Goal: Task Accomplishment & Management: Use online tool/utility

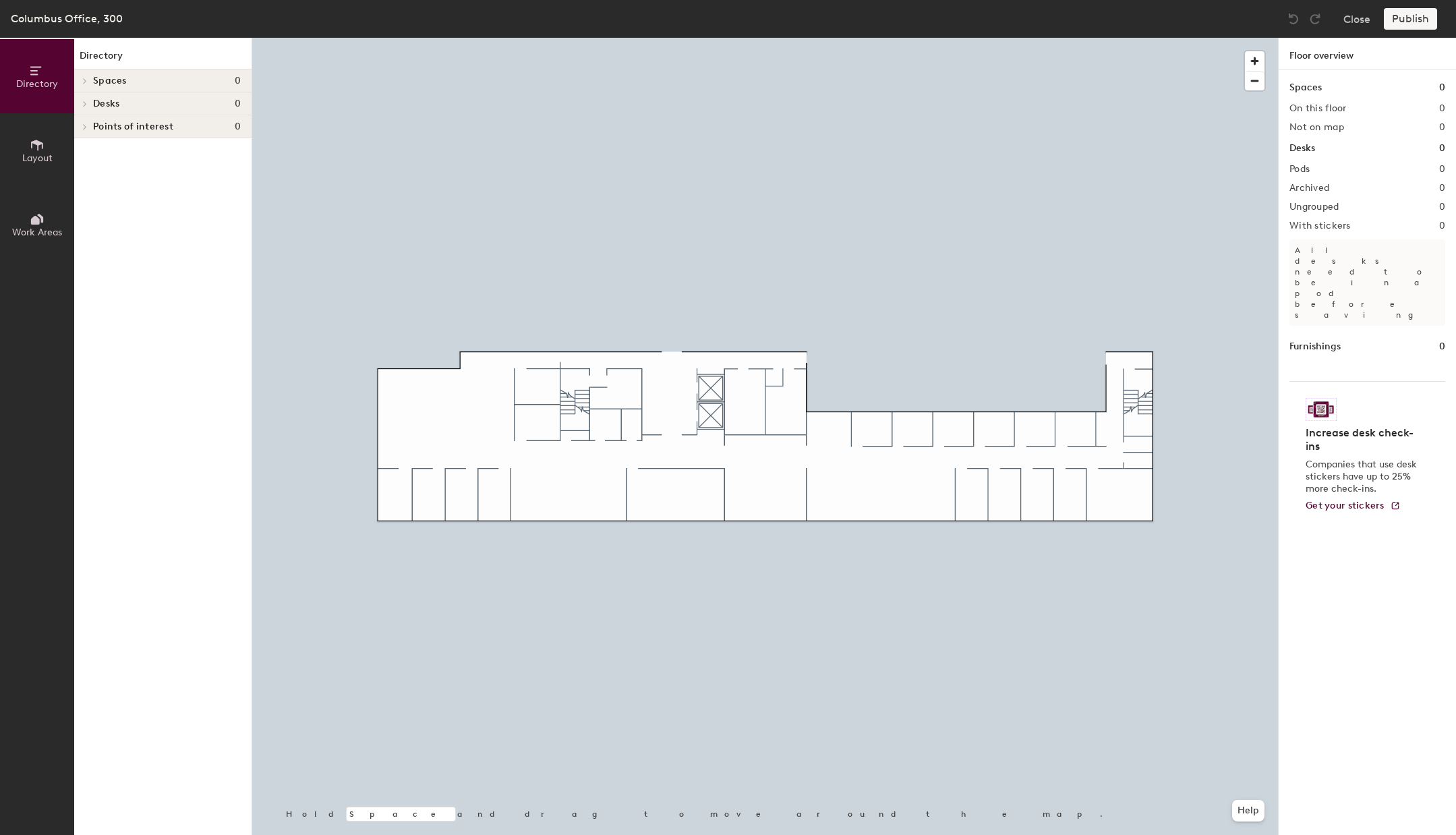
click at [131, 83] on h4 "Spaces 0" at bounding box center [167, 81] width 148 height 11
click at [99, 101] on span "Desks" at bounding box center [106, 104] width 26 height 11
click at [26, 164] on button "Layout" at bounding box center [37, 150] width 74 height 74
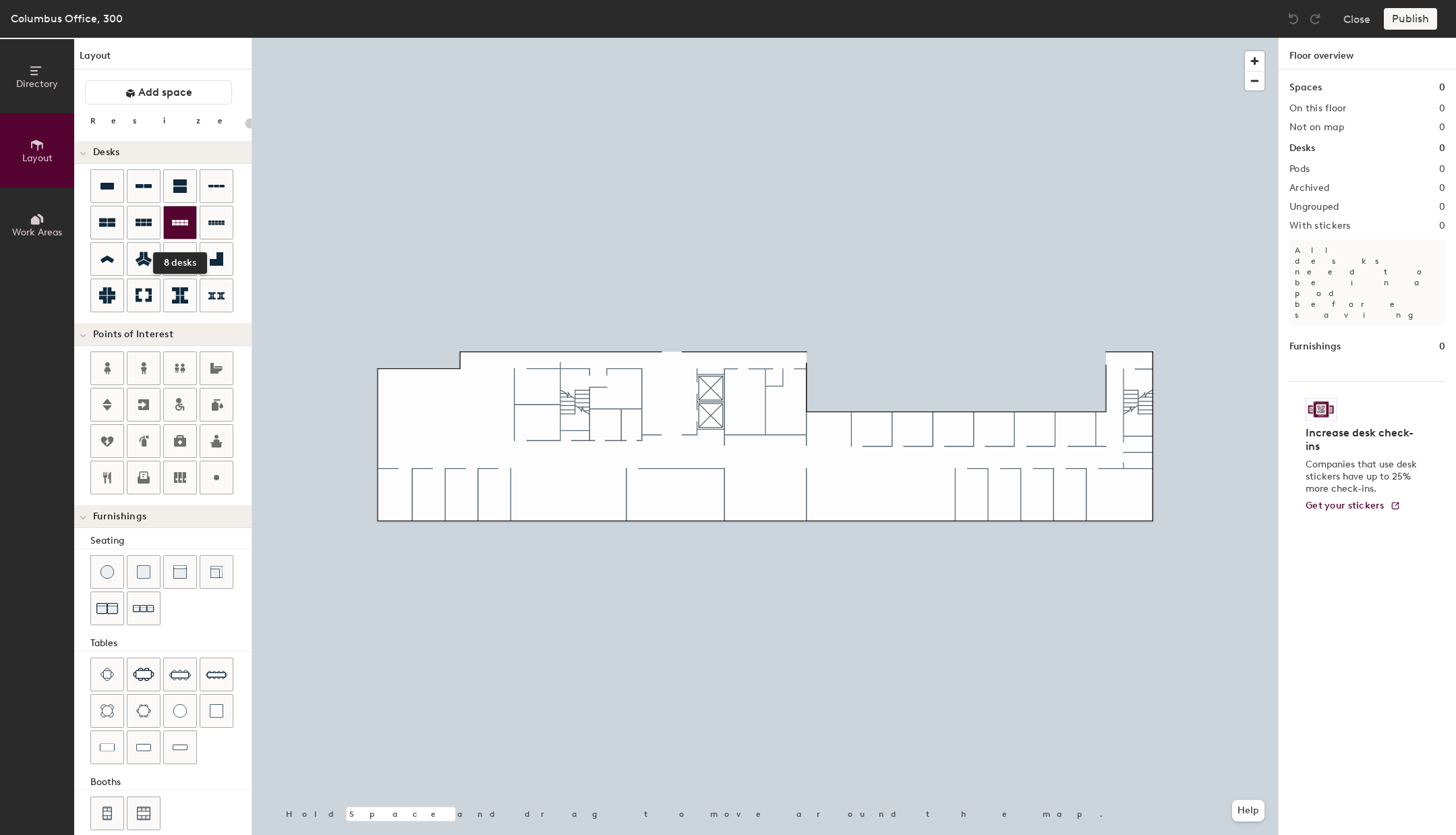
click at [182, 231] on div at bounding box center [179, 222] width 32 height 32
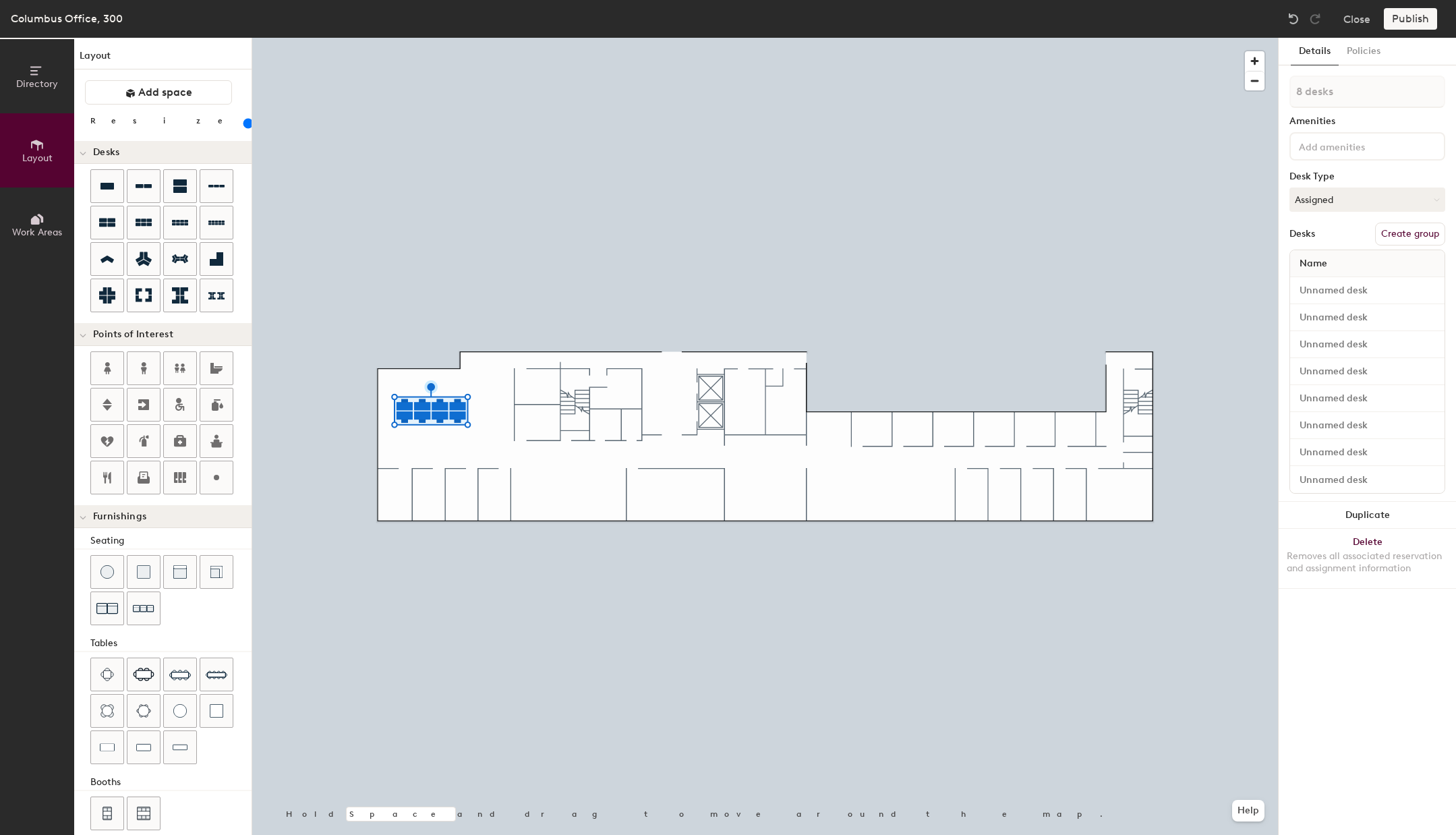
click at [245, 122] on input "range" at bounding box center [245, 123] width 0 height 11
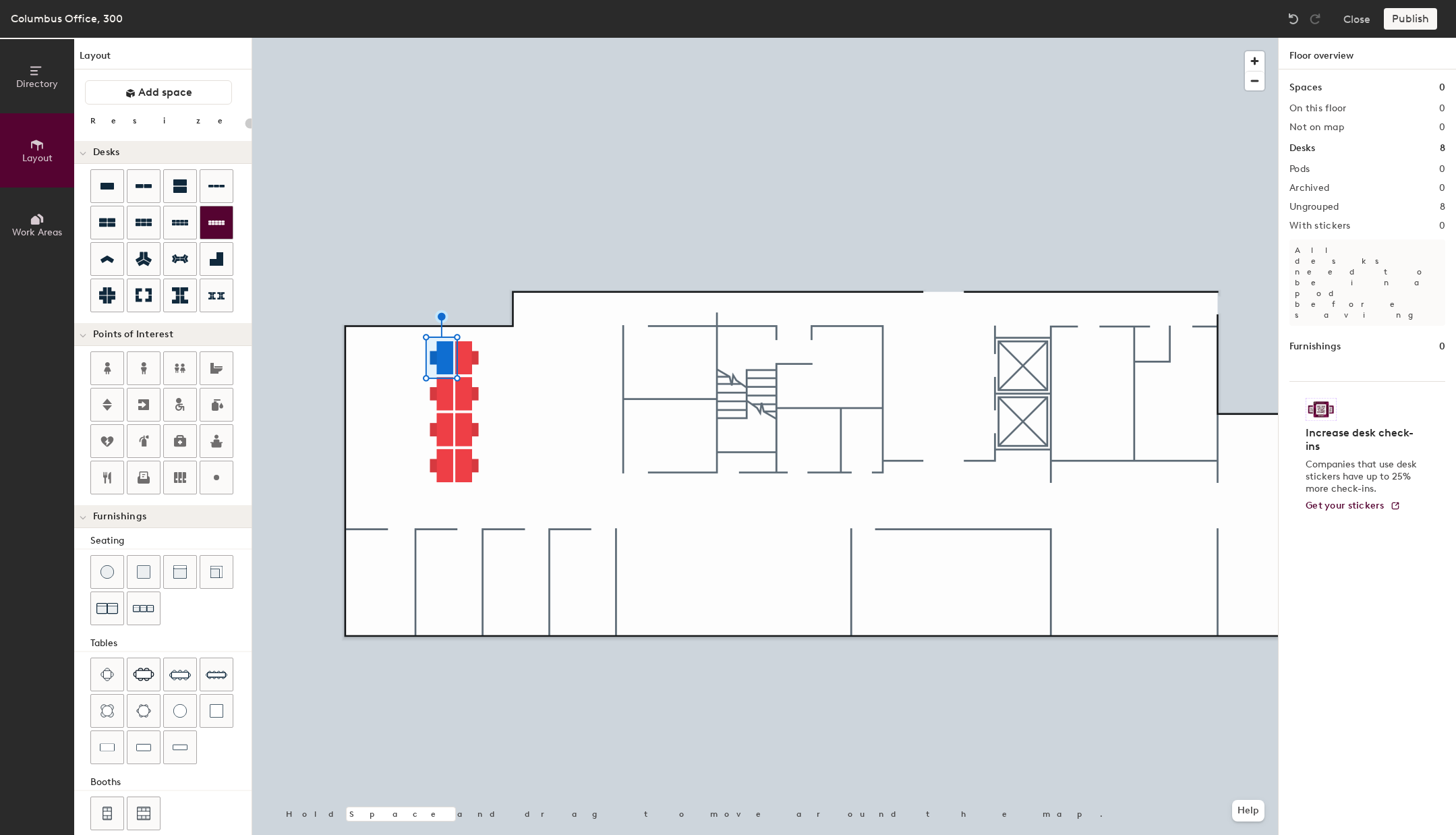
type input "140"
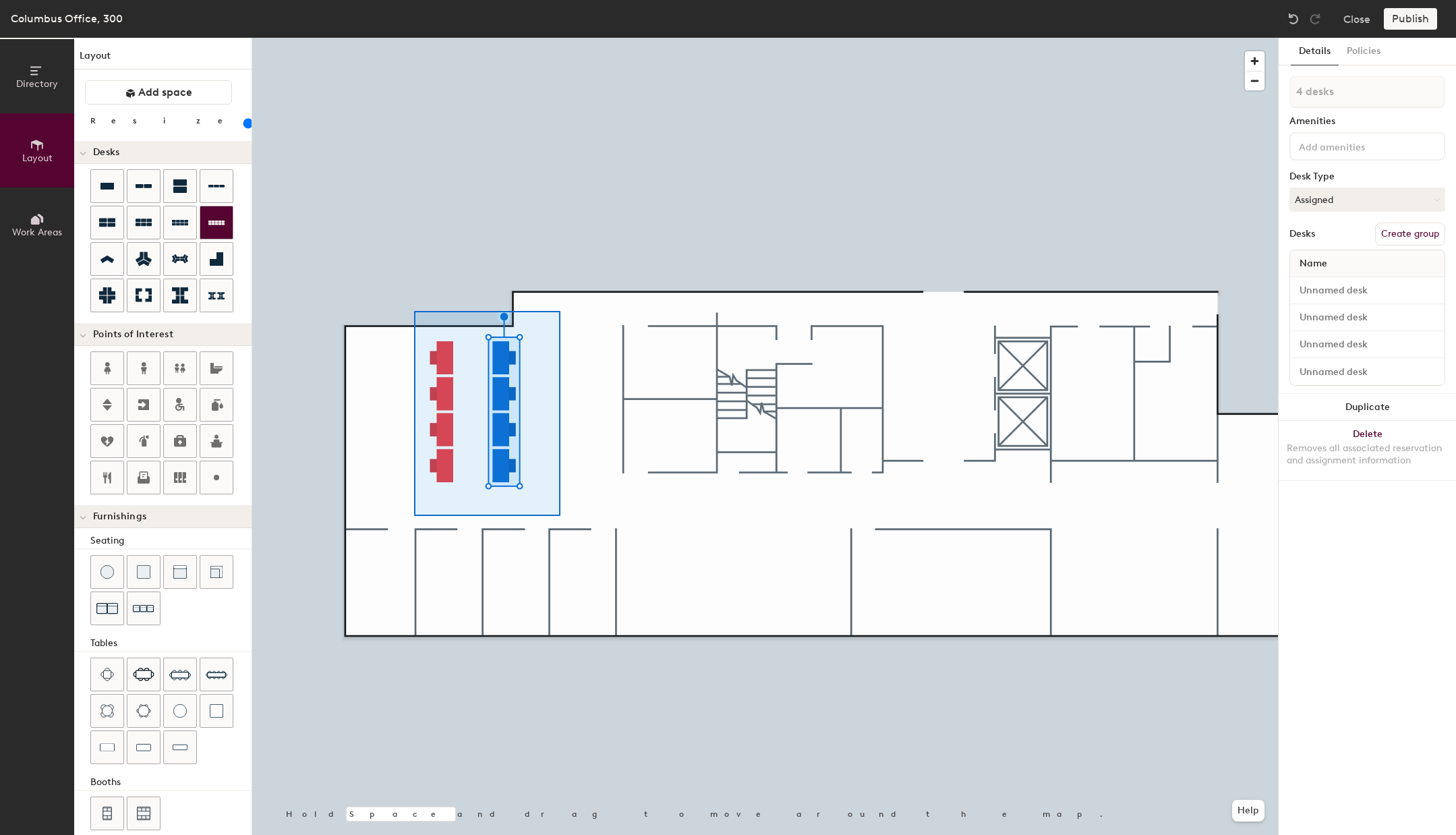
type input "8 desks"
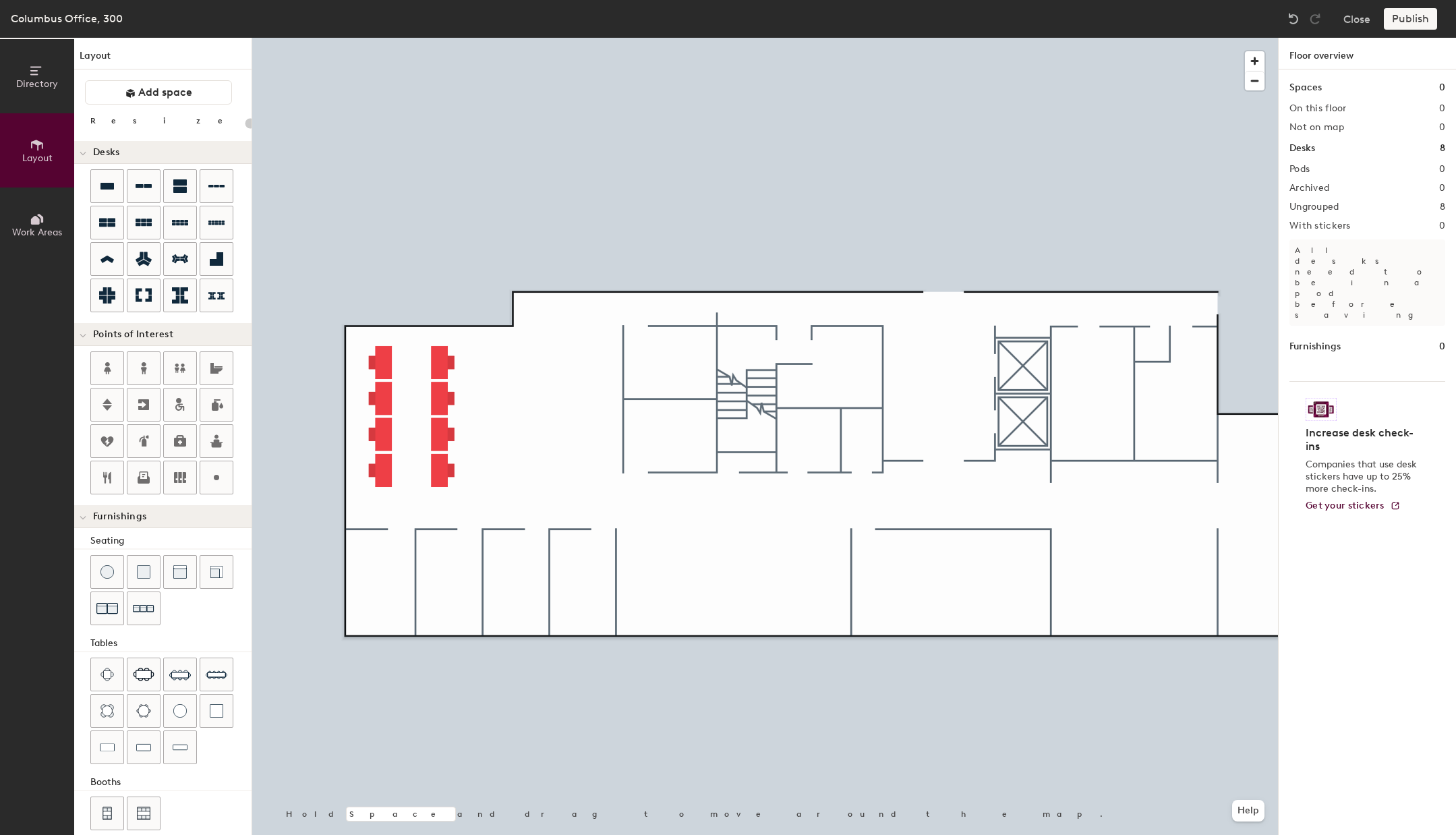
type input "140"
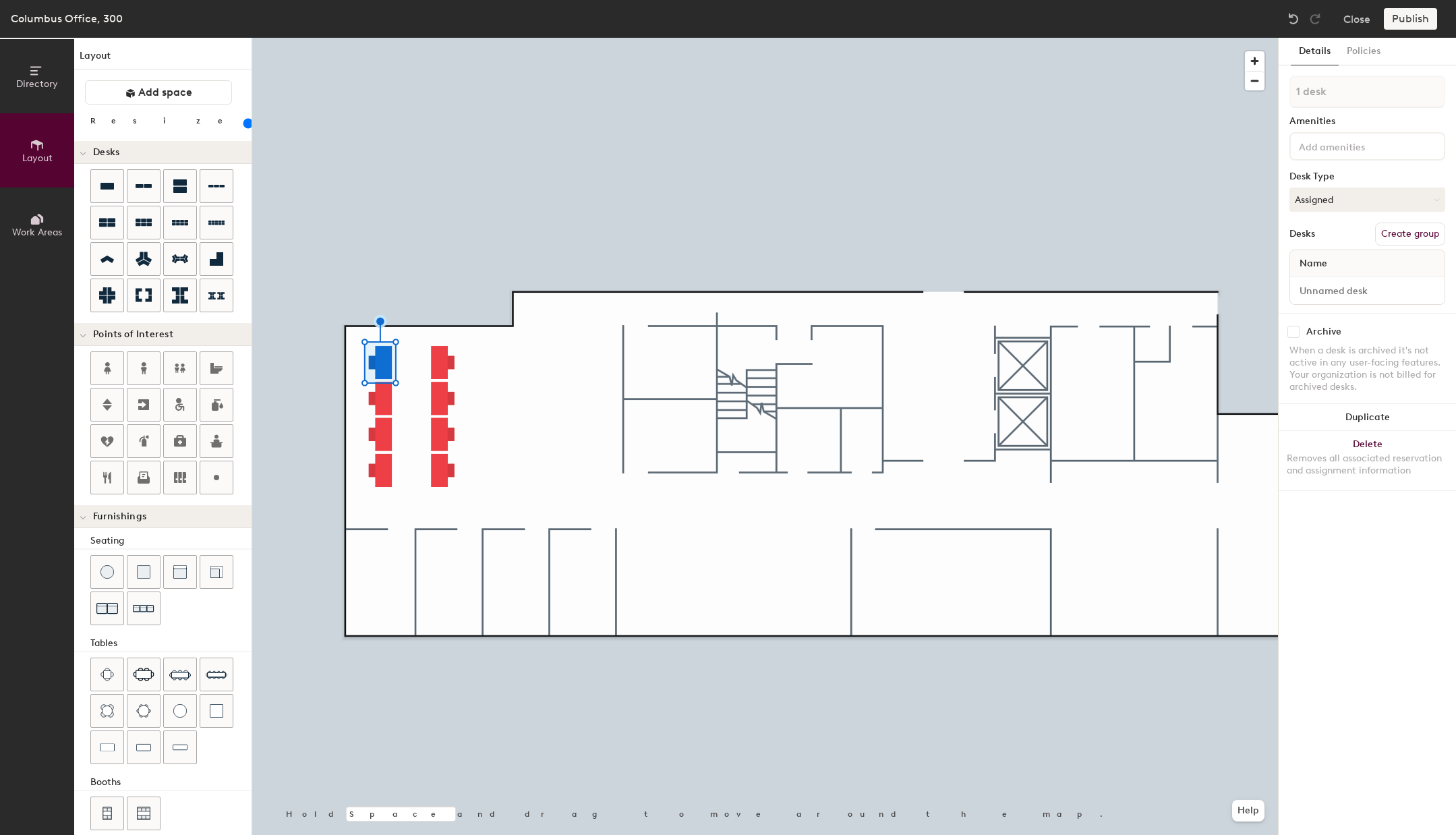
type input "2 desks"
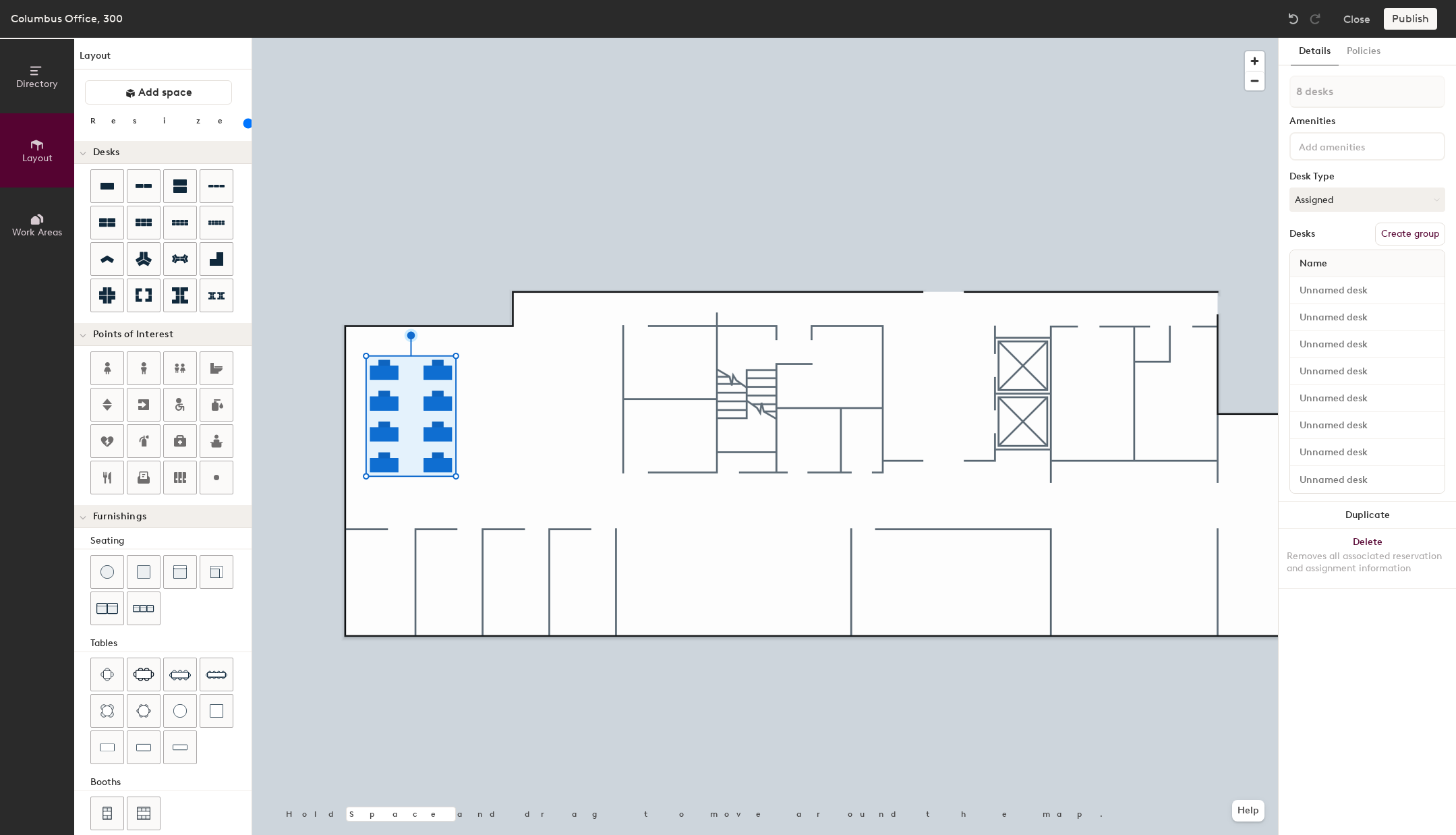
click at [245, 126] on input "range" at bounding box center [245, 123] width 0 height 11
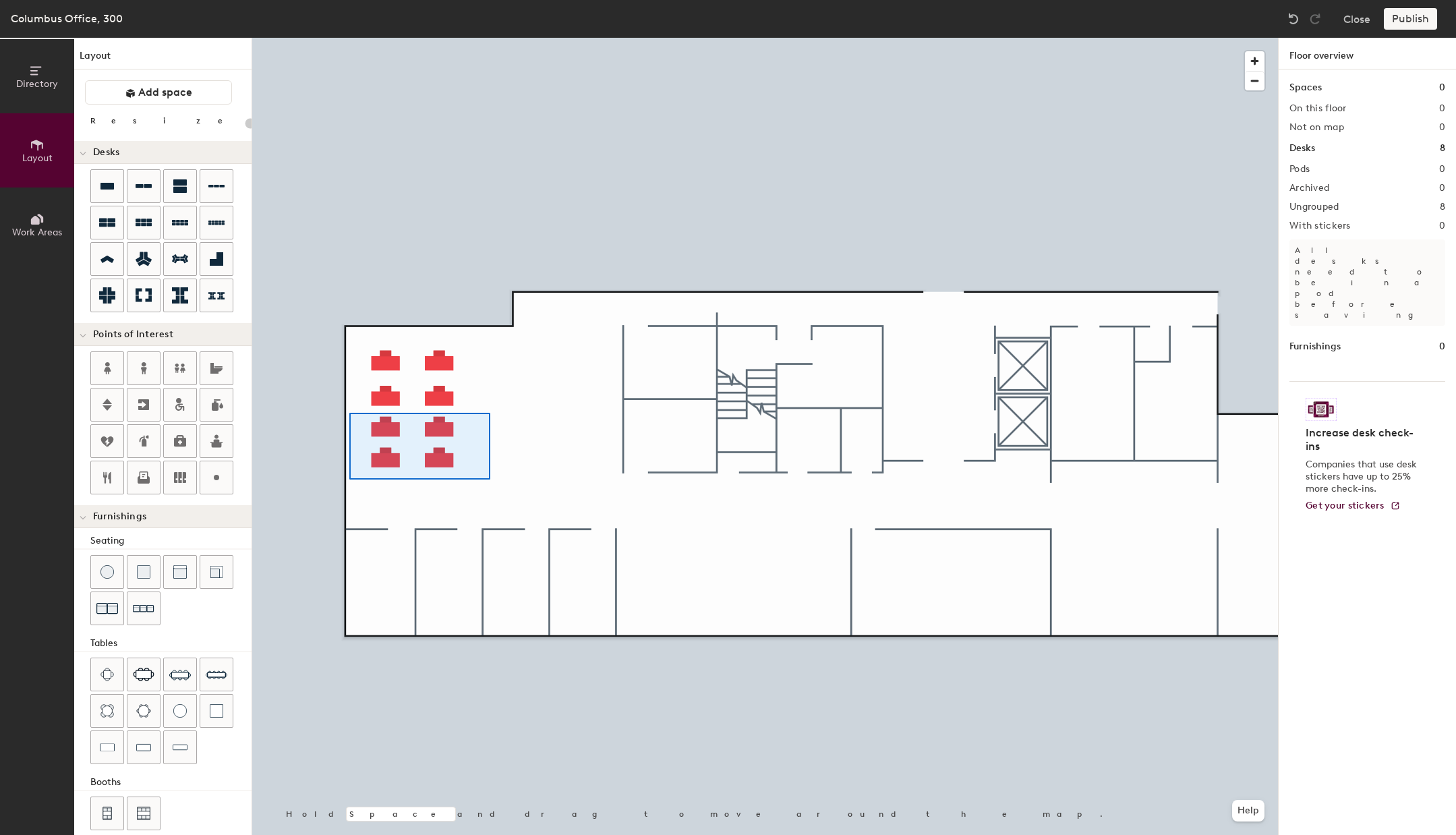
type input "120"
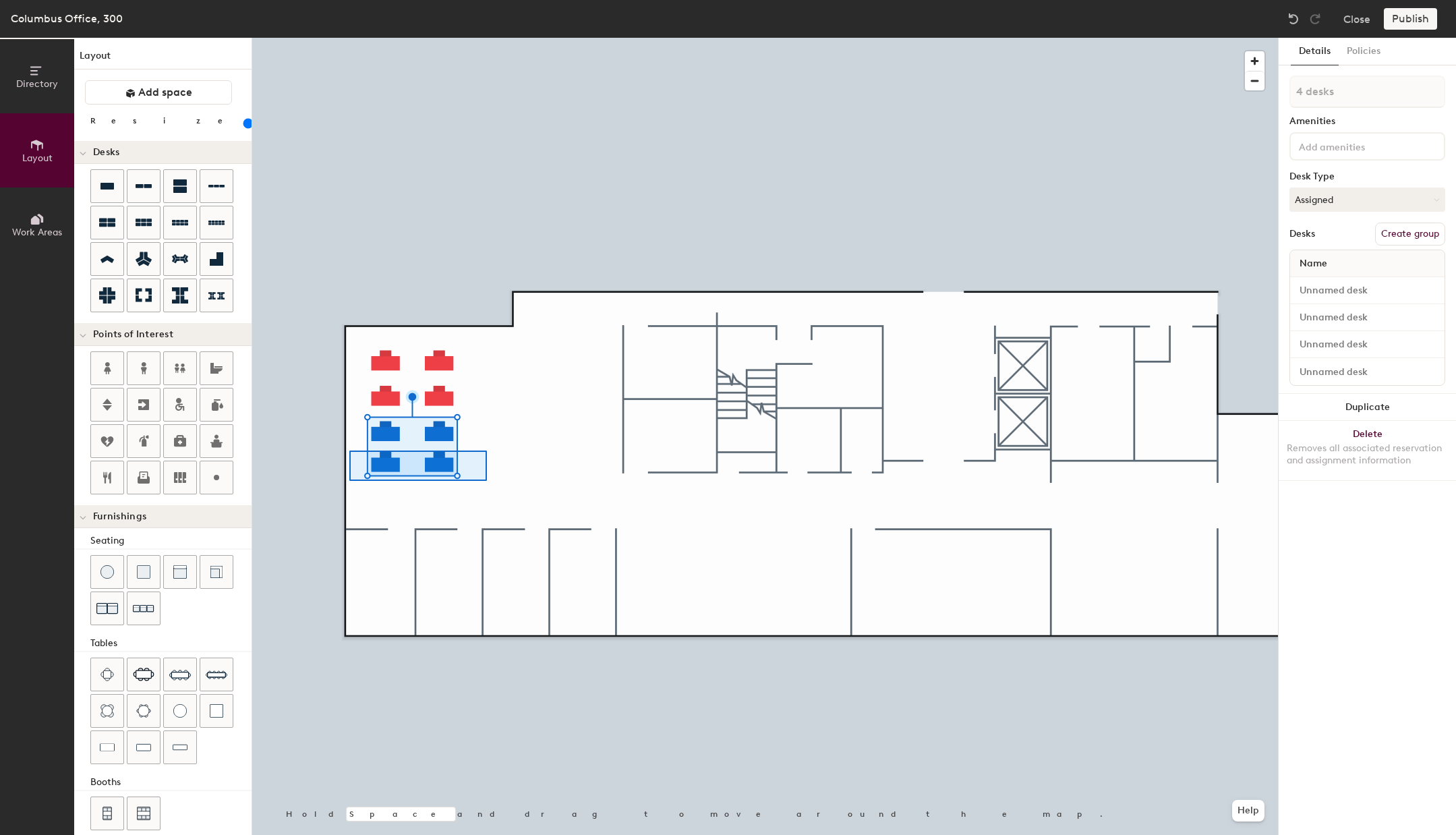
type input "2 desks"
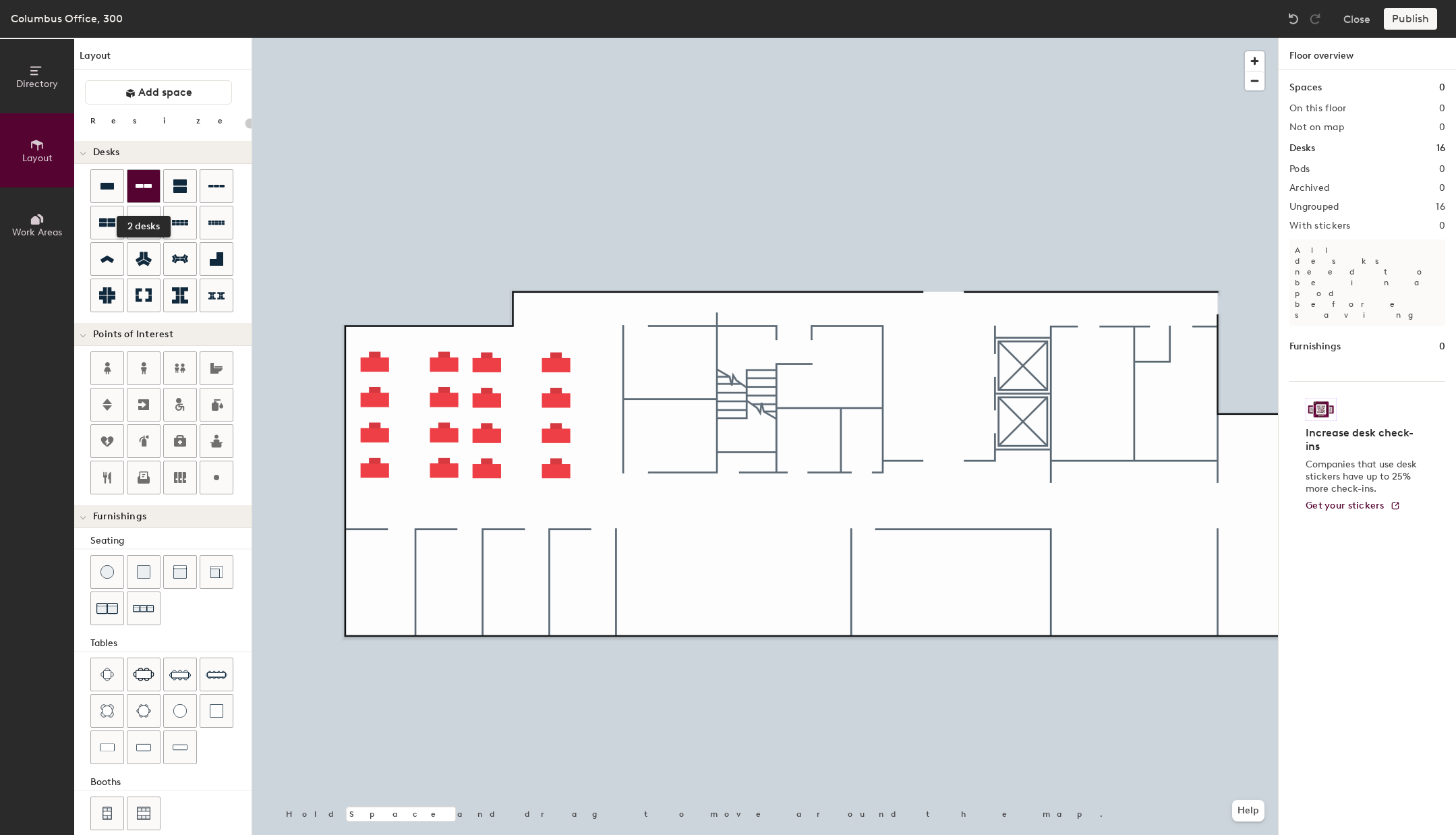
click at [150, 197] on div at bounding box center [143, 186] width 32 height 32
click at [731, 38] on div at bounding box center [765, 38] width 1025 height 0
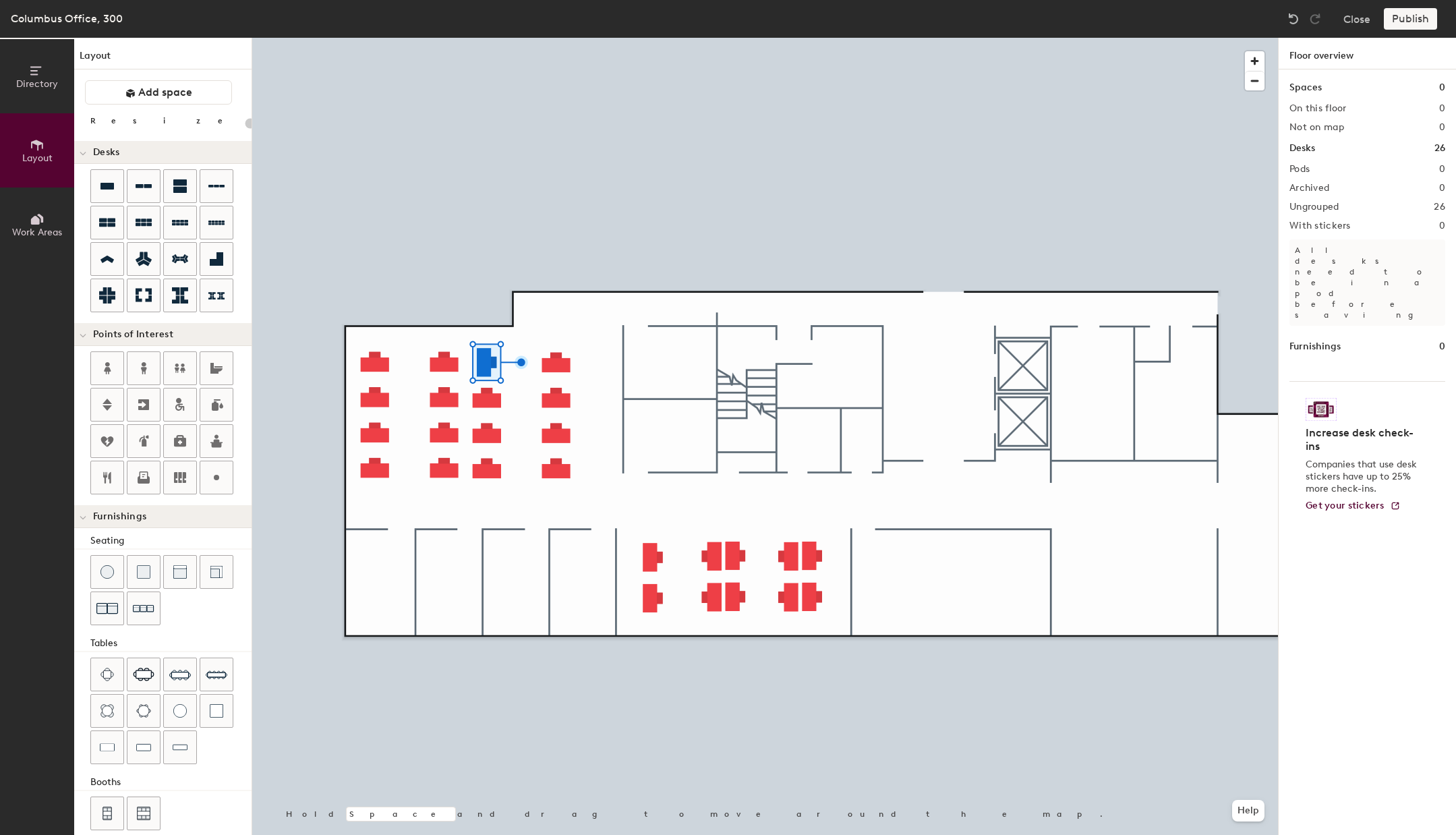
type input "20"
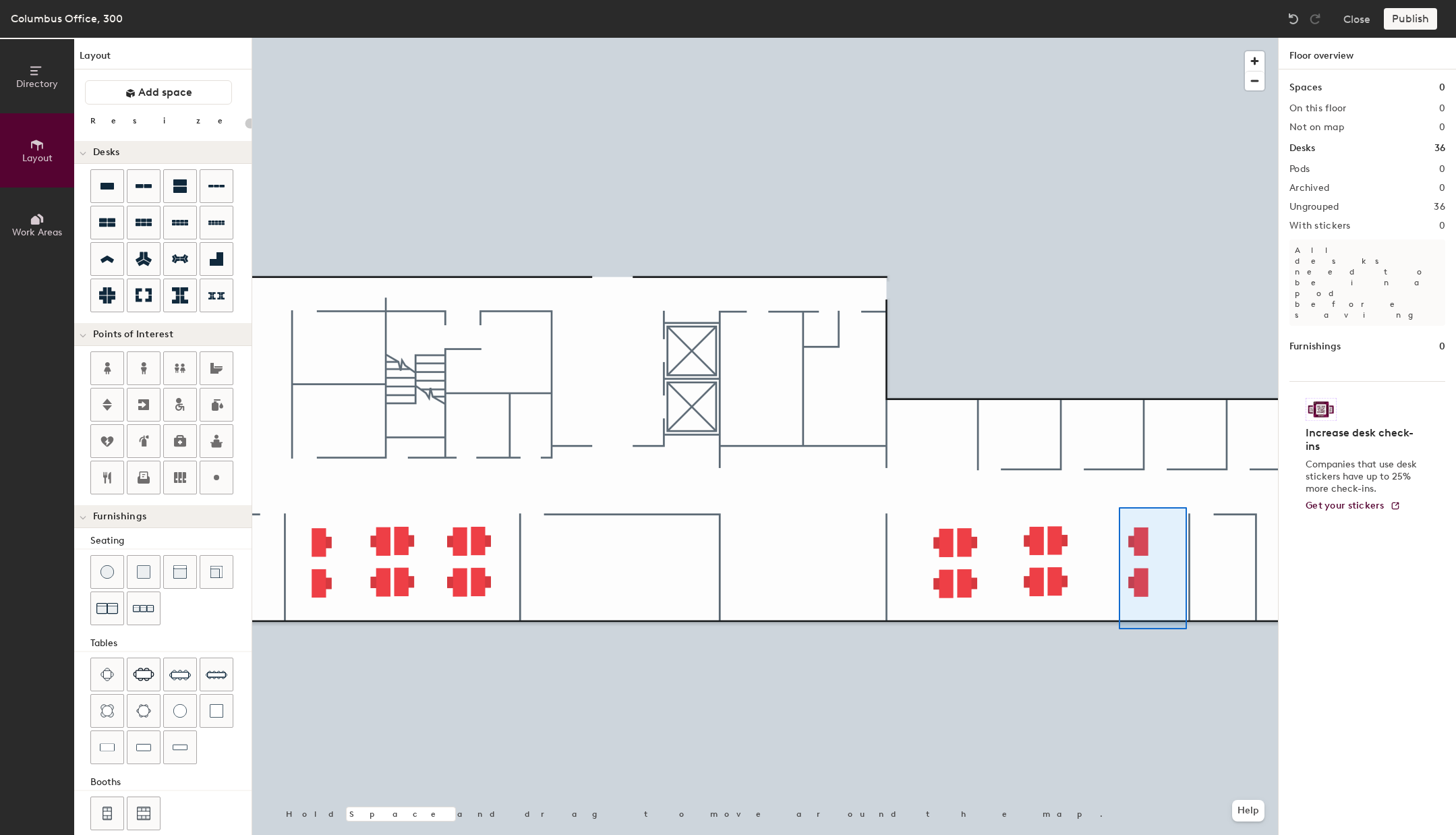
type input "120"
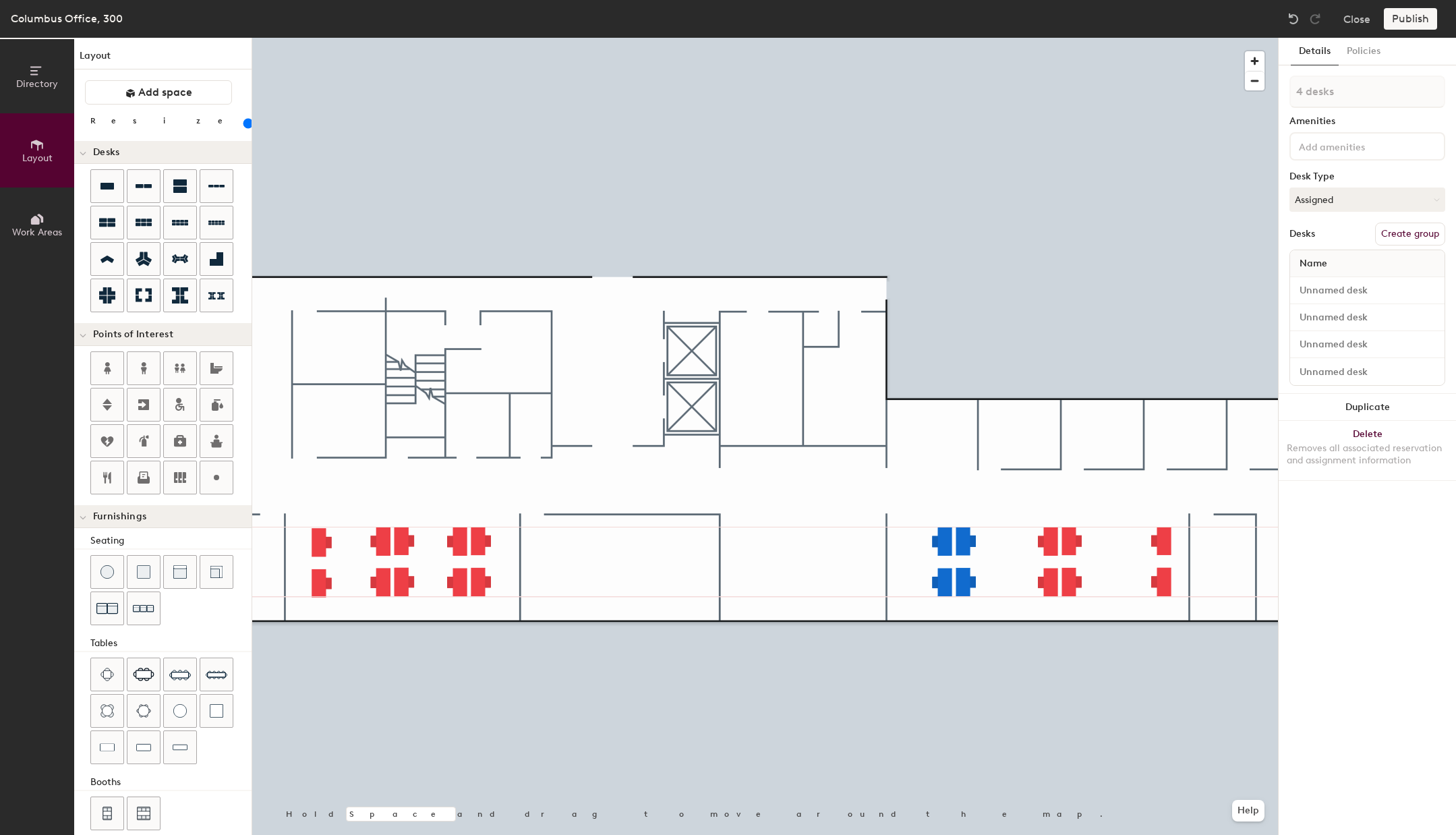
type input "1 desk"
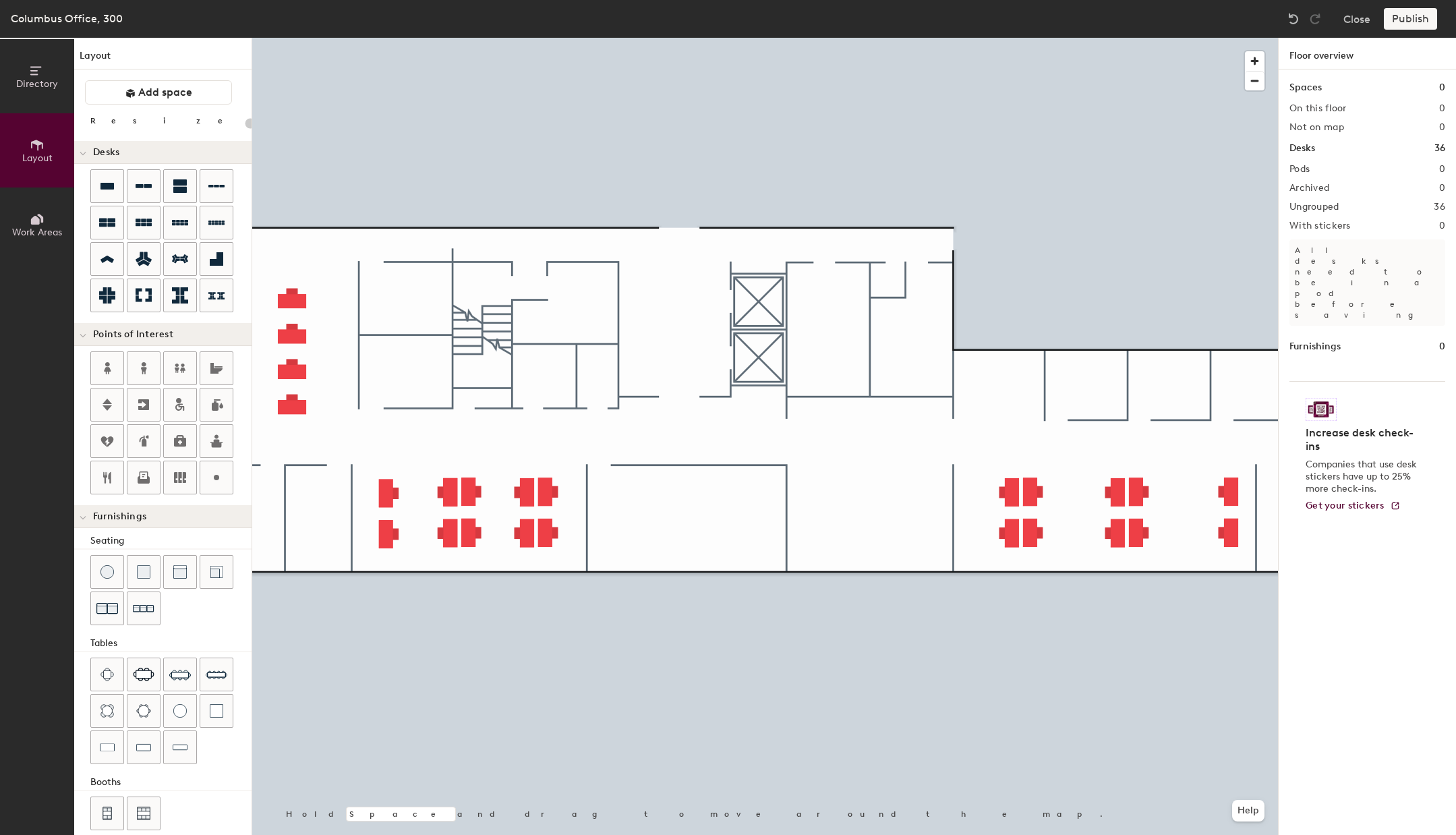
type input "120"
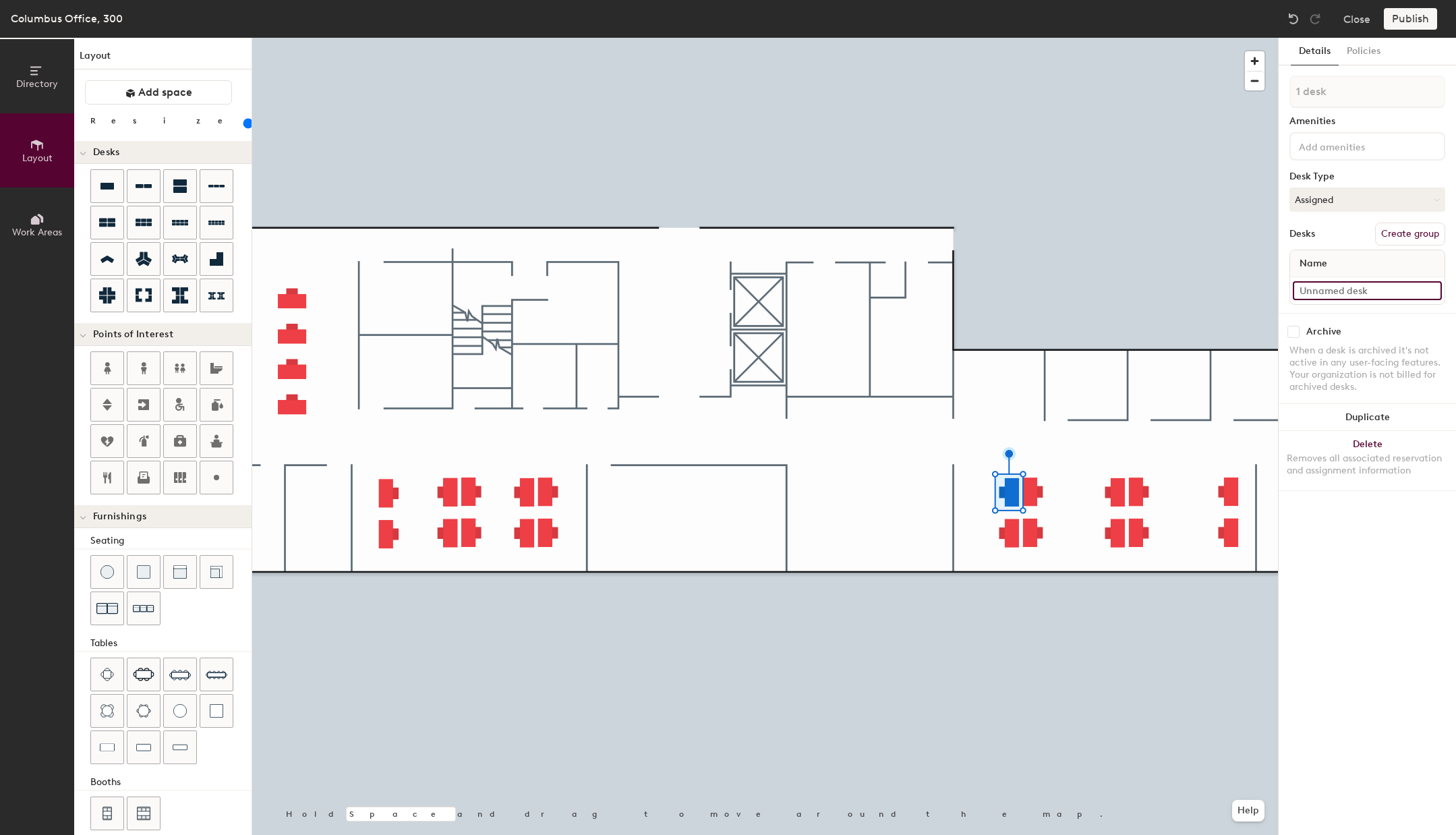
click at [1328, 287] on input at bounding box center [1367, 291] width 149 height 19
paste input "C-C-3"
type input "C-C-327"
click at [1005, 38] on div at bounding box center [765, 38] width 1025 height 0
click at [1353, 284] on input at bounding box center [1367, 291] width 149 height 19
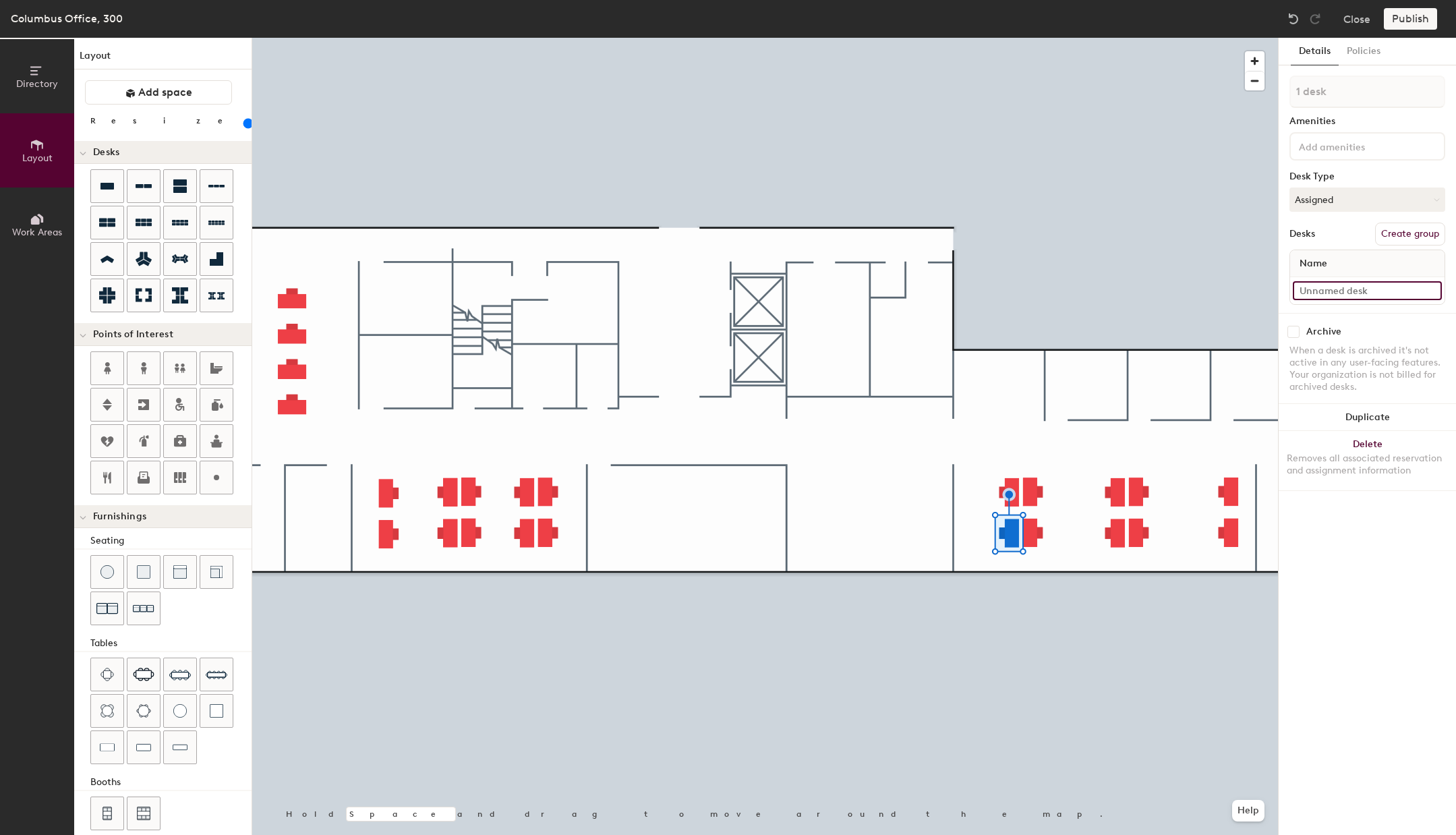
paste input "C-C-3"
type input "C-C-328"
click at [1339, 299] on input at bounding box center [1367, 291] width 149 height 19
type input "√"
paste input "C-C-3"
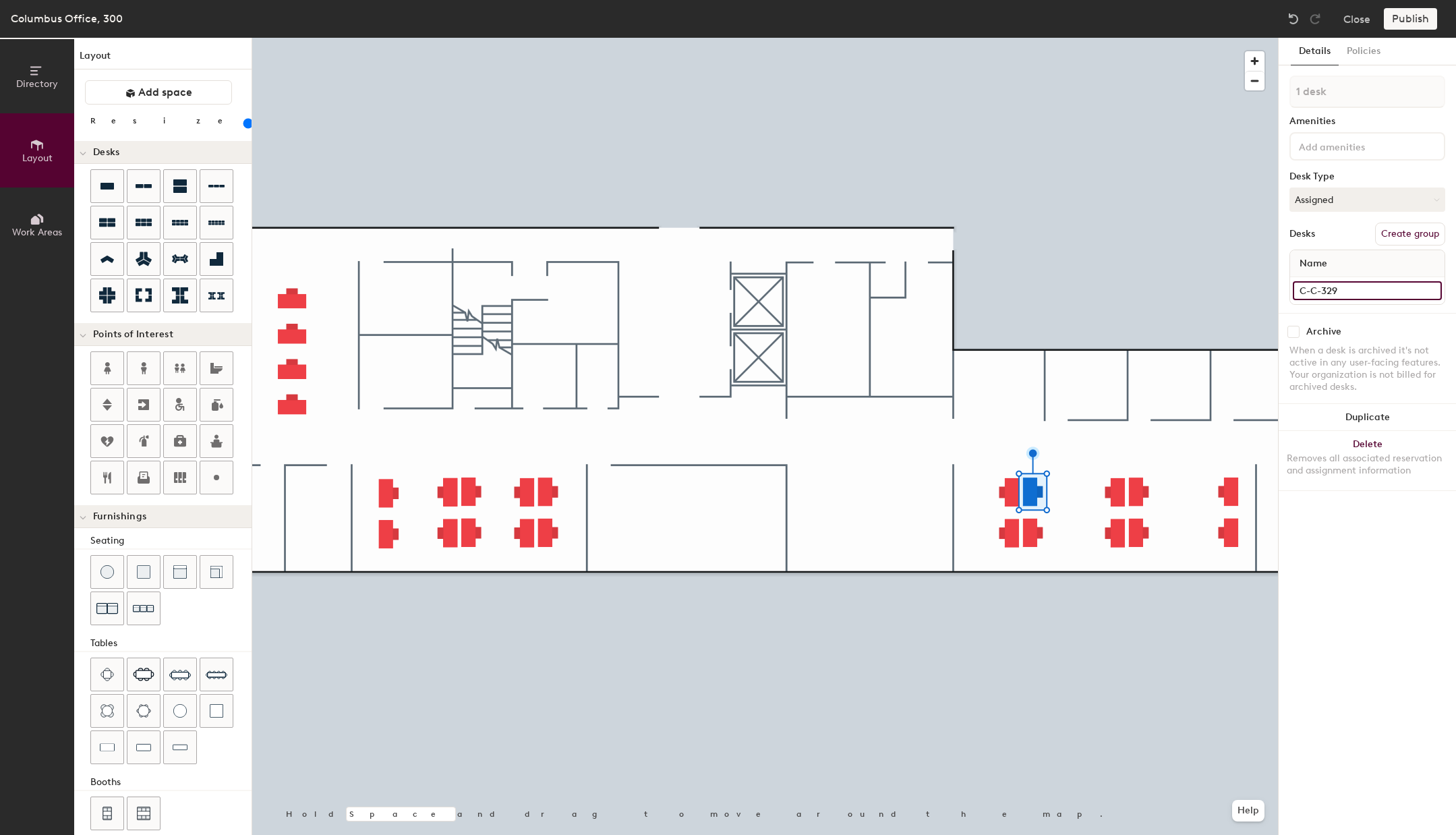
type input "C-C-329"
click at [1028, 38] on div at bounding box center [765, 38] width 1025 height 0
click at [1345, 289] on input at bounding box center [1367, 291] width 149 height 19
paste input "C-C-3"
type input "C-C-330"
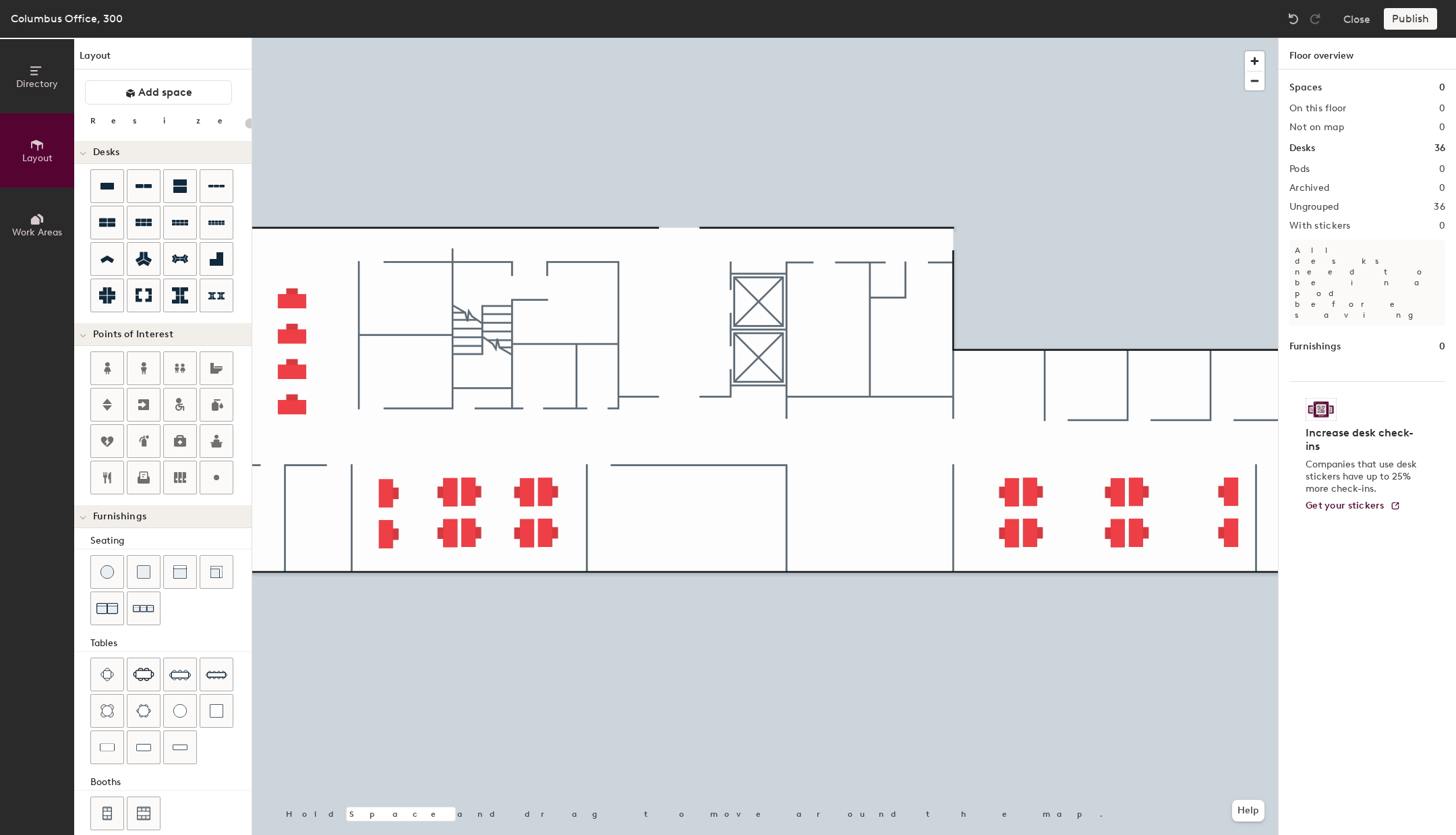
type input "120"
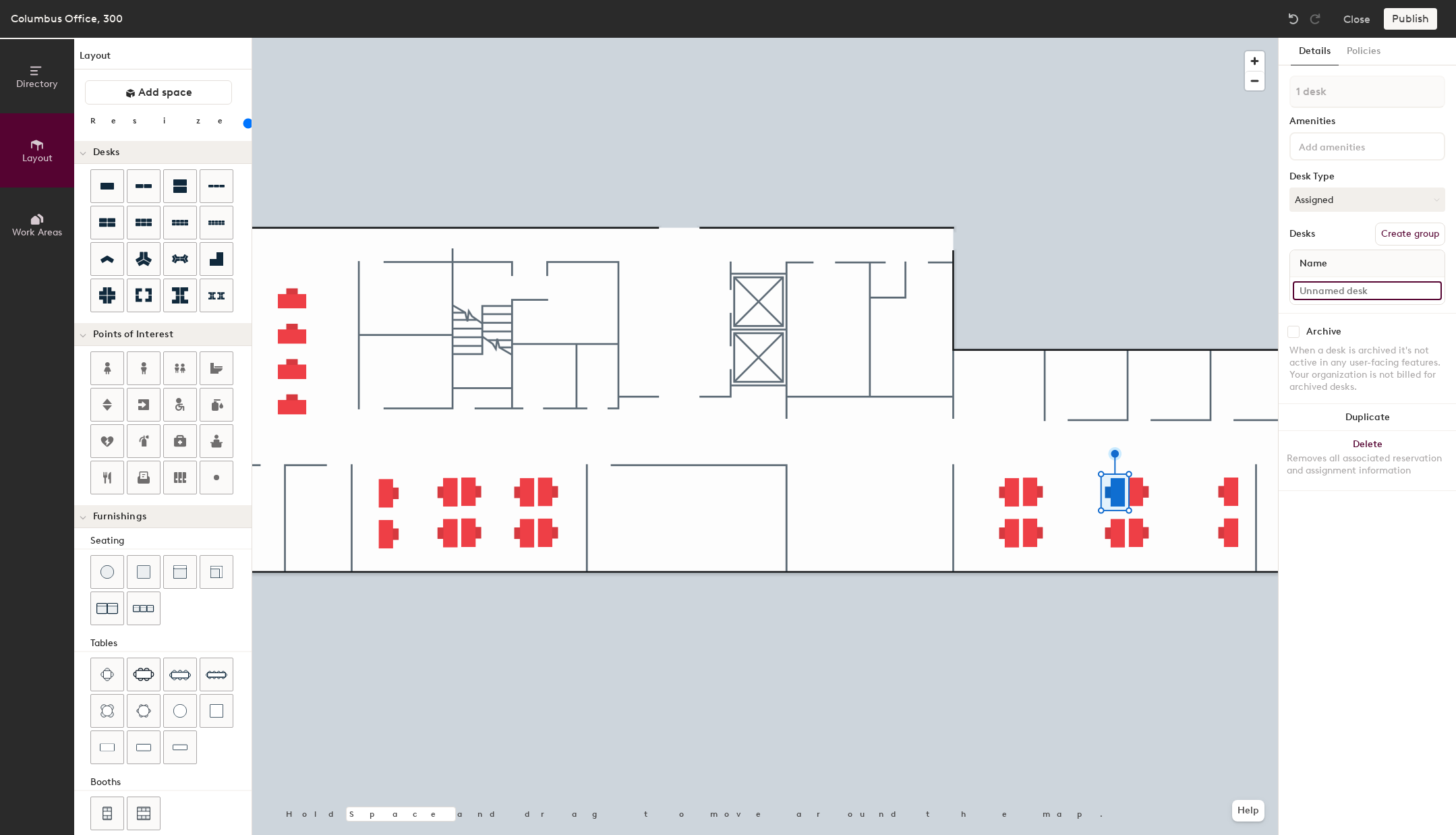
click at [1376, 291] on input at bounding box center [1367, 291] width 149 height 19
paste input "C-C-3"
type input "C-C-331"
click at [1359, 285] on input at bounding box center [1367, 291] width 149 height 19
paste input "C-C-3"
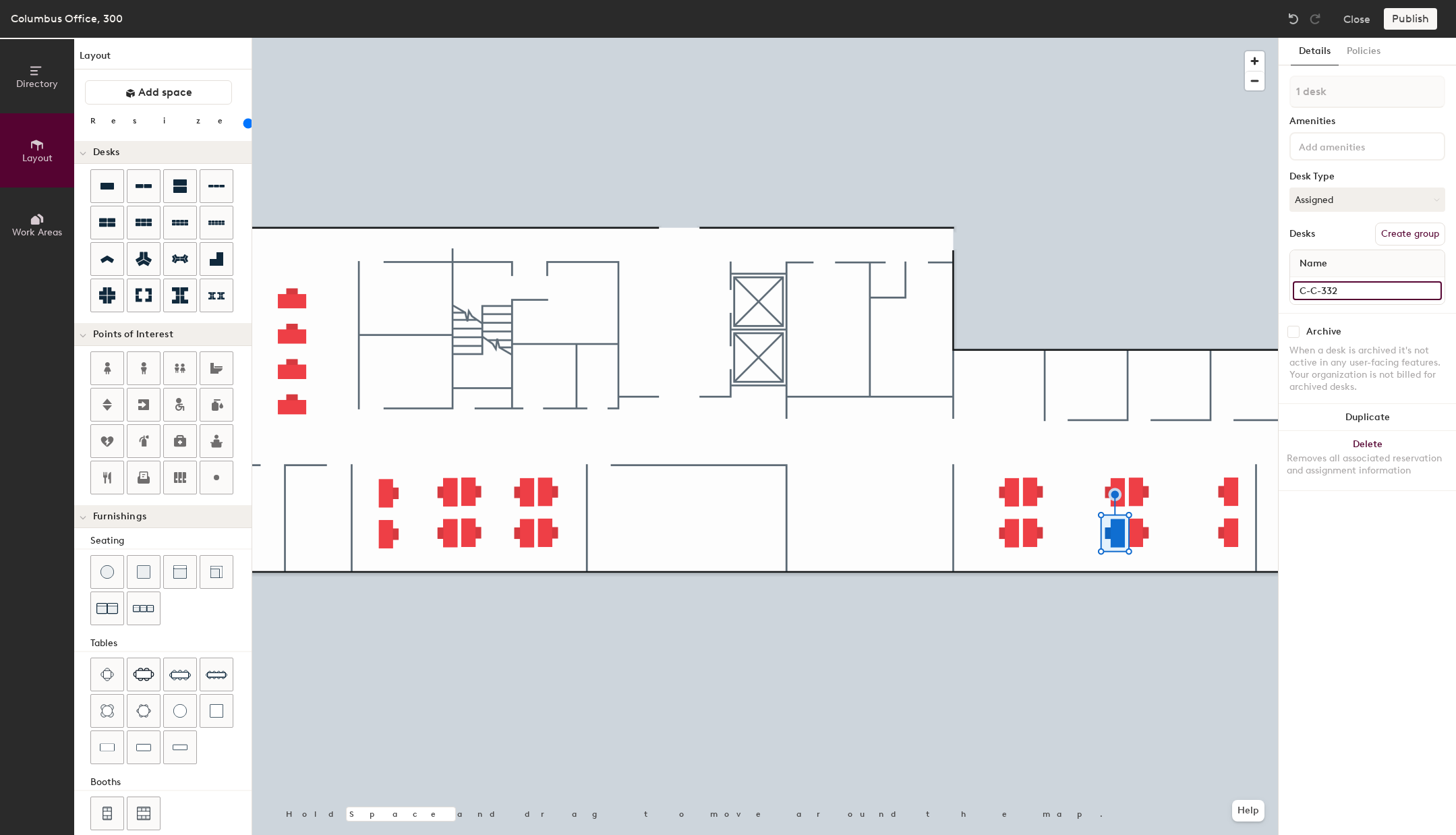
type input "C-C-332"
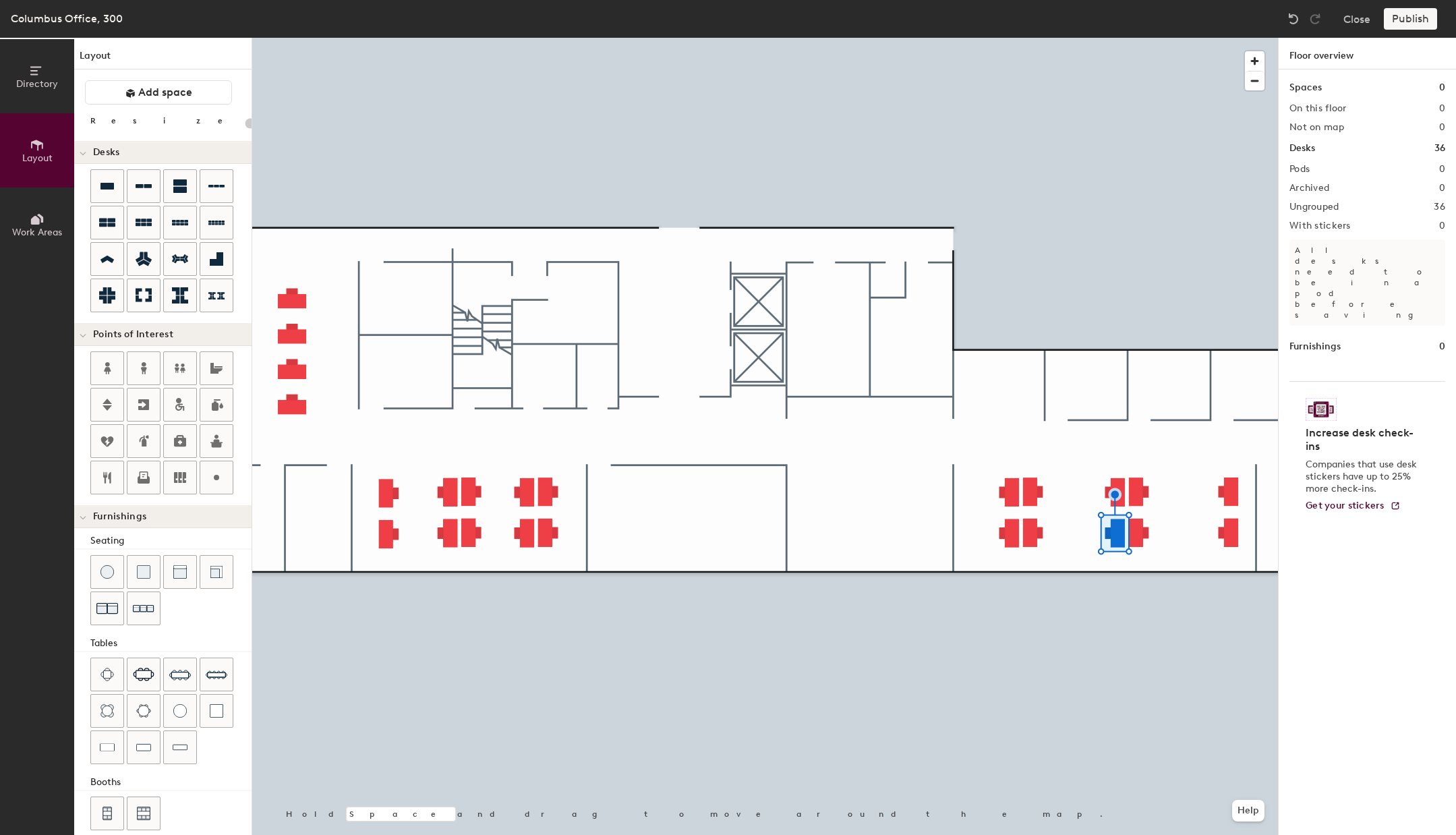
type input "120"
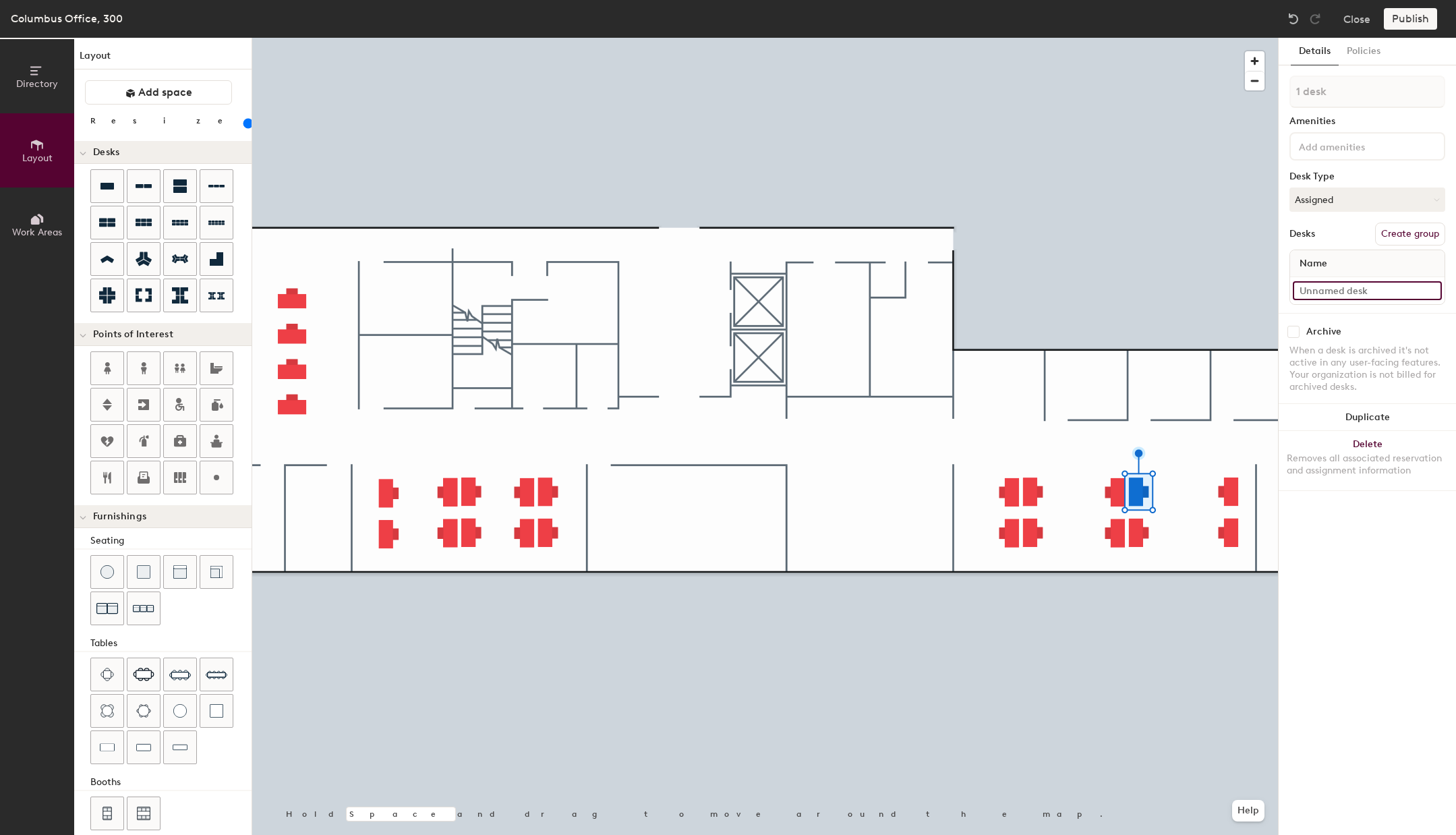
click at [1334, 299] on input at bounding box center [1367, 291] width 149 height 19
paste input "C-C-3"
type input "C-C-333"
click at [1368, 295] on input at bounding box center [1367, 291] width 149 height 19
paste input "C-C-3"
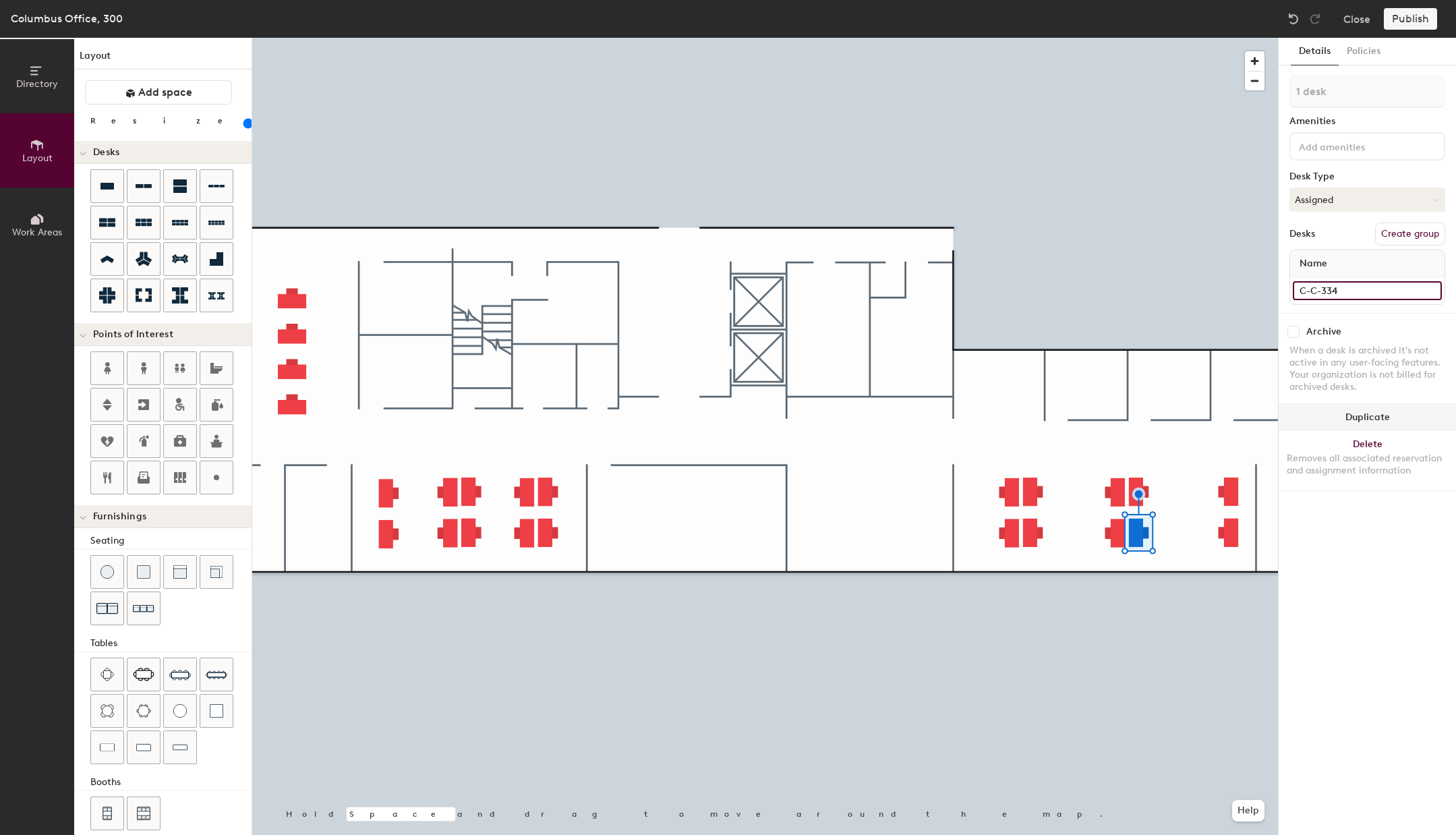
type input "C-C-334"
click at [1360, 294] on input at bounding box center [1367, 291] width 149 height 19
paste input "C-C-3"
type input "C-C-335"
click at [1357, 288] on input at bounding box center [1367, 291] width 149 height 19
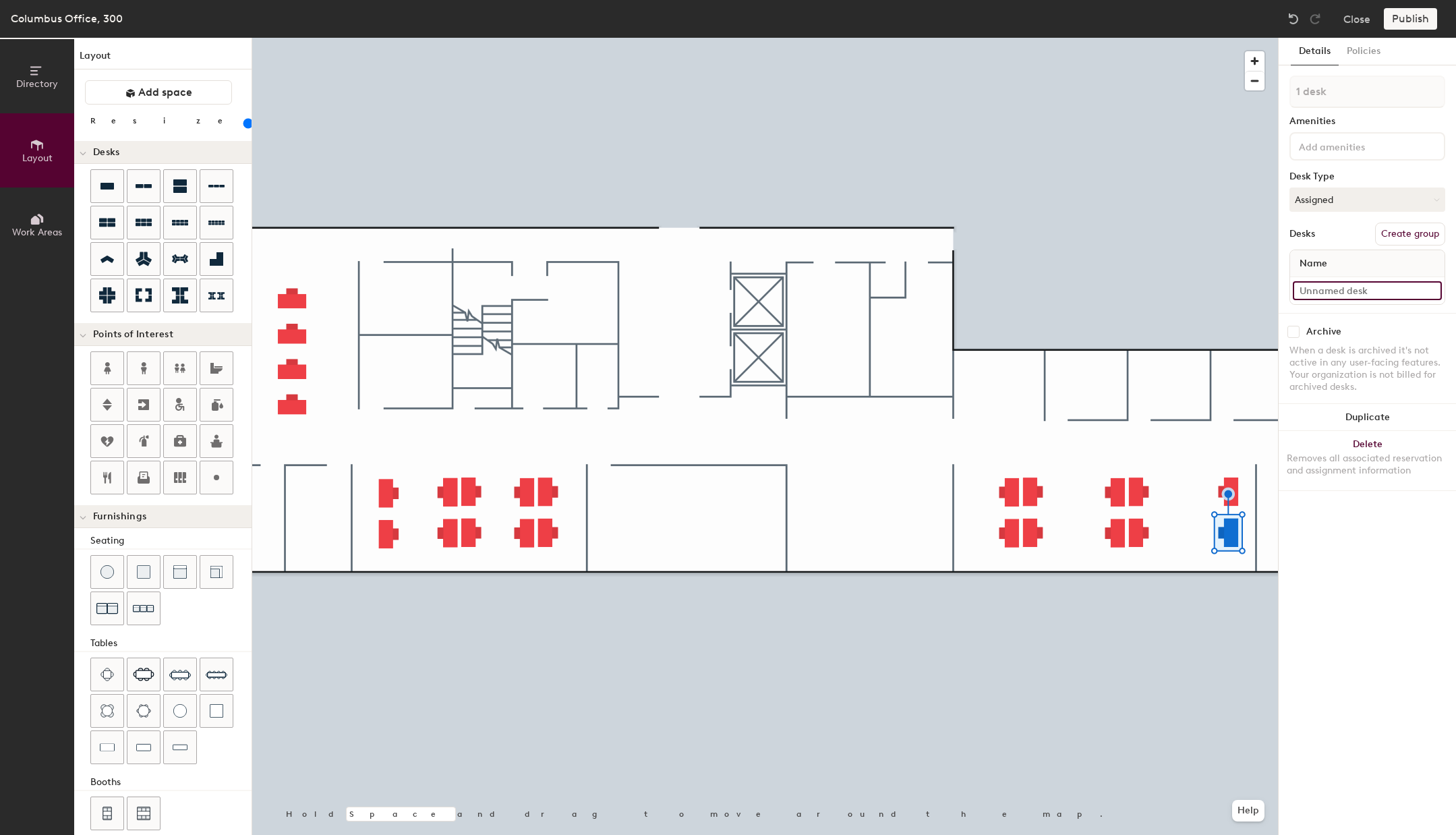
paste input "C-C-3"
type input "C-C-336"
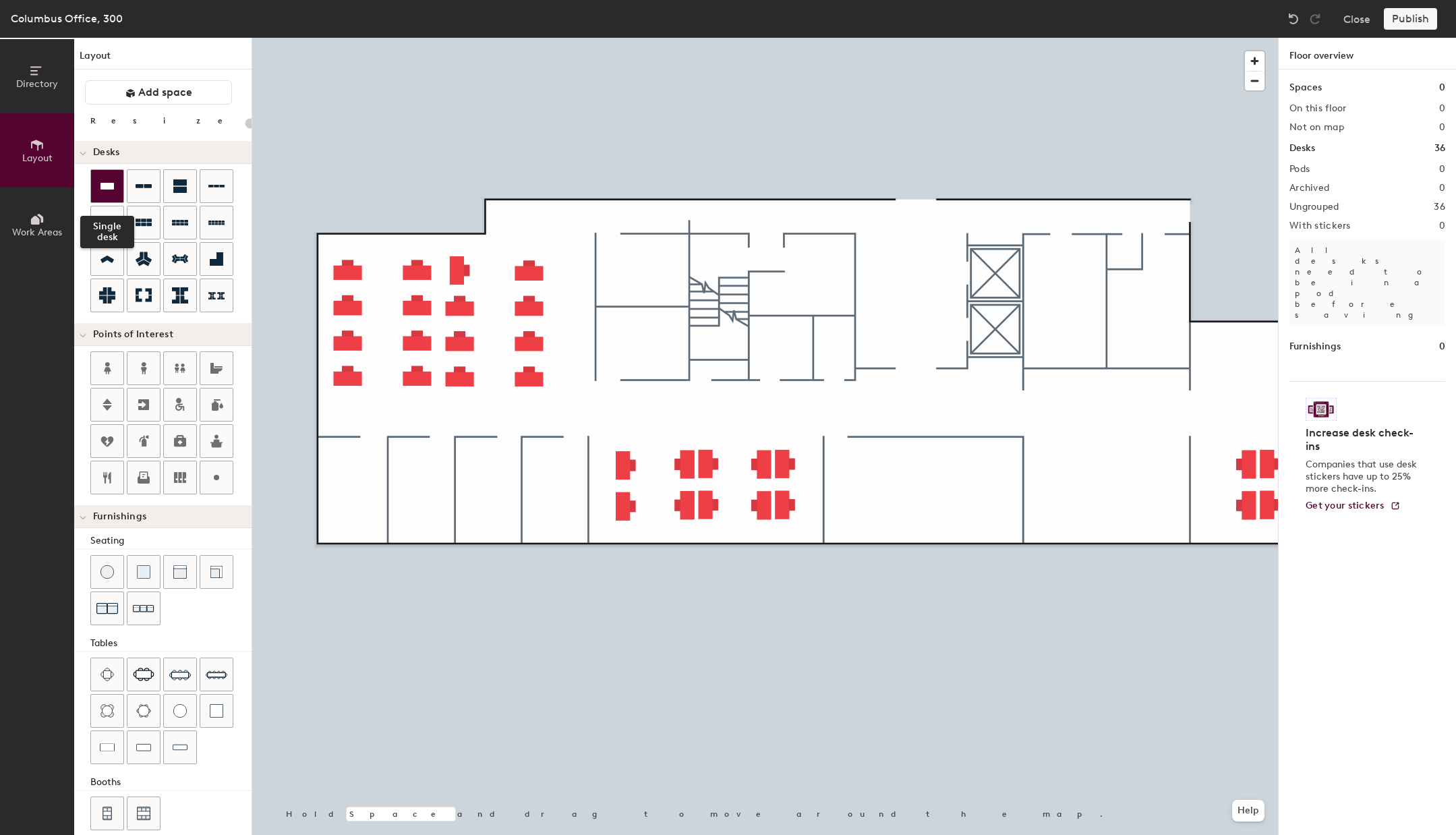
click at [115, 191] on div at bounding box center [107, 186] width 32 height 32
type input "120"
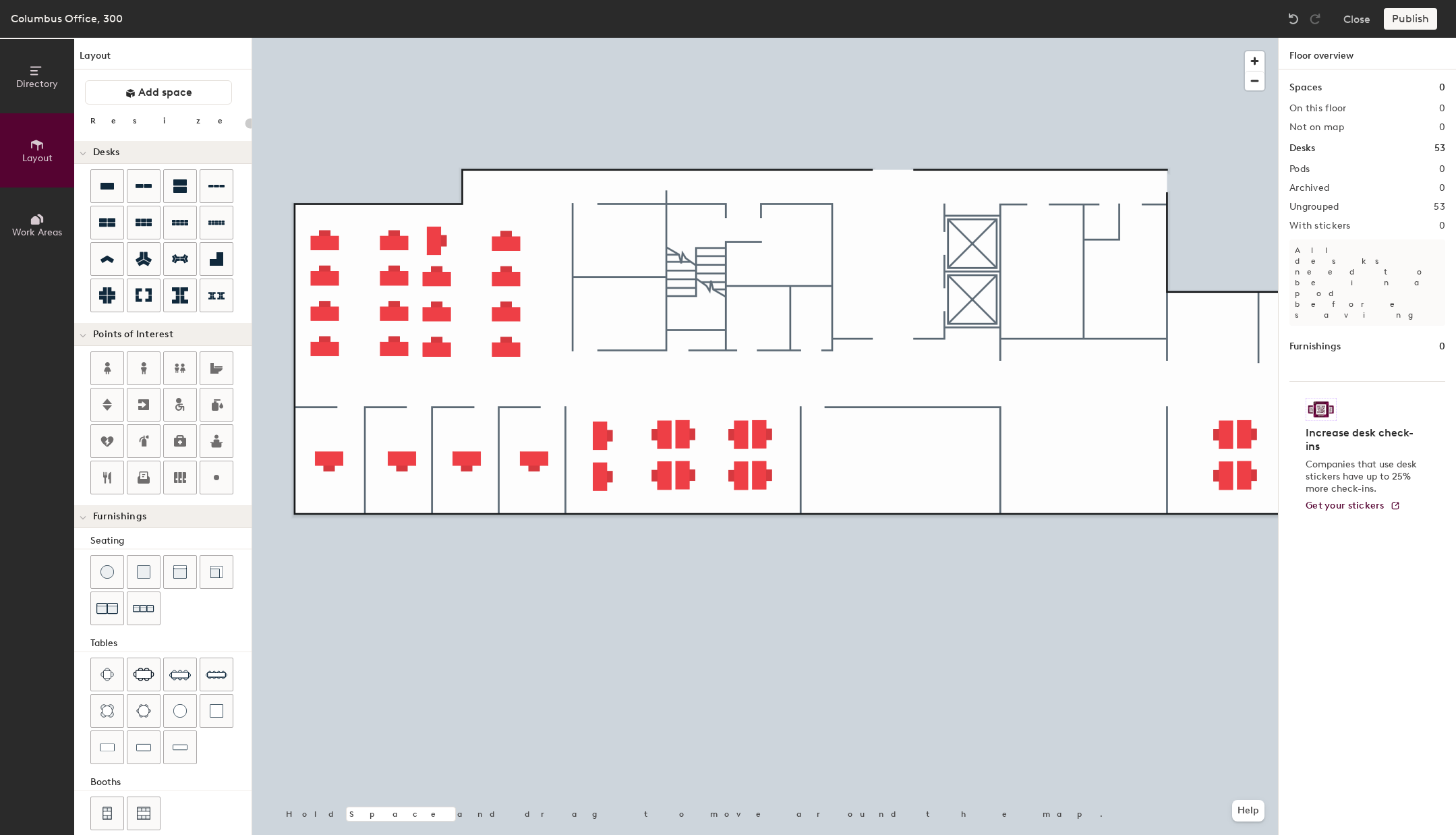
type input "120"
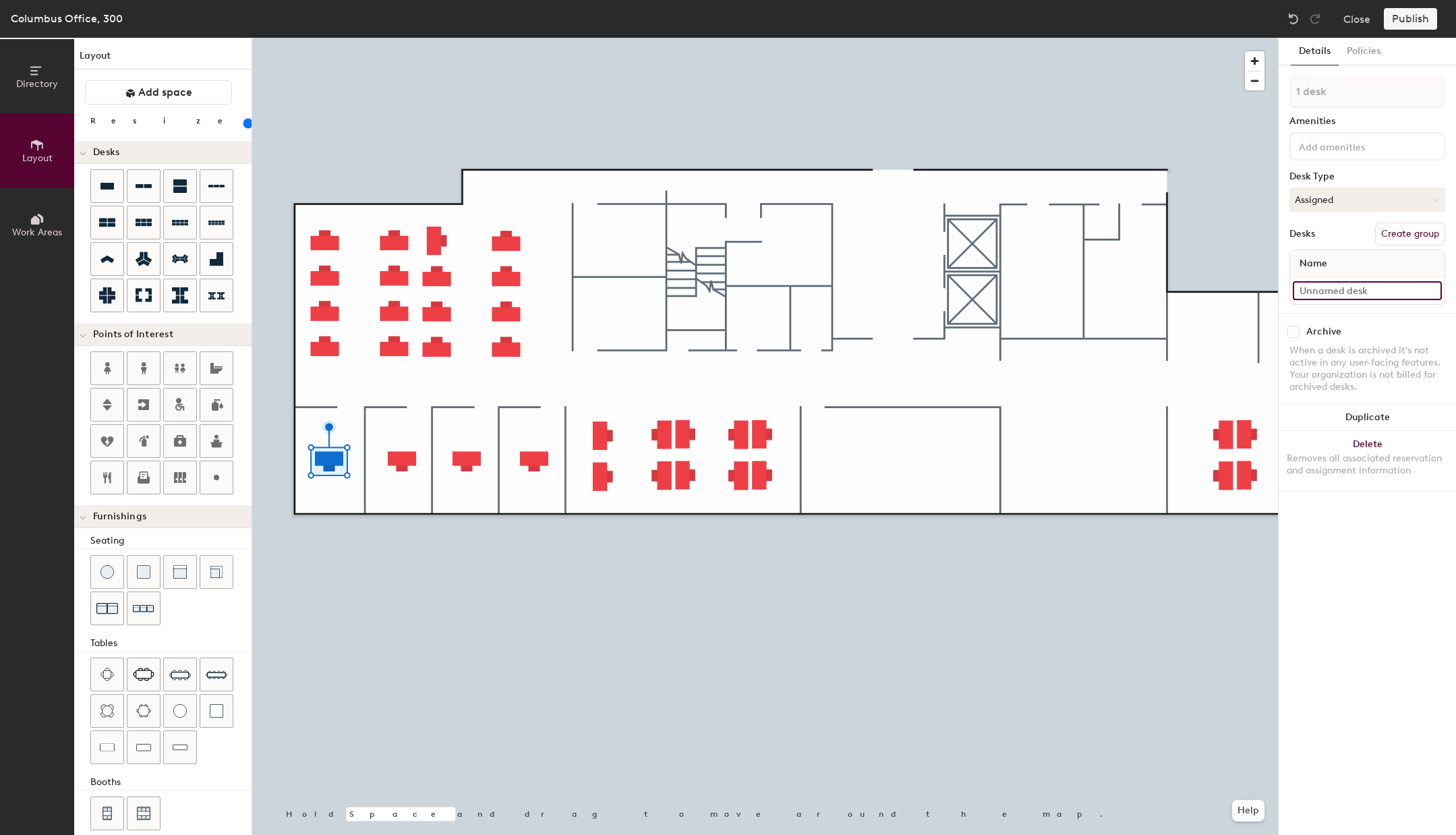
click at [1330, 287] on input at bounding box center [1367, 291] width 149 height 19
paste input "Additionally, we should also be reducing our plotting so that we don’t have the…"
type input "Additionally, we should also be reducing our plotting so that we don’t have the…"
click at [1398, 292] on input "Additionally, we should also be reducing our plotting so that we don’t have the…" at bounding box center [1367, 291] width 149 height 19
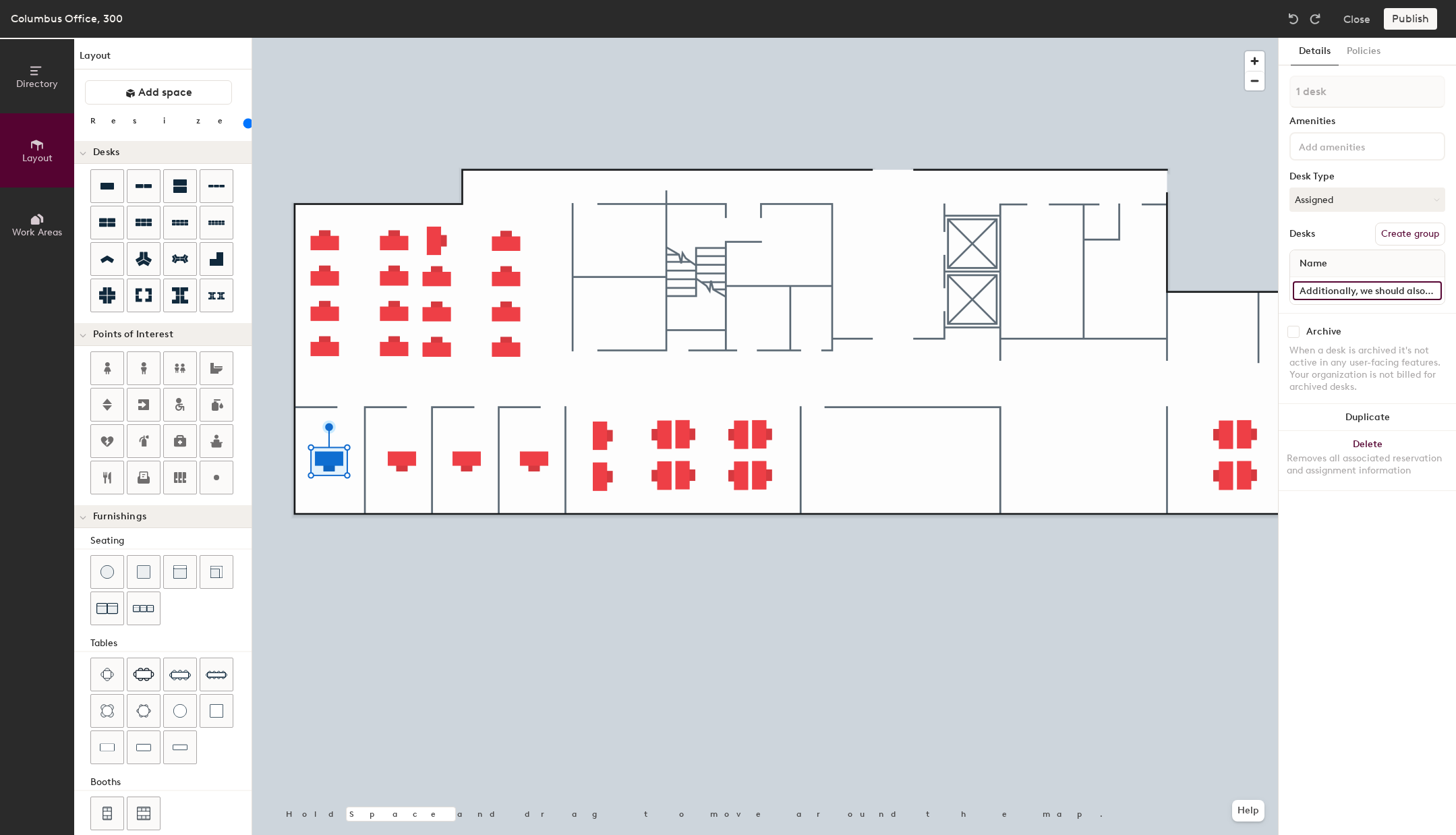
click at [1398, 292] on input "Additionally, we should also be reducing our plotting so that we don’t have the…" at bounding box center [1367, 291] width 149 height 19
type input "C-O-301"
click at [1331, 284] on input at bounding box center [1367, 291] width 149 height 19
paste input "C-O-30"
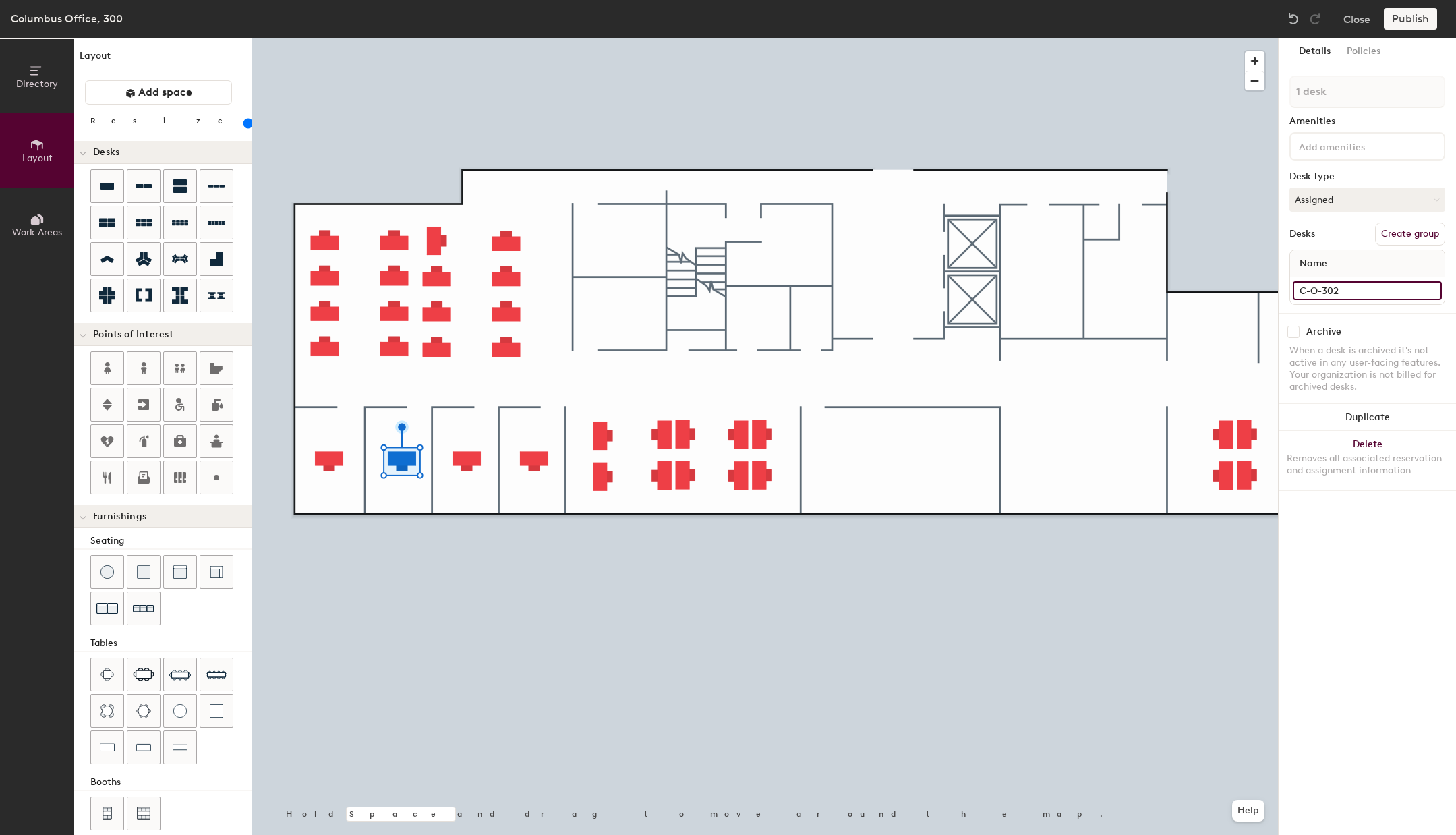
type input "C-O-302"
click at [1389, 292] on input at bounding box center [1367, 291] width 149 height 19
paste input "C-O-30"
type input "C-O-303"
click at [1322, 295] on input at bounding box center [1367, 291] width 149 height 19
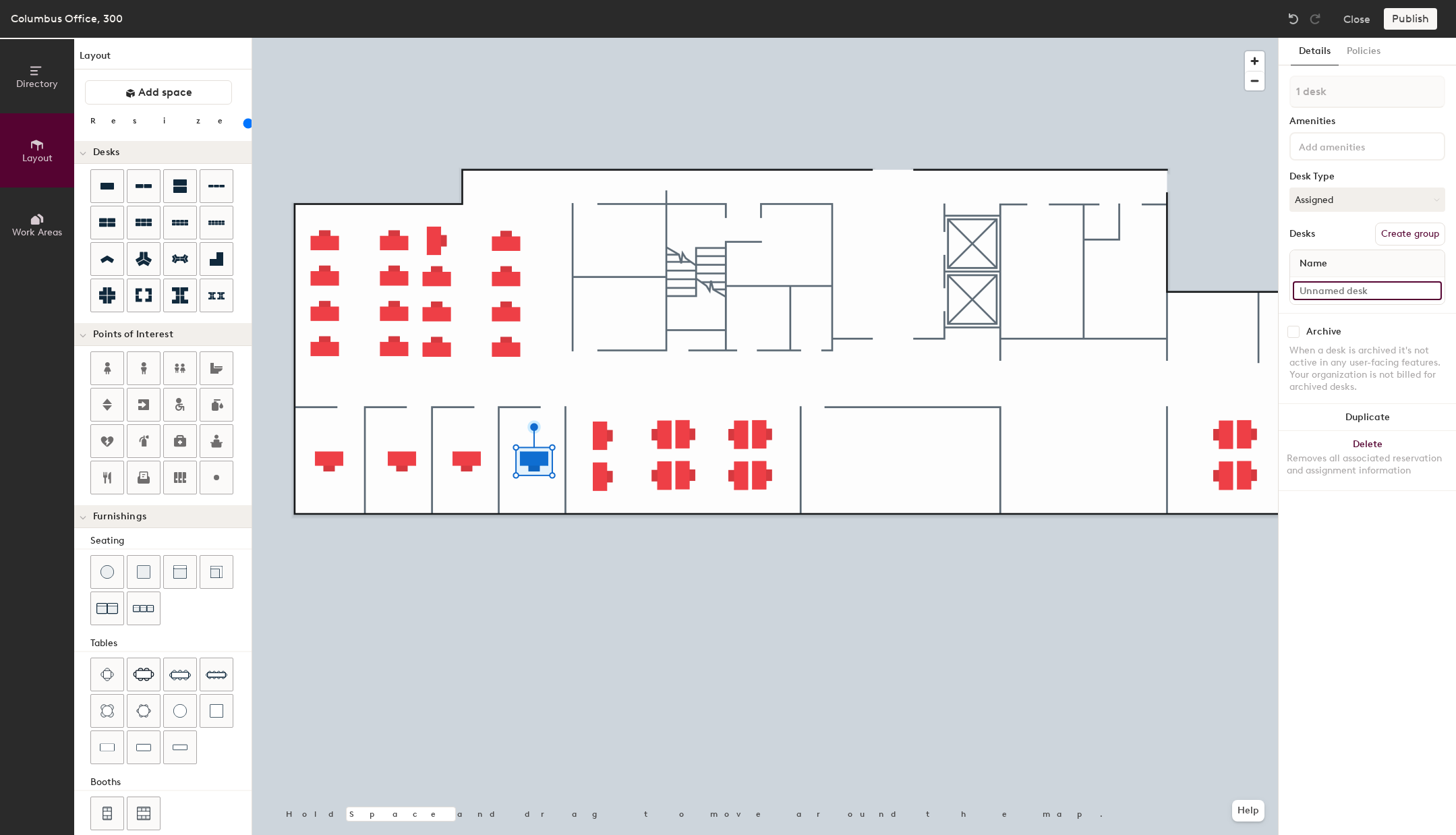
paste input "C-O-30"
type input "C-O-304"
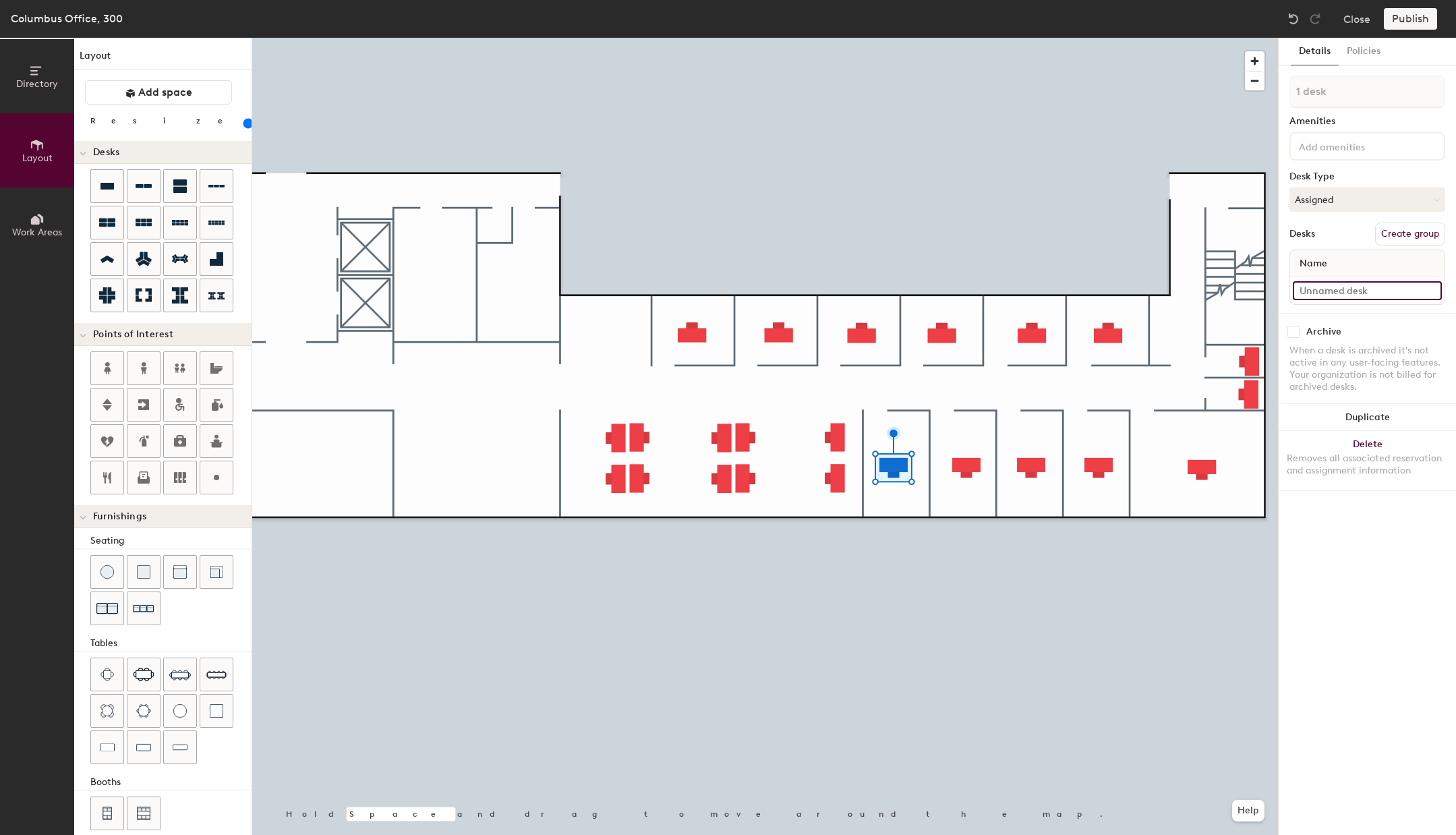
click at [1320, 290] on input at bounding box center [1367, 291] width 149 height 19
paste input "C-O-30"
type input "C-O-305"
click at [1328, 294] on input at bounding box center [1367, 291] width 149 height 19
paste input "C-O-30"
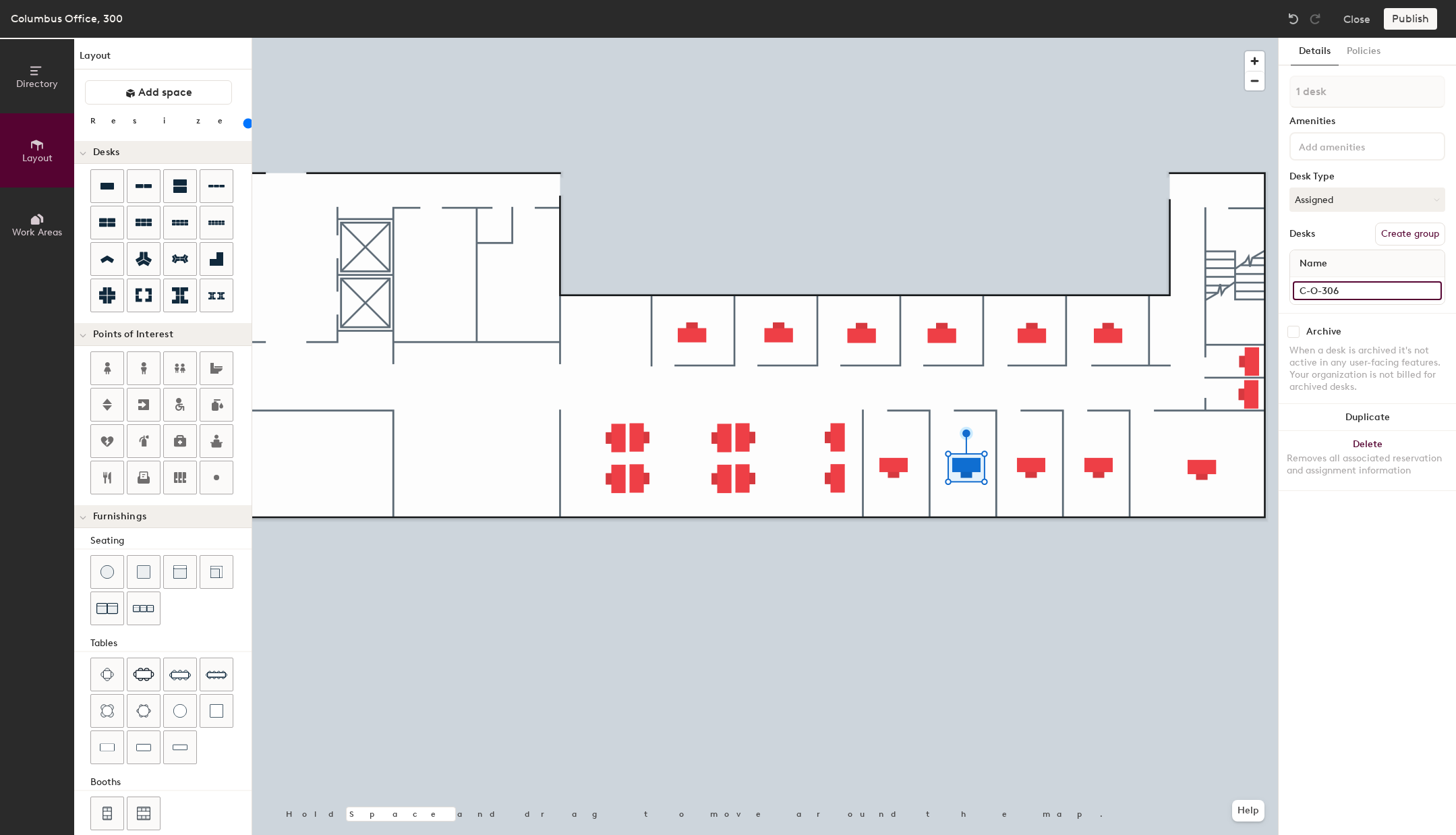
type input "C-O-306"
click at [1333, 290] on input at bounding box center [1367, 291] width 149 height 19
paste input "C-O-30"
type input "C-O-307"
click at [1347, 295] on input at bounding box center [1367, 291] width 149 height 19
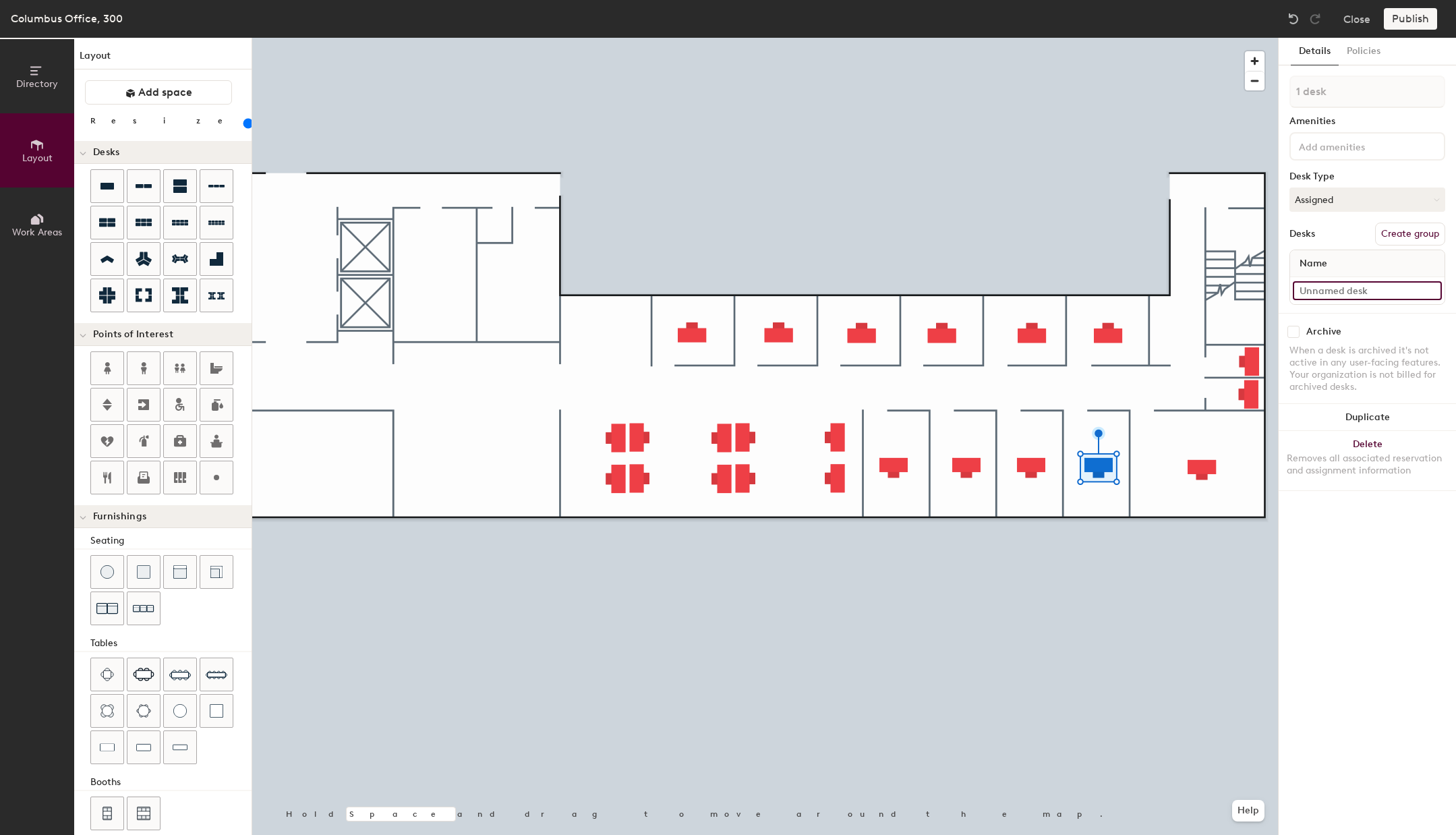
paste input "C-O-30"
type input "C-O-308"
click at [1354, 291] on input at bounding box center [1367, 291] width 149 height 19
paste input "C-O-30"
type input "C-O-309"
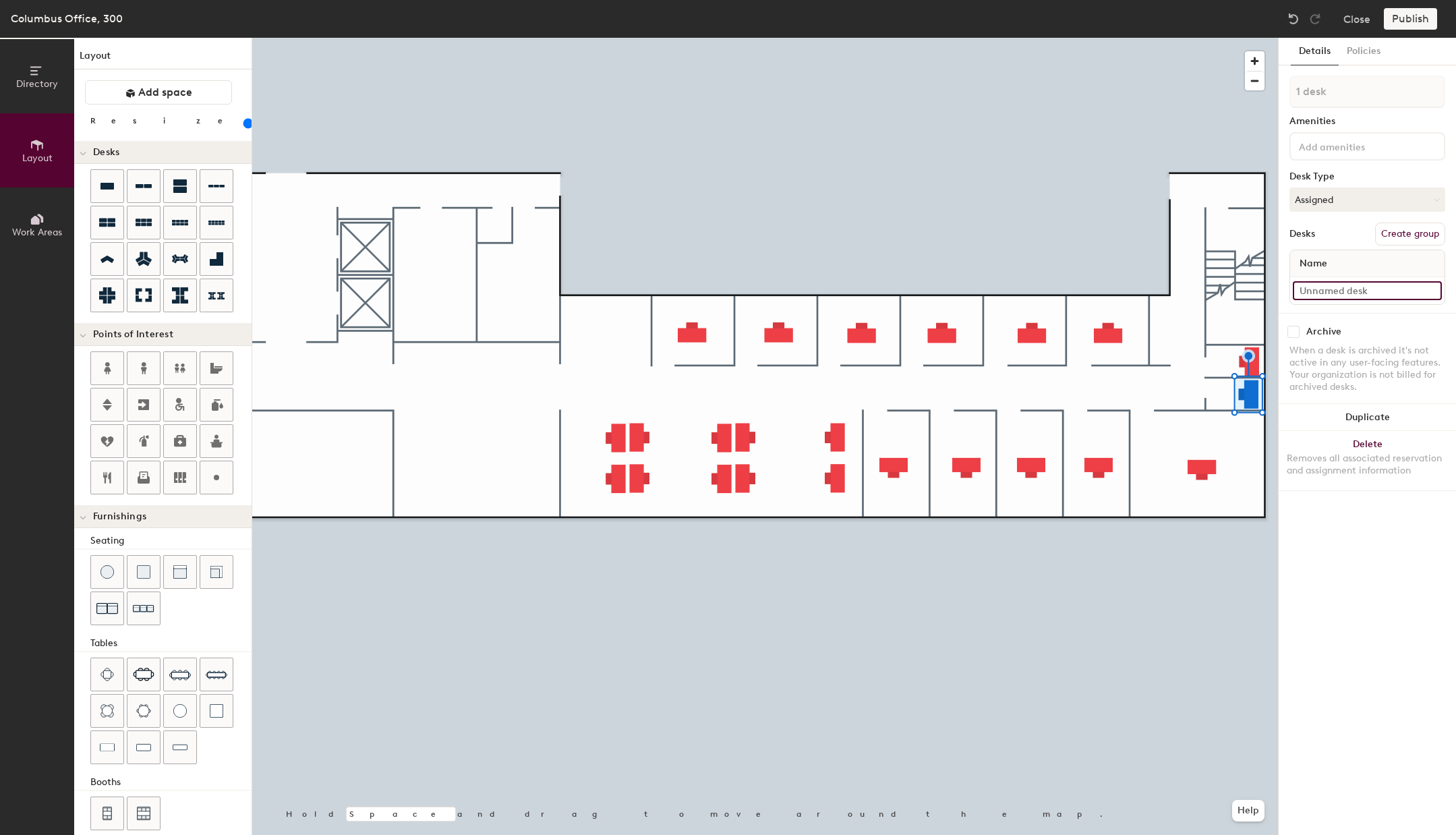
click at [1353, 289] on input at bounding box center [1367, 291] width 149 height 19
paste input "C-O-30"
type input "C-O-310"
click at [1355, 293] on input at bounding box center [1367, 291] width 149 height 19
paste input "C-O-3"
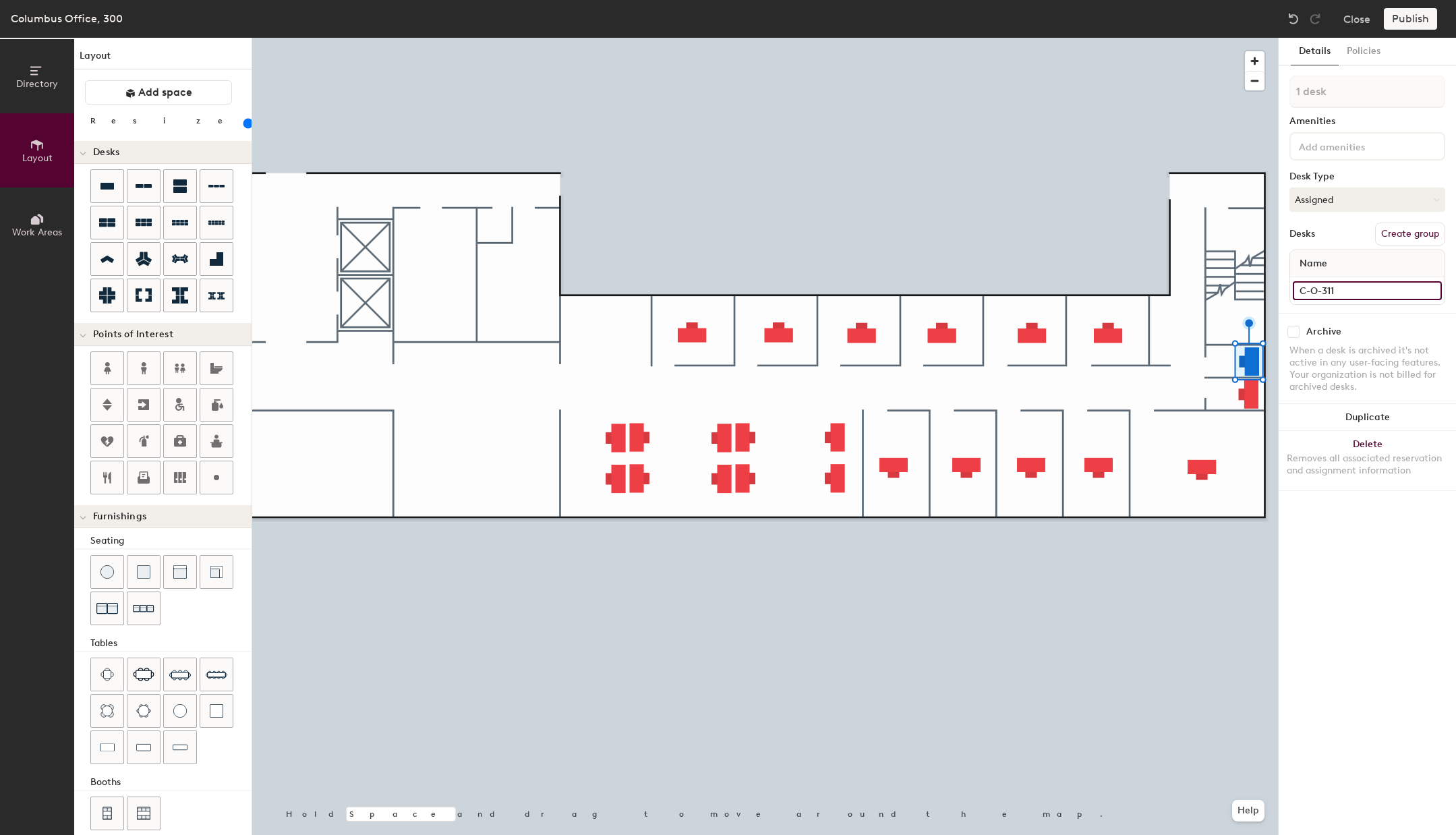
type input "C-O-311"
click at [1325, 291] on input at bounding box center [1367, 291] width 149 height 19
paste input "C-O-3"
type input "C-O-312"
click at [1337, 288] on input at bounding box center [1367, 291] width 149 height 19
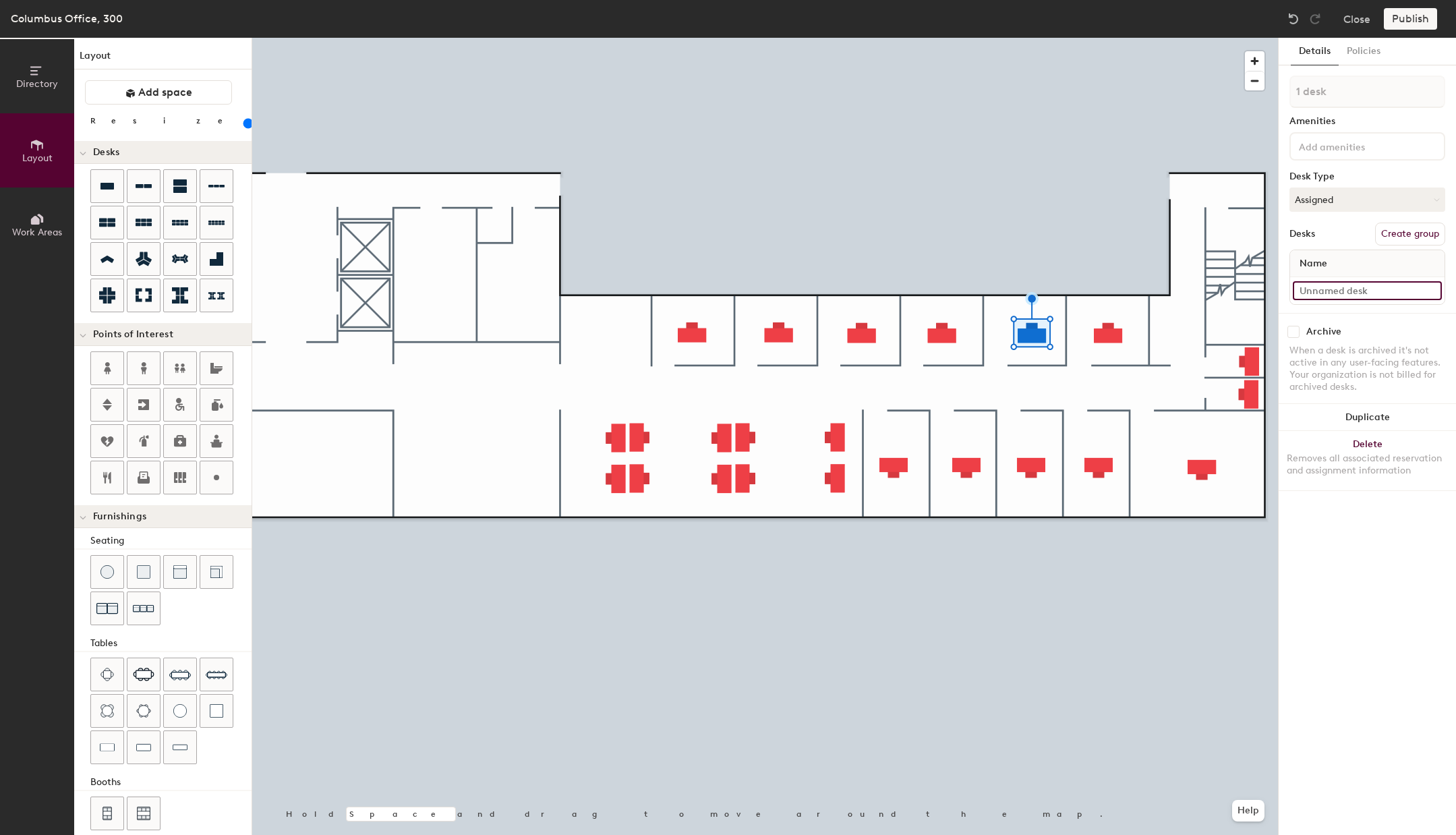
paste input "C-O-3"
type input "C-O-313"
click at [1358, 298] on input at bounding box center [1367, 291] width 149 height 19
paste input "C-O-3"
type input "C-O-314"
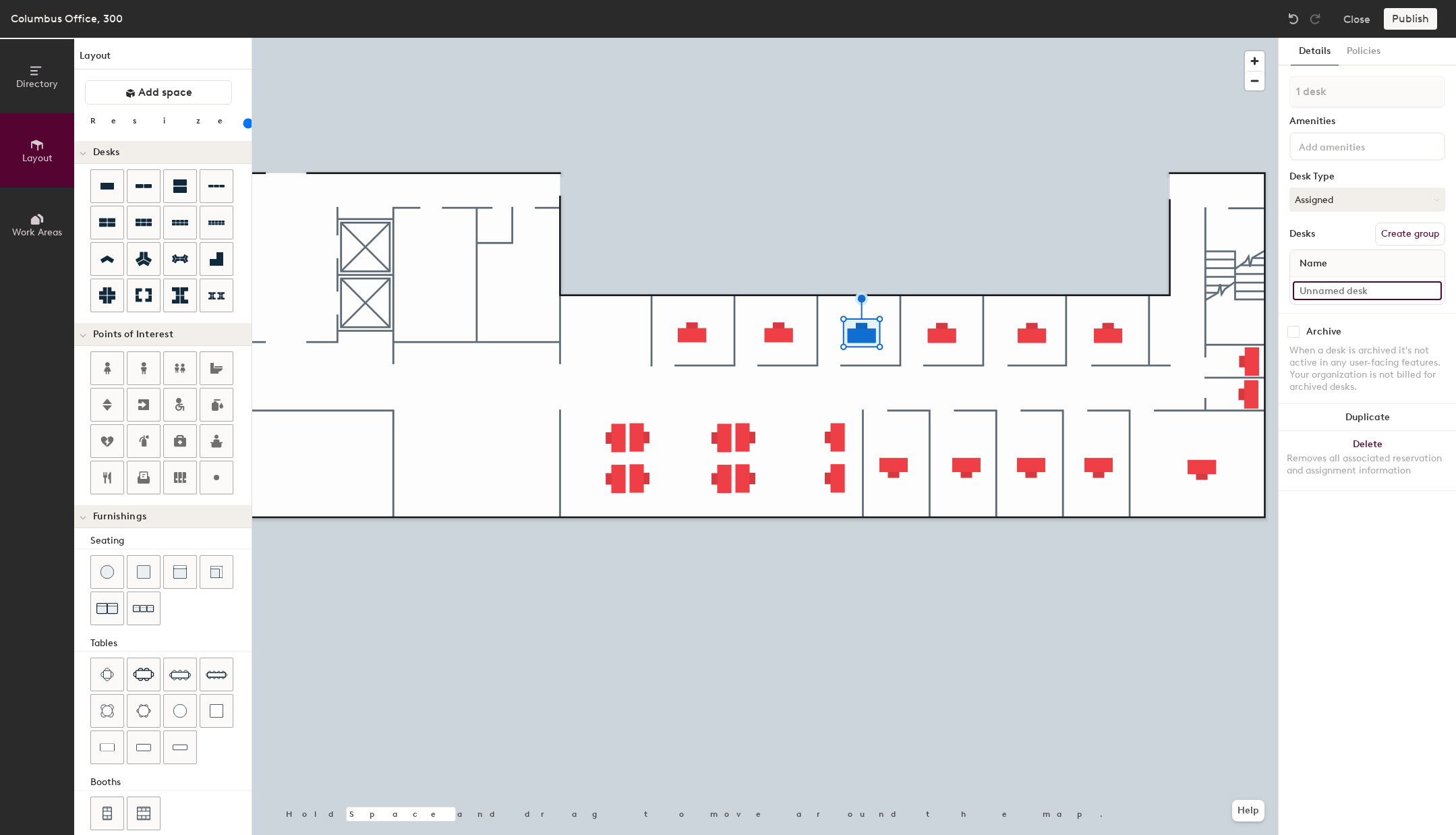
click at [1348, 281] on input at bounding box center [1367, 291] width 149 height 19
paste input "C-O-3"
type input "C-O-315"
click at [1315, 292] on input at bounding box center [1367, 291] width 149 height 19
paste input "C-O-3"
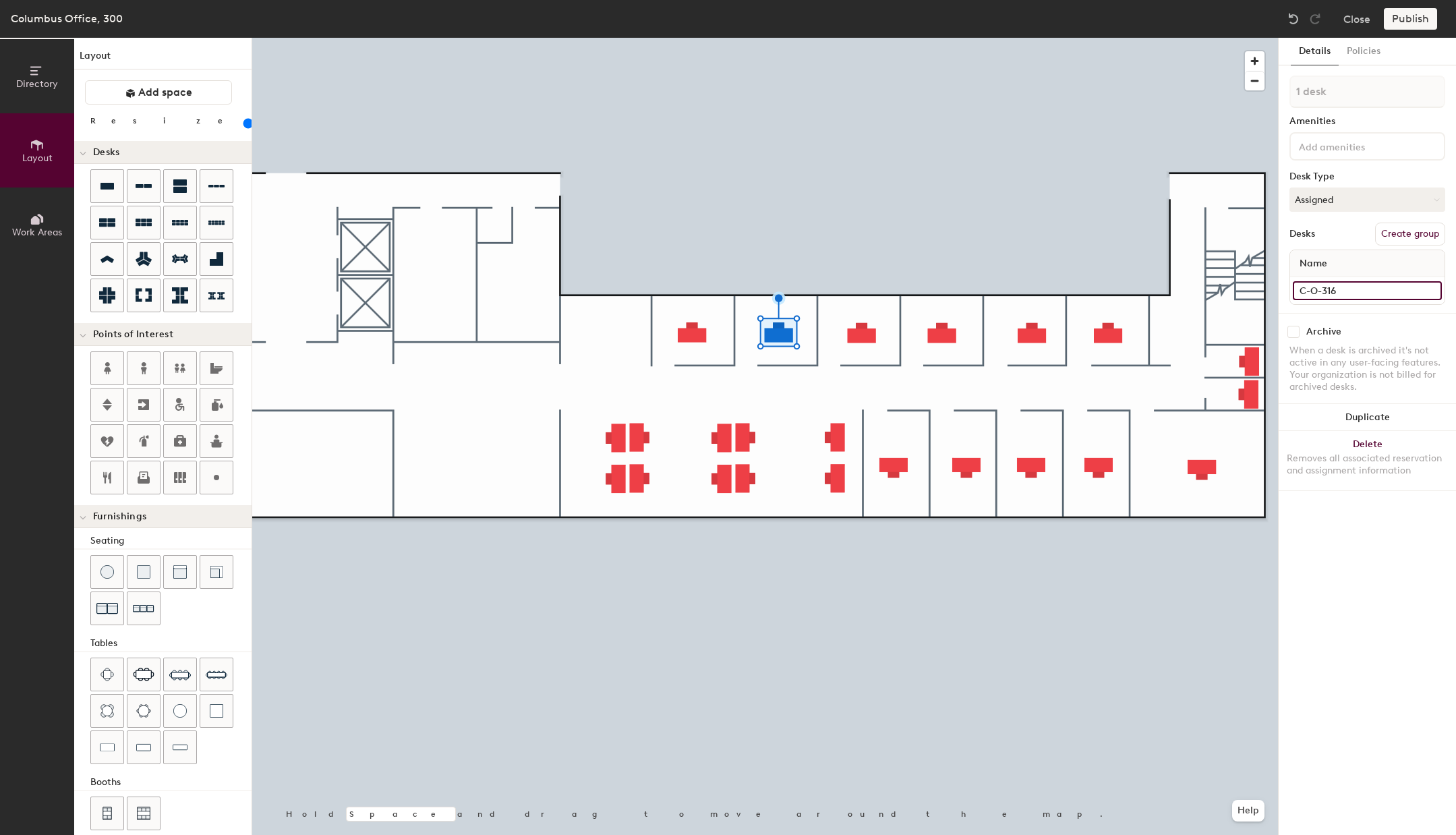
type input "C-O-316"
click at [1332, 291] on input at bounding box center [1367, 291] width 149 height 19
paste input "C-O-3"
type input "C-O-317"
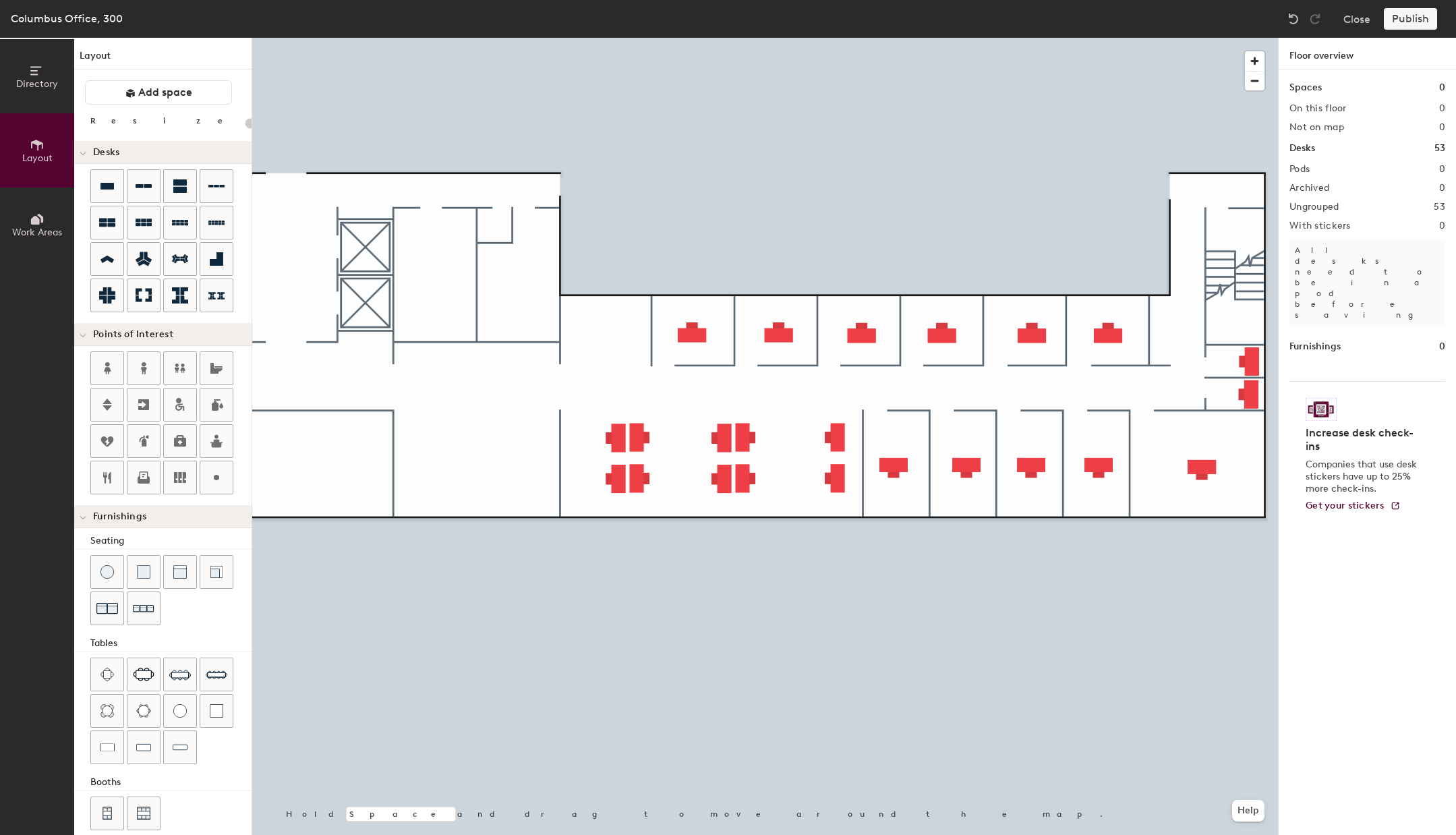
type input "20"
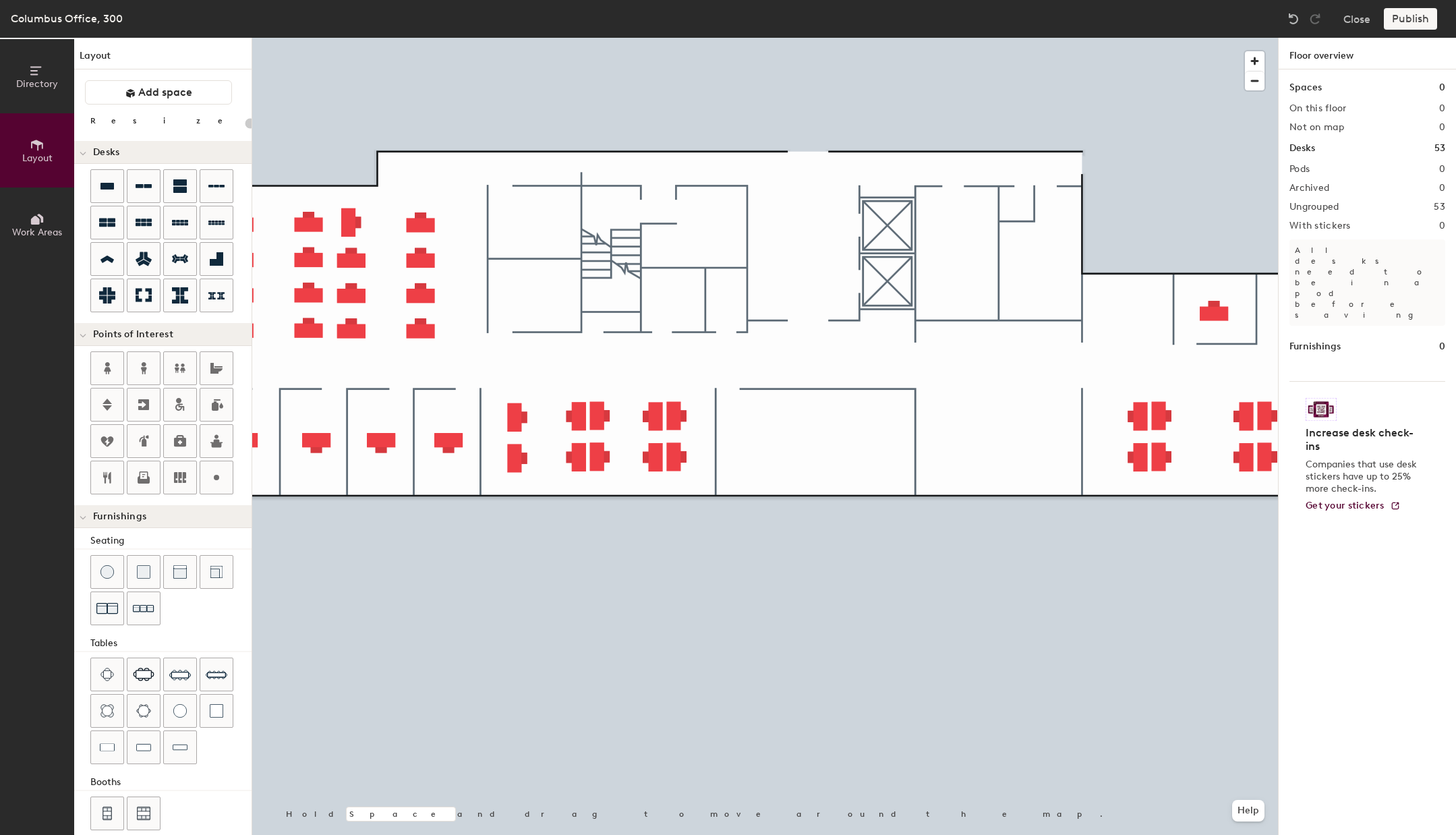
click at [45, 209] on button "Work Areas" at bounding box center [37, 224] width 74 height 74
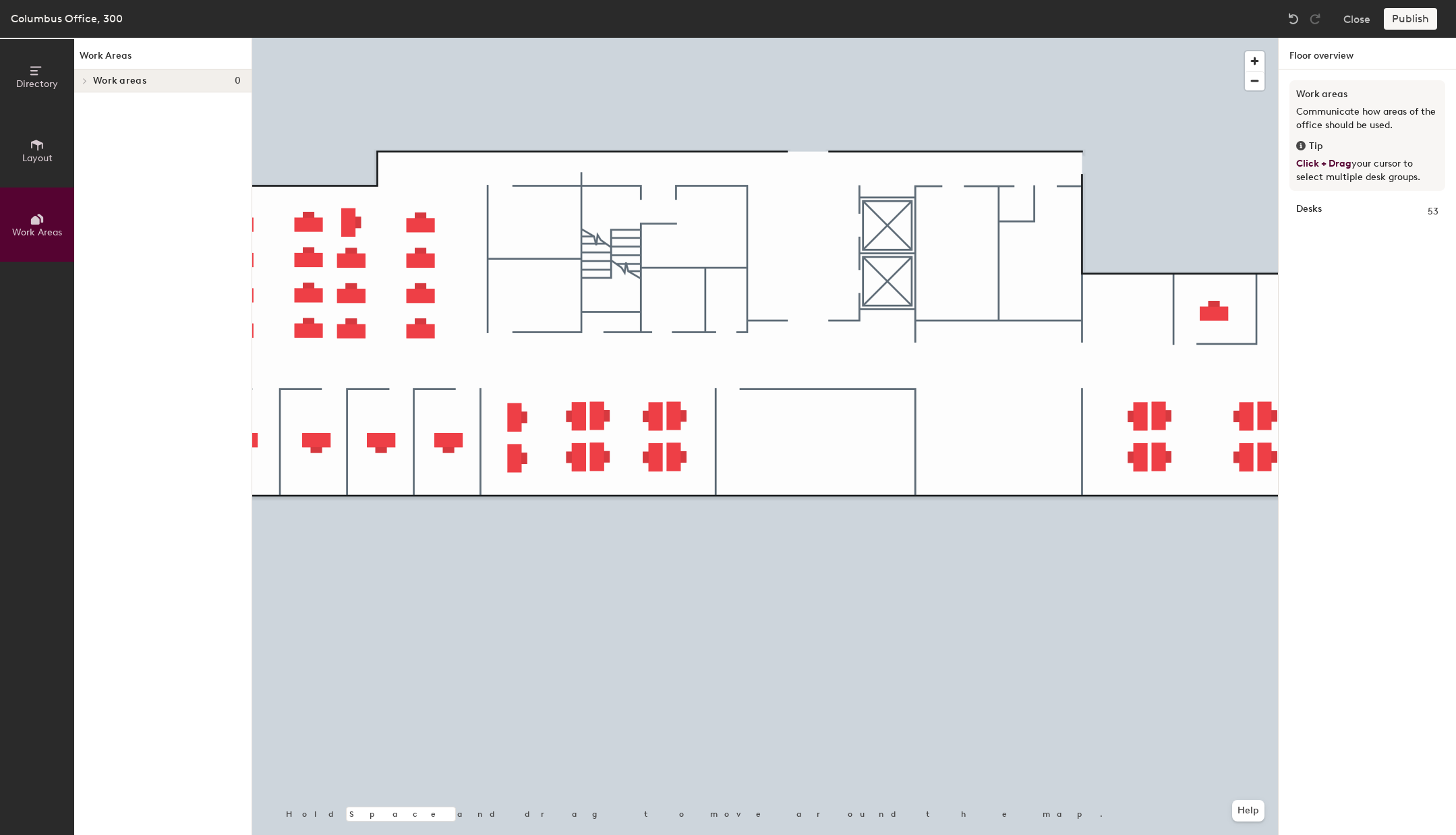
click at [90, 80] on div at bounding box center [84, 81] width 15 height 7
click at [43, 134] on button "Layout" at bounding box center [37, 150] width 74 height 74
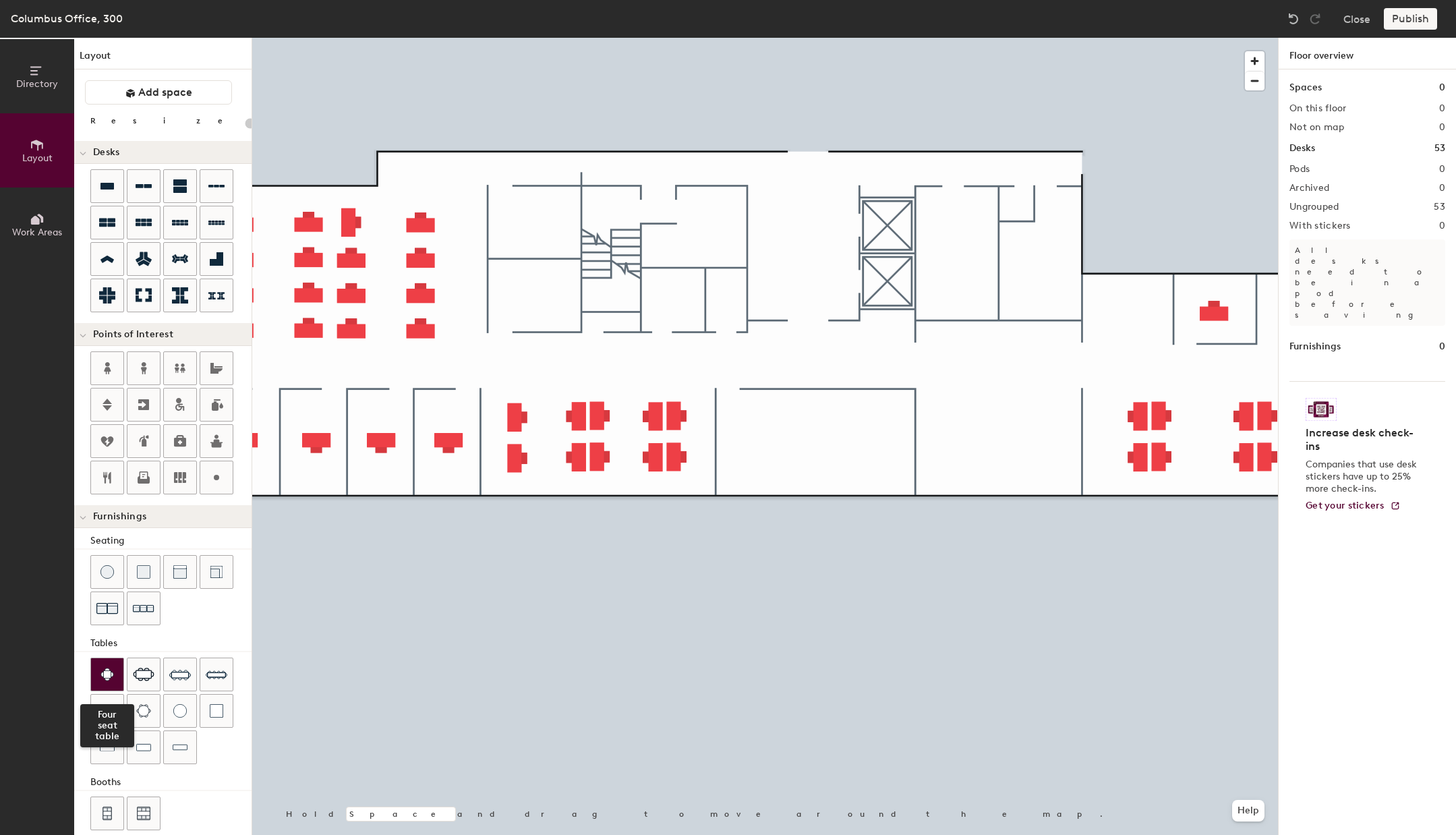
click at [104, 679] on img at bounding box center [107, 674] width 13 height 13
type input "80"
click at [107, 407] on icon at bounding box center [107, 404] width 9 height 12
click at [103, 408] on icon at bounding box center [107, 404] width 16 height 16
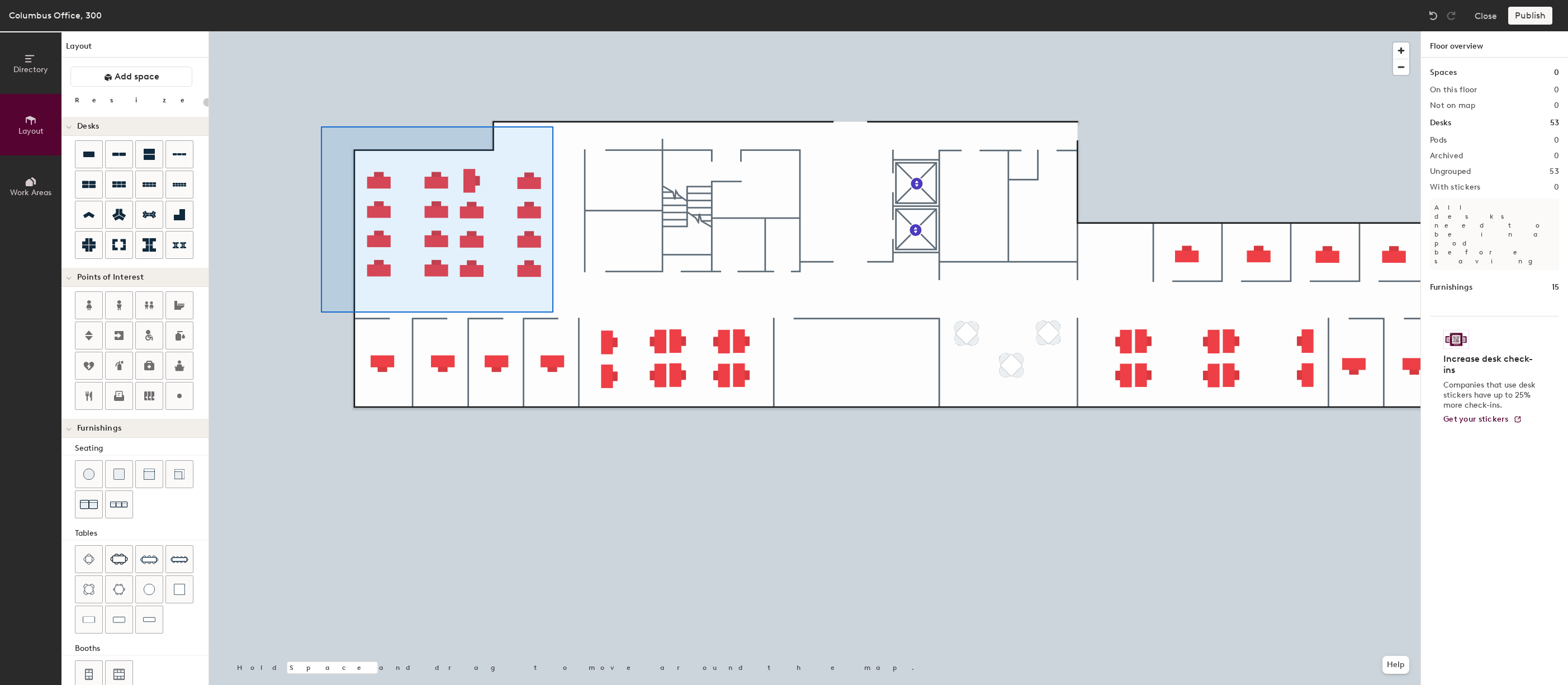
type input "120"
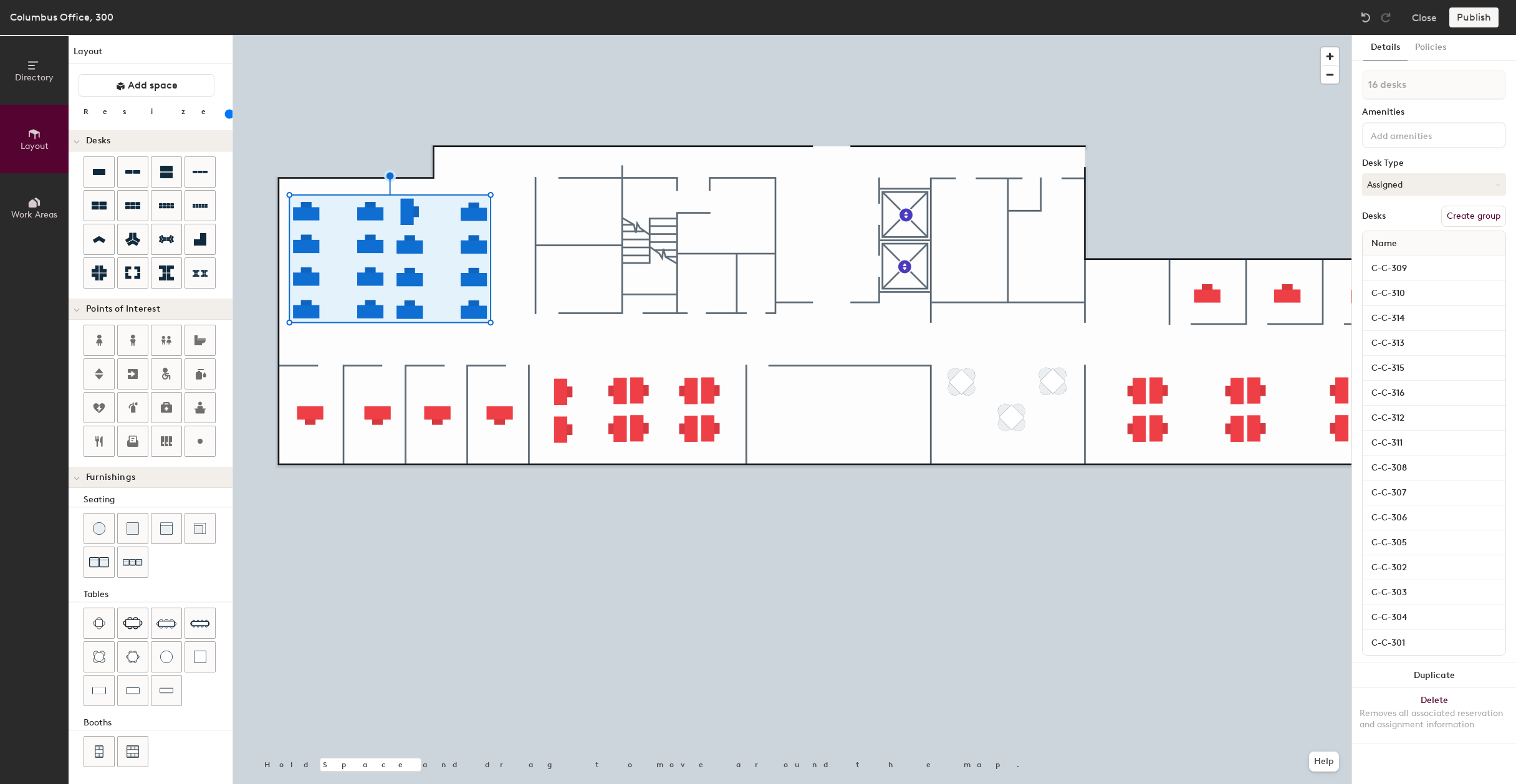
click at [1345, 219] on button "Create group" at bounding box center [1473, 216] width 65 height 21
type input "P"
type input "330"
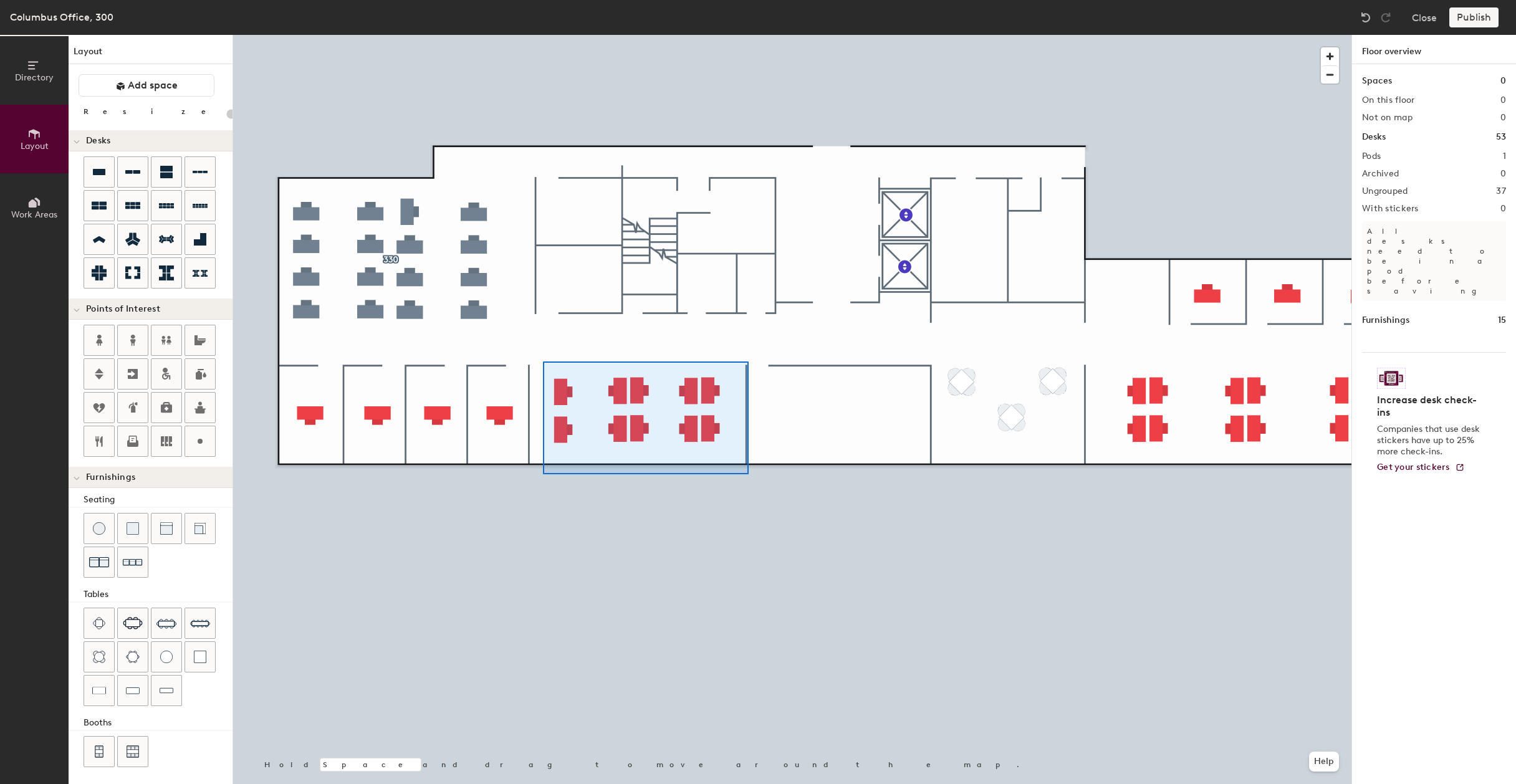
type input "120"
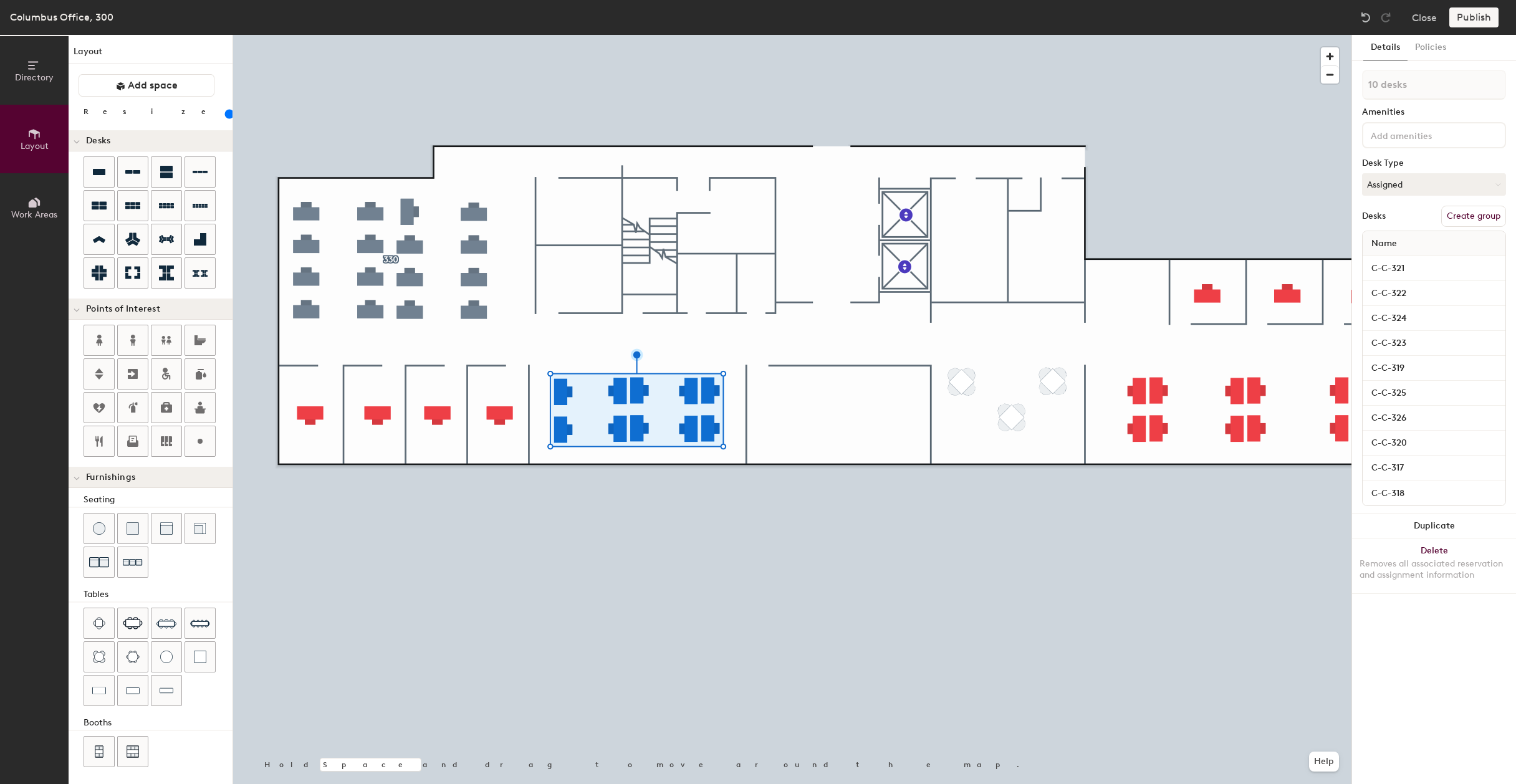
click at [1345, 220] on button "Create group" at bounding box center [1473, 216] width 65 height 21
type input "P"
type input "324"
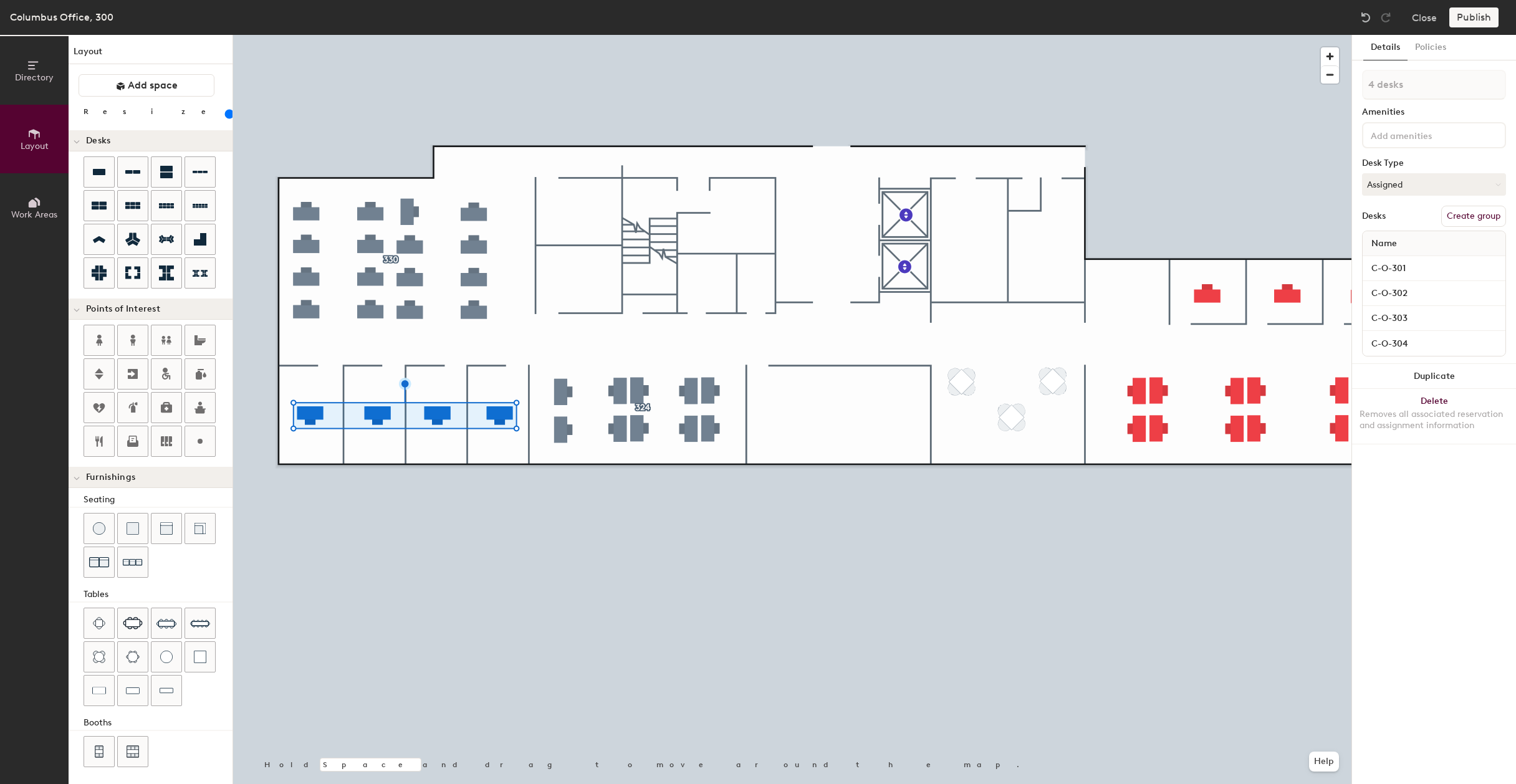
click at [1345, 142] on div at bounding box center [1433, 135] width 144 height 26
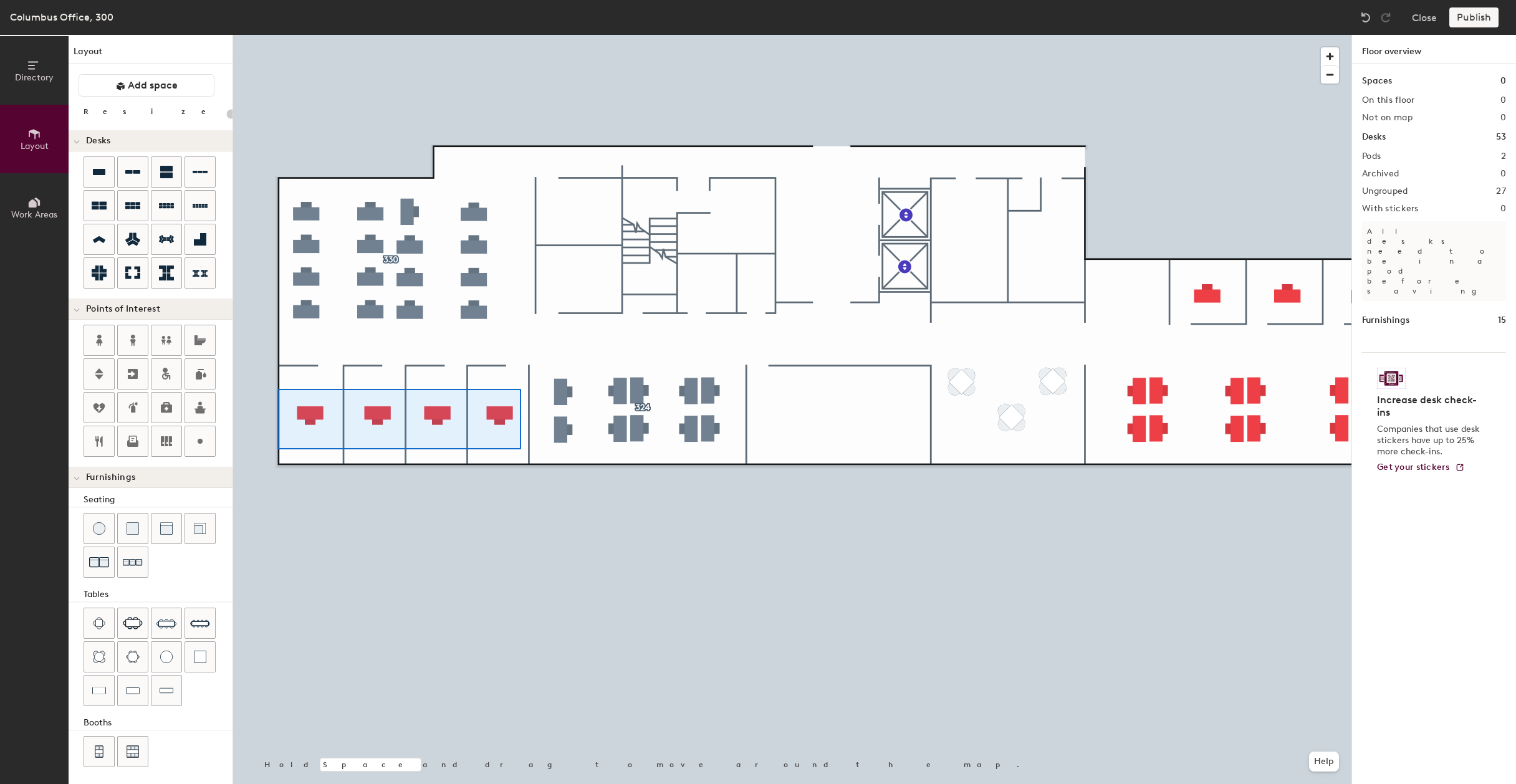
type input "120"
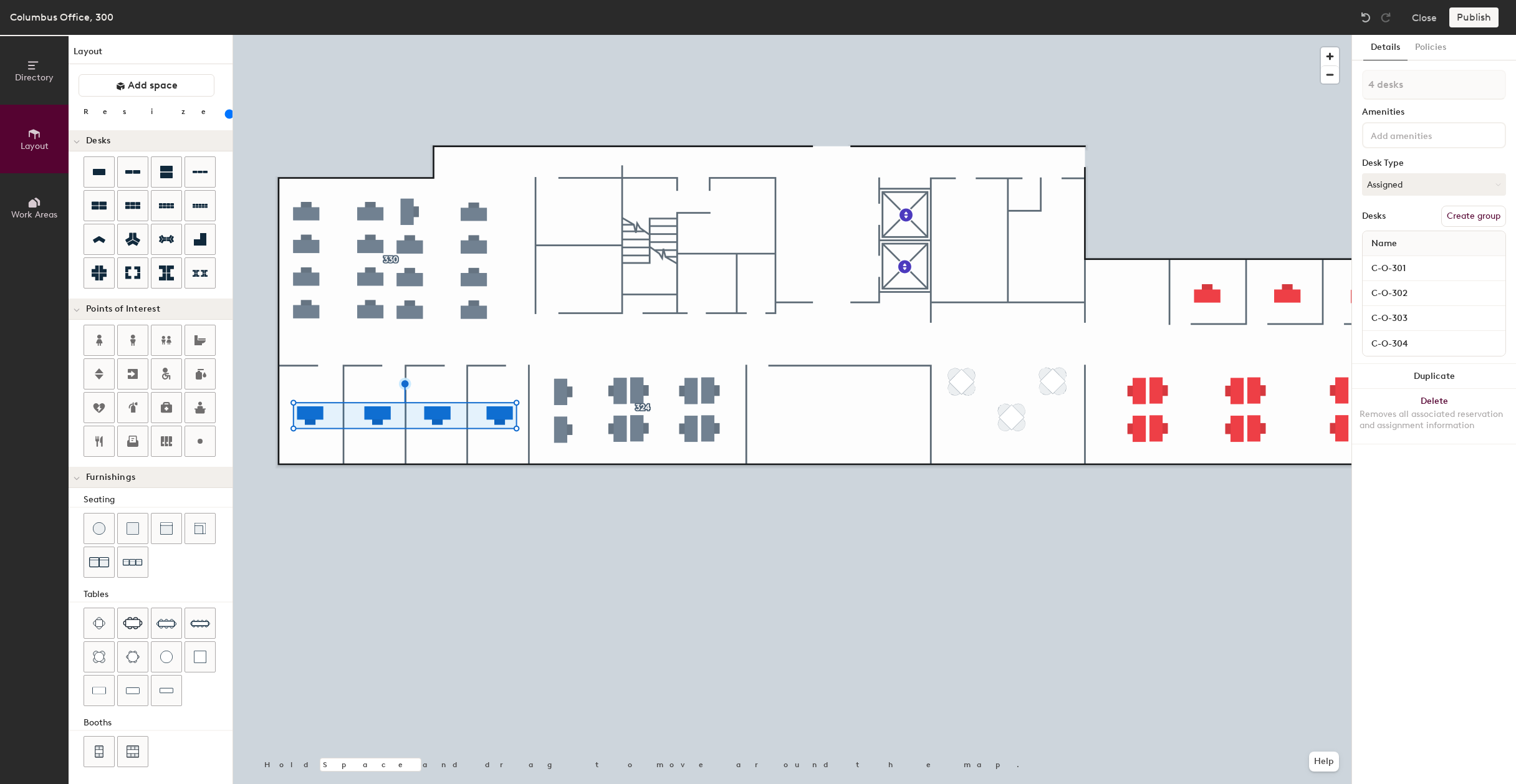
click at [1345, 218] on button "Create group" at bounding box center [1473, 216] width 65 height 21
type input "P"
type input "320"
click at [1058, 35] on div at bounding box center [792, 35] width 1118 height 0
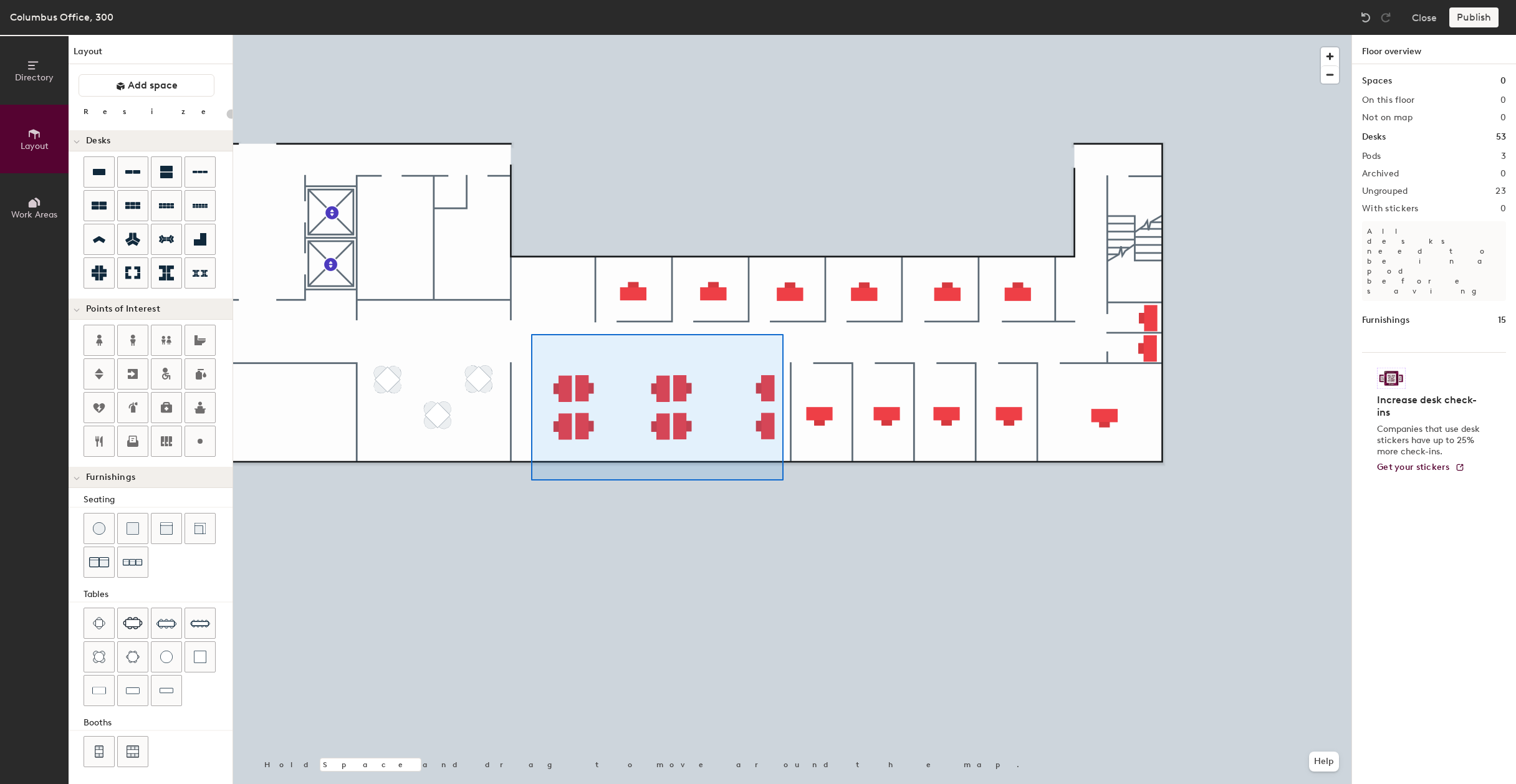
type input "120"
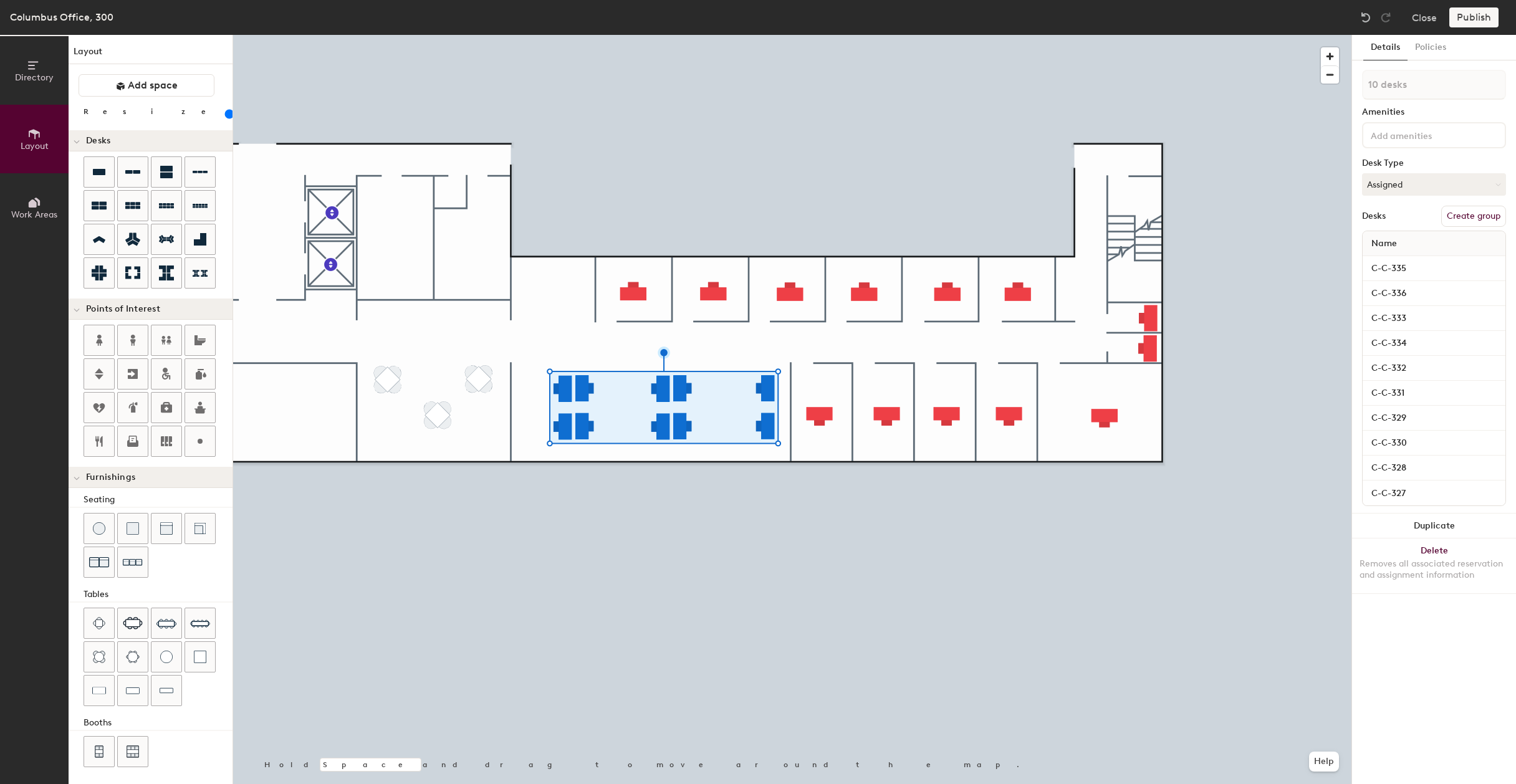
click at [1345, 217] on button "Create group" at bounding box center [1473, 216] width 65 height 21
type input "P"
type input "324"
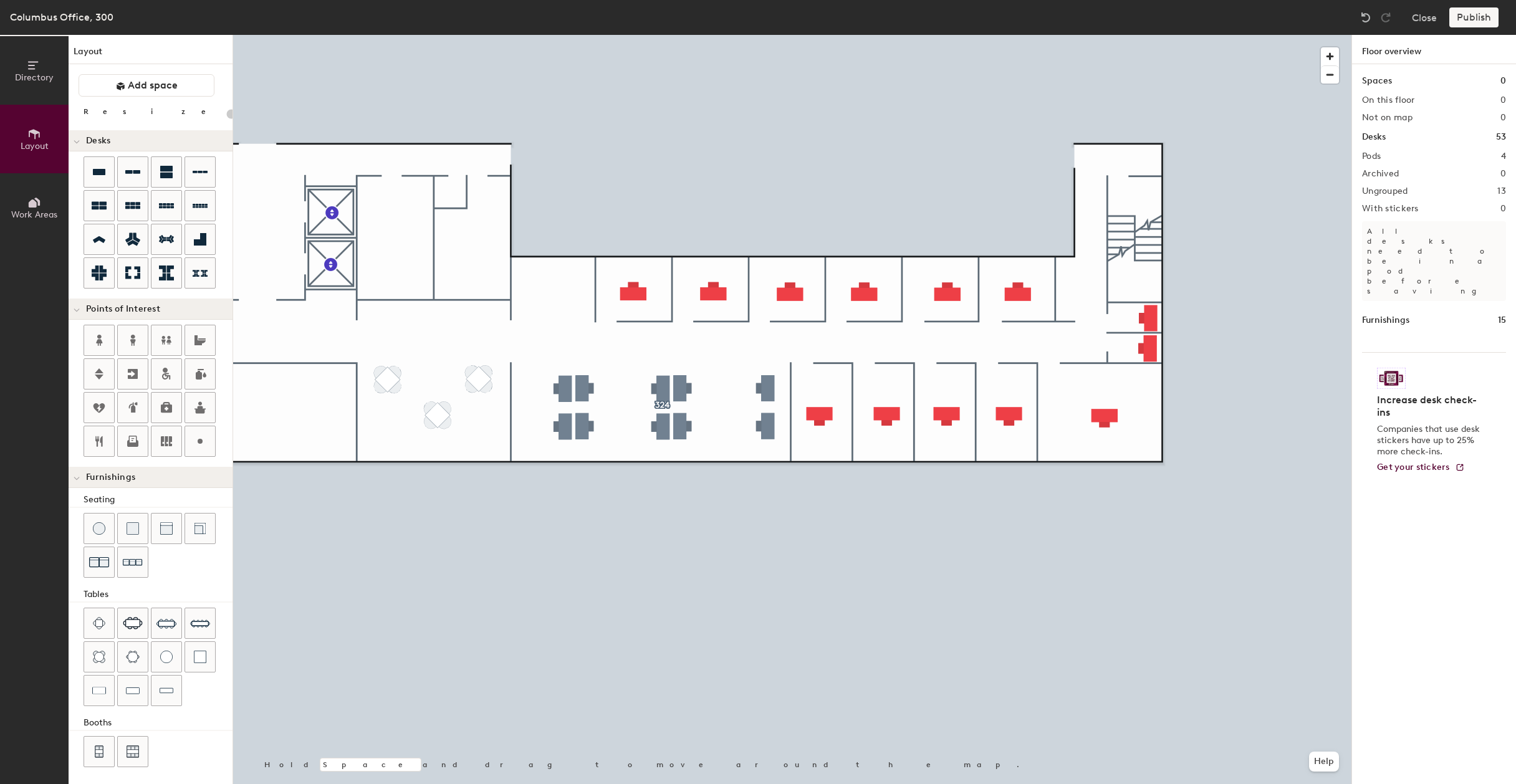
type input "120"
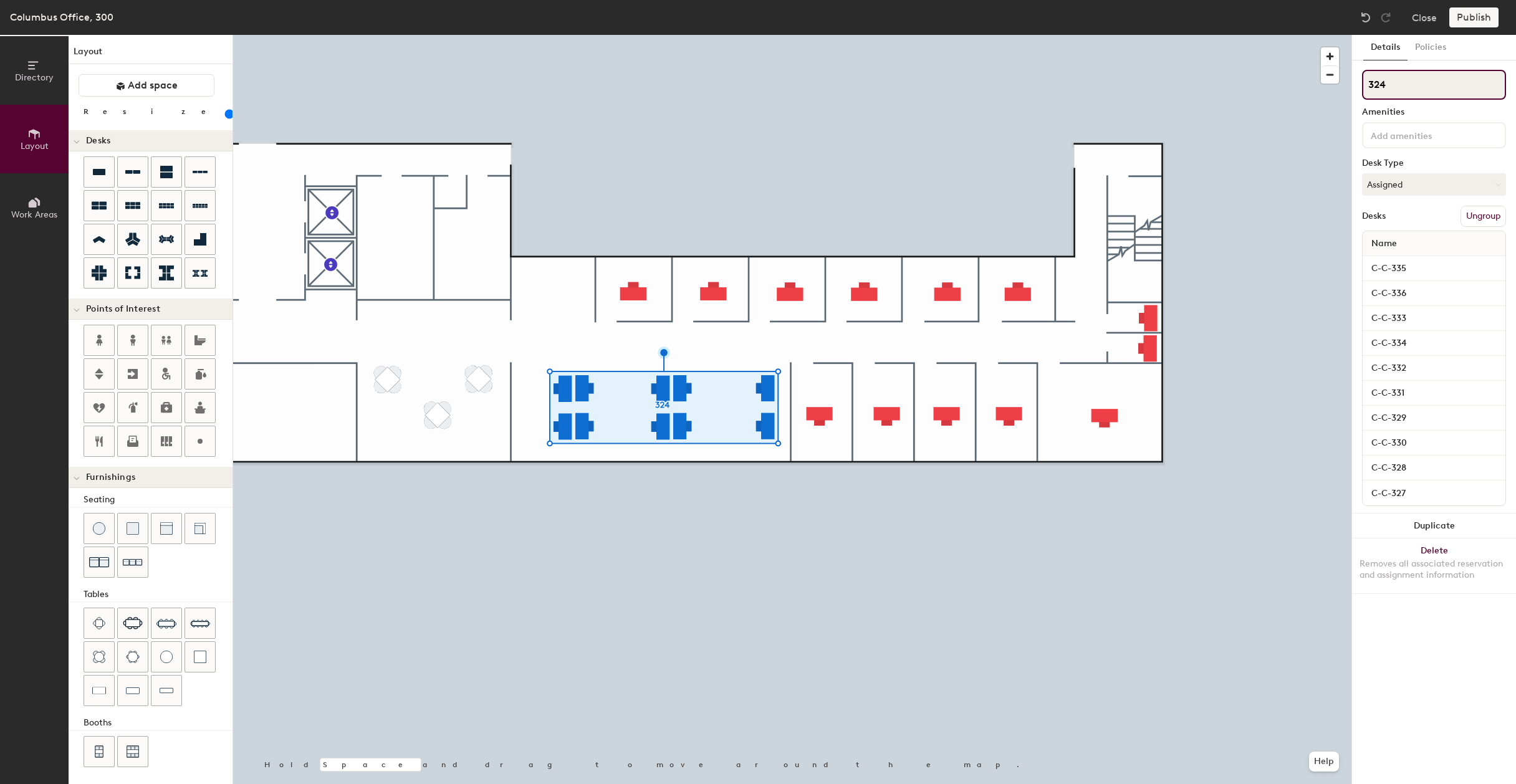
click at [1345, 93] on input "324" at bounding box center [1433, 85] width 144 height 30
type input "305"
click at [1345, 215] on button "Ungroup" at bounding box center [1483, 216] width 45 height 21
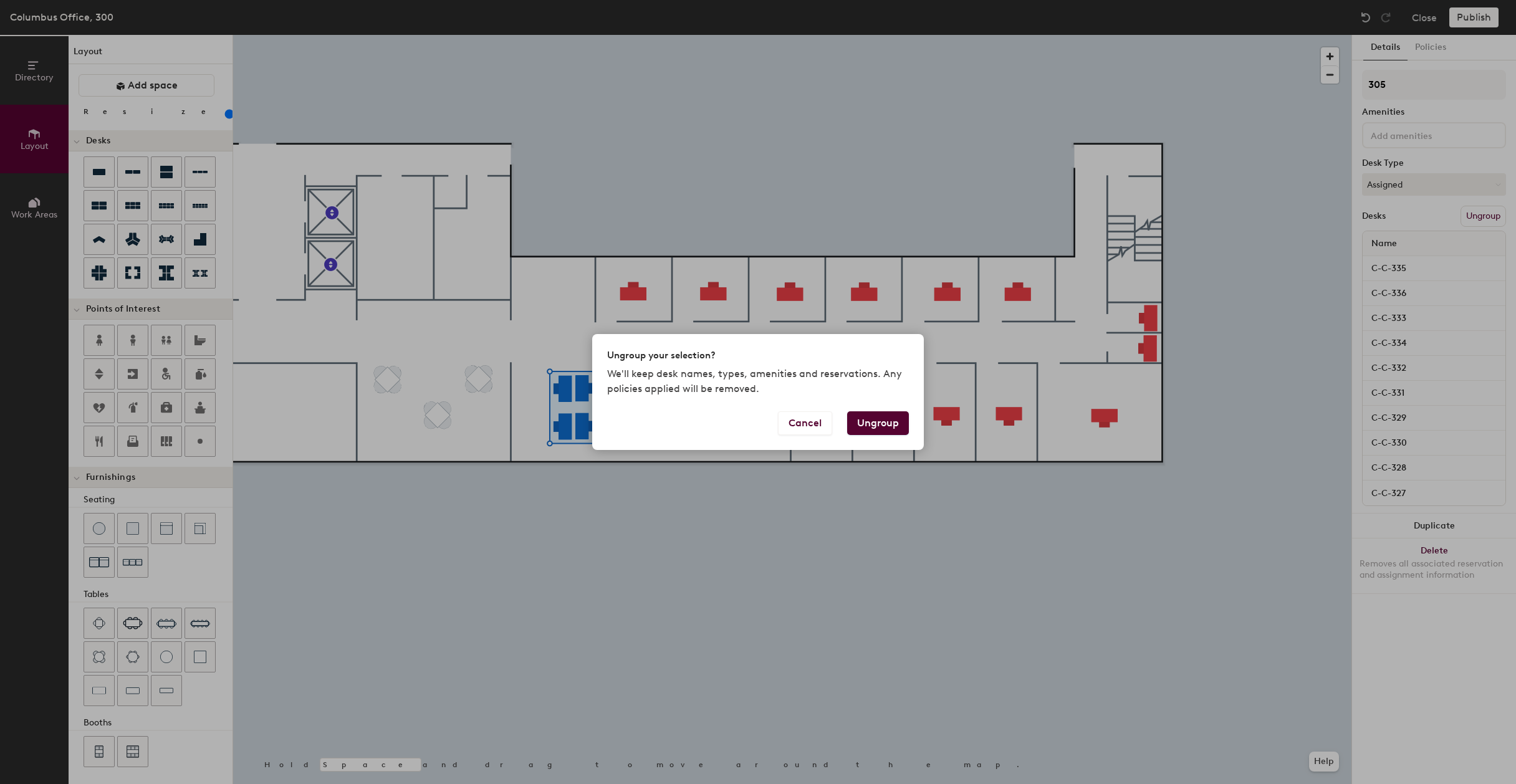
click at [891, 419] on button "Ungroup" at bounding box center [878, 423] width 62 height 23
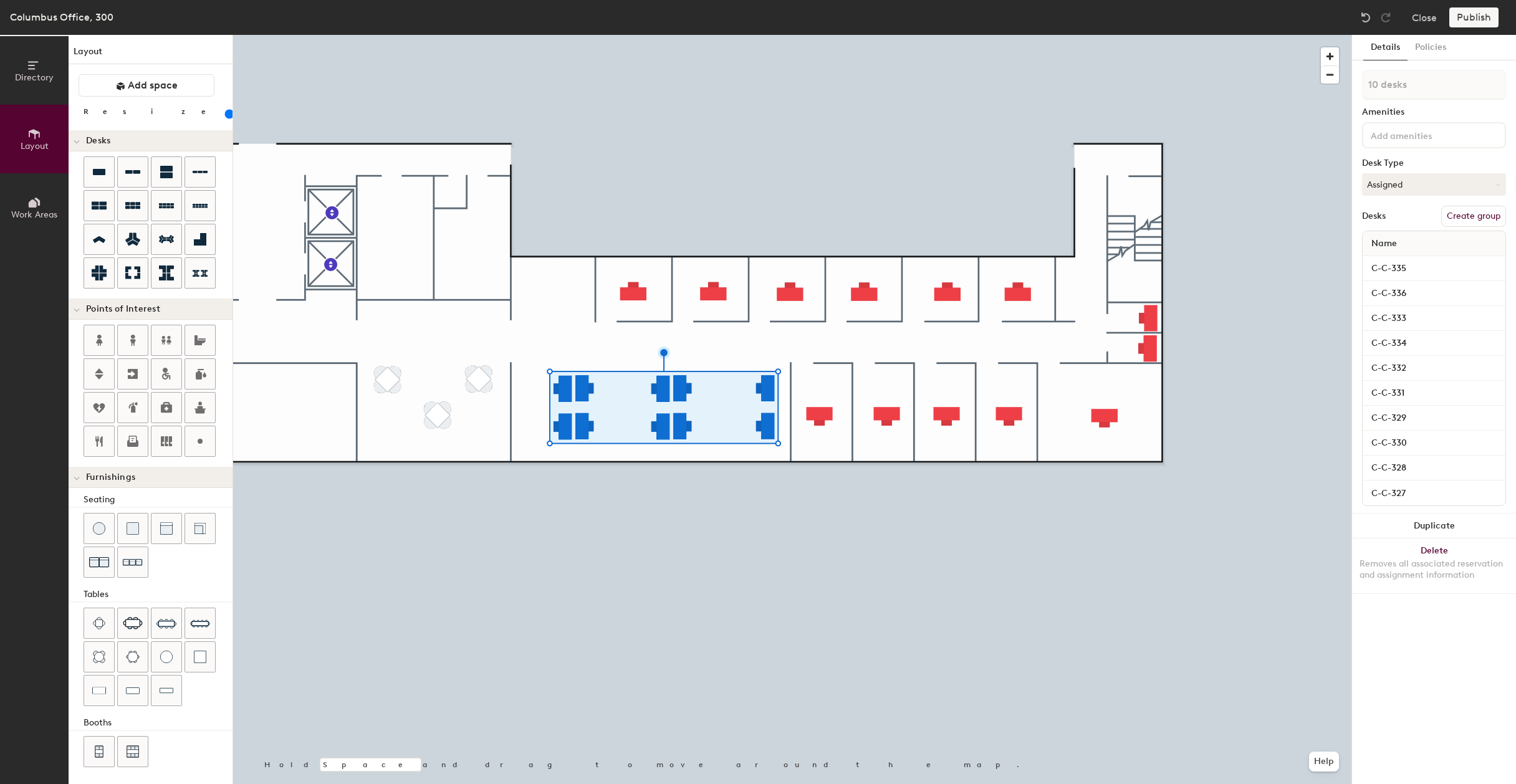
click at [782, 35] on div at bounding box center [792, 35] width 1118 height 0
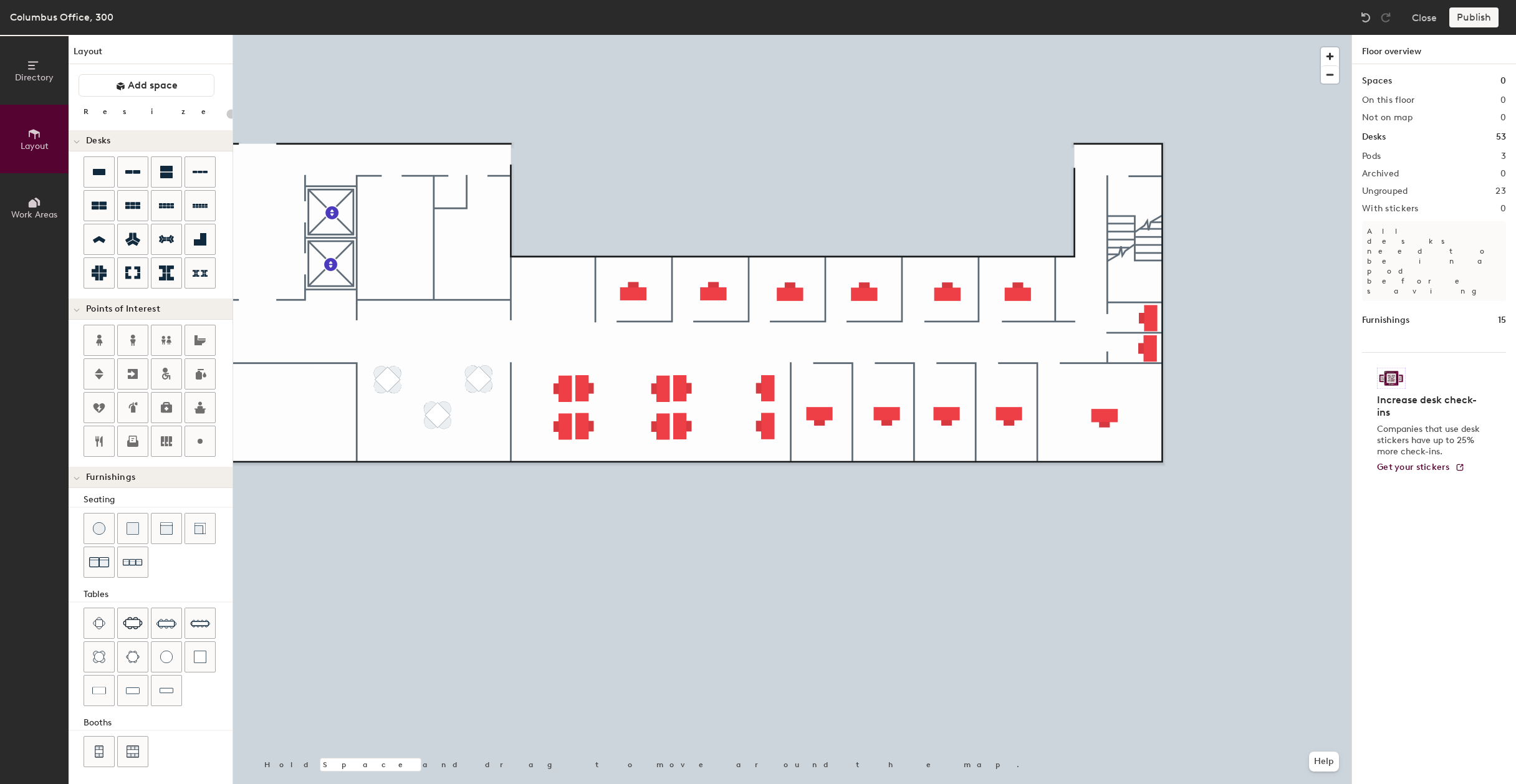
type input "20"
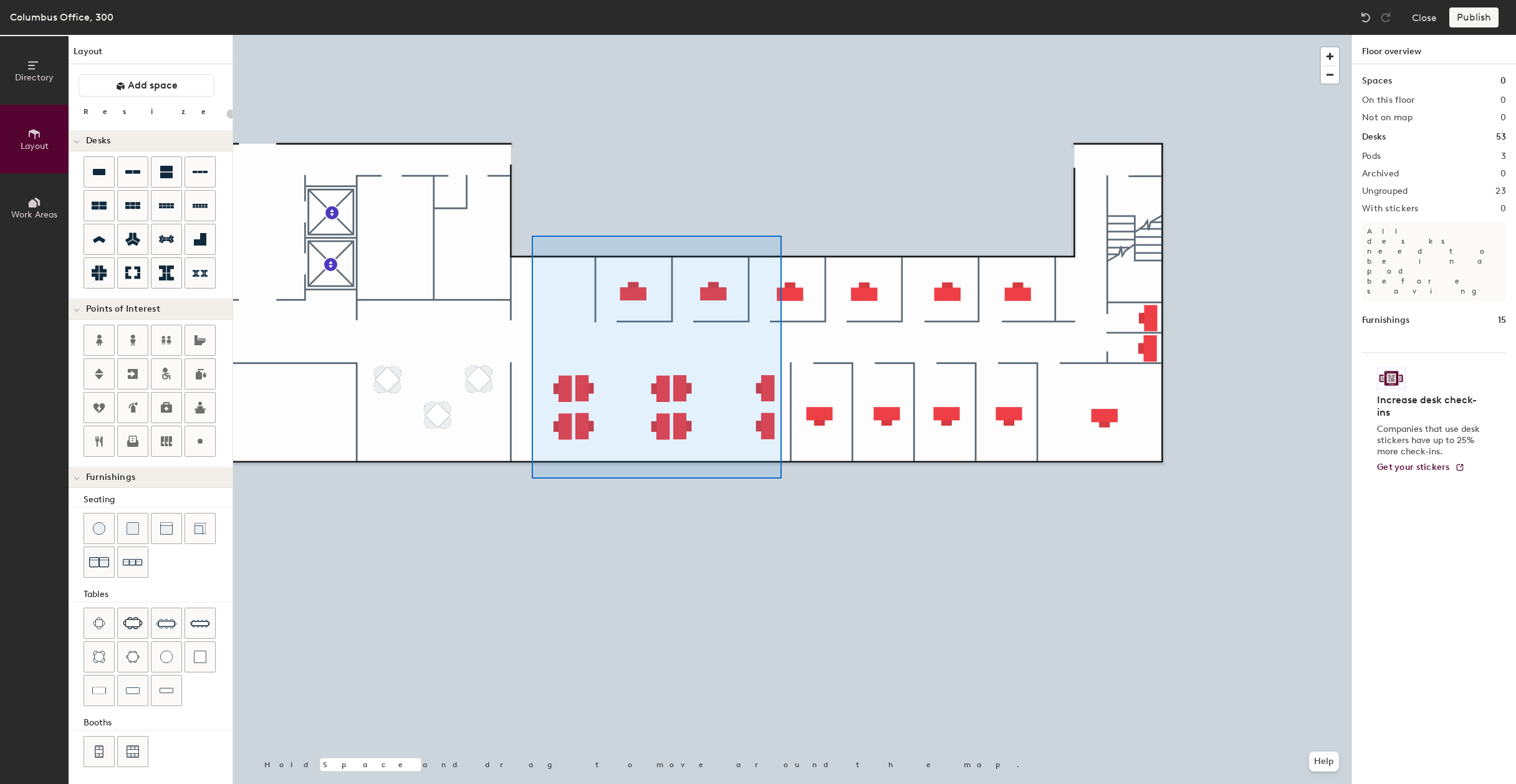
click at [532, 35] on div at bounding box center [792, 35] width 1118 height 0
type input "120"
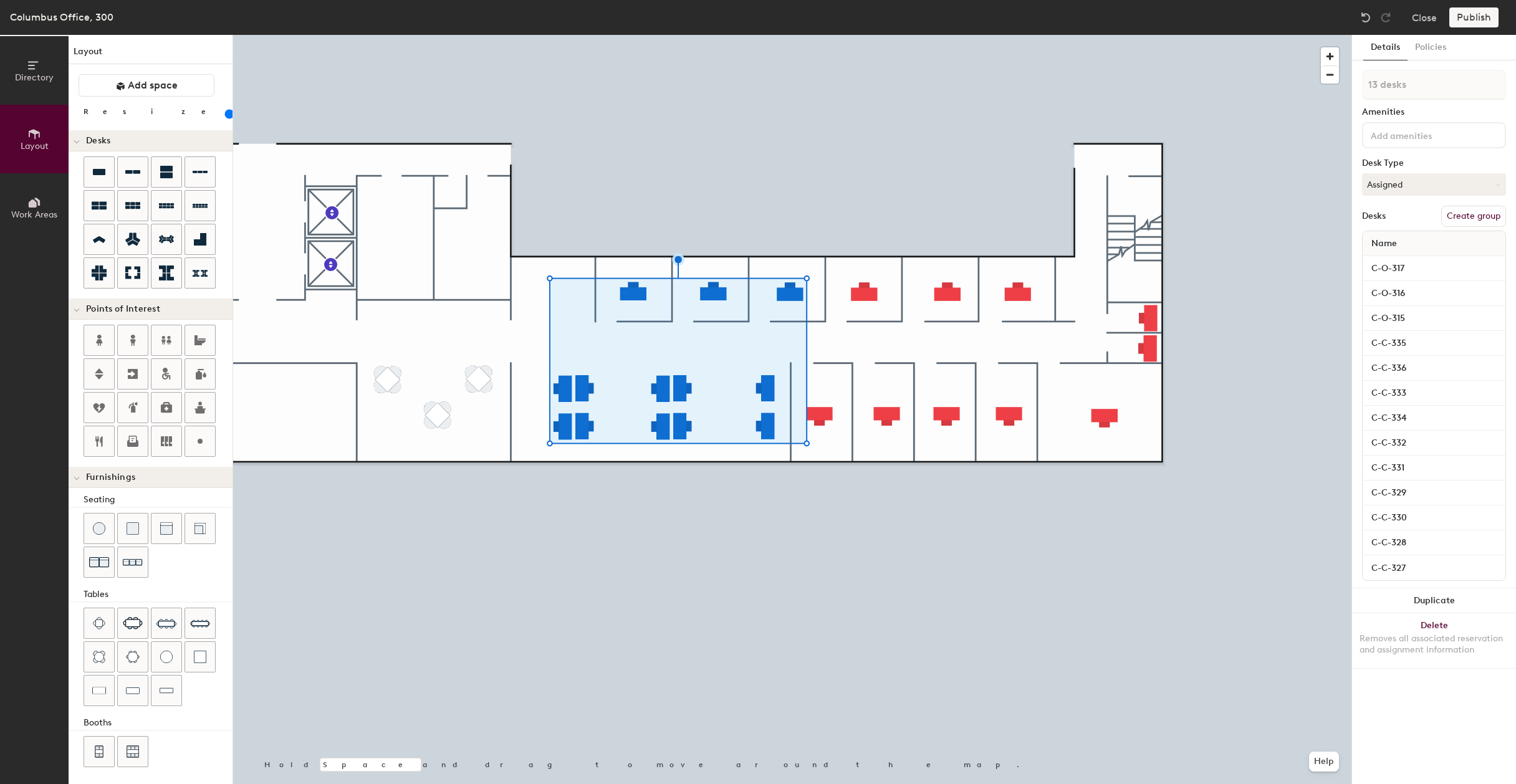
click at [1454, 215] on button "Create group" at bounding box center [1473, 216] width 65 height 21
type input "P"
type input "305"
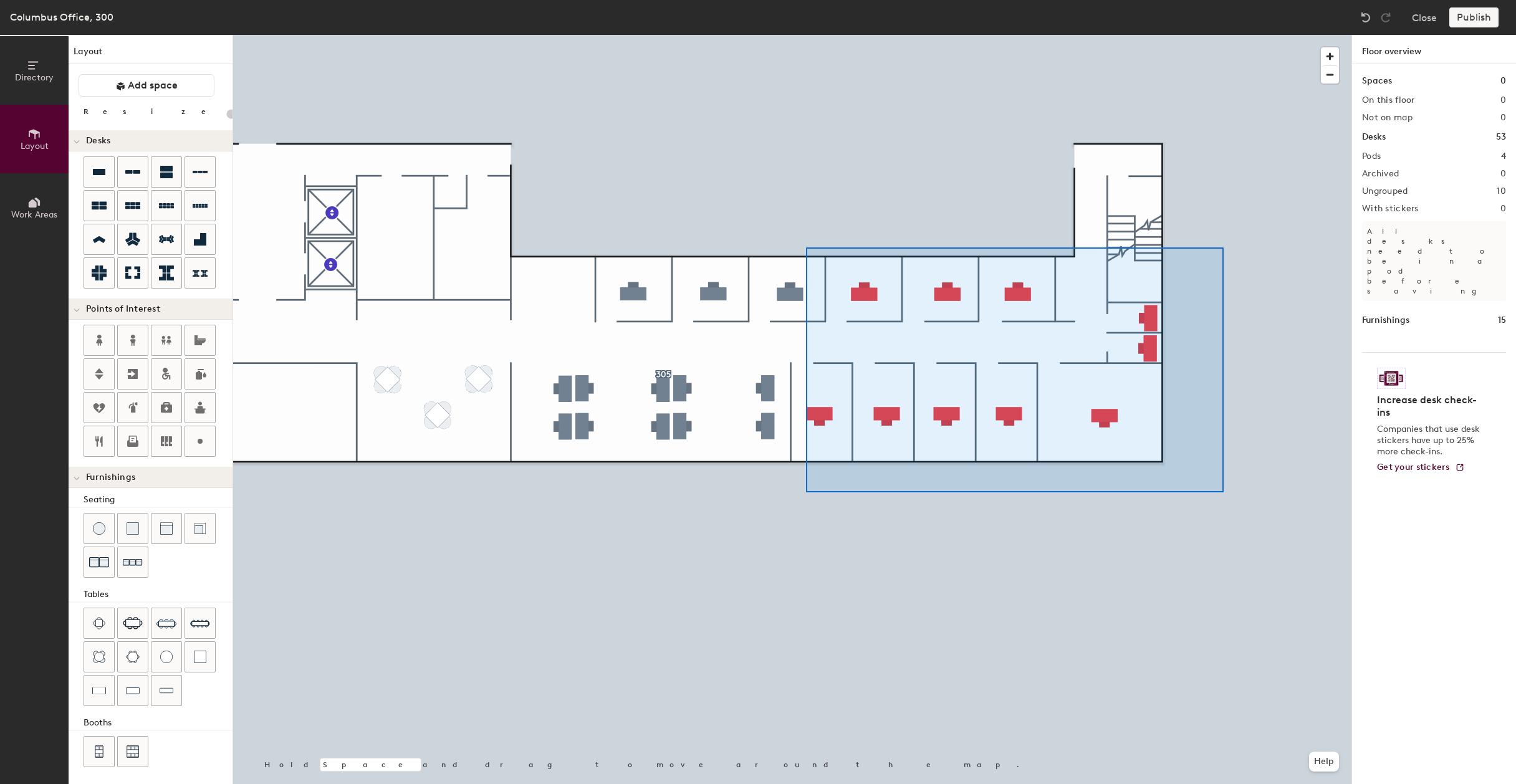
type input "120"
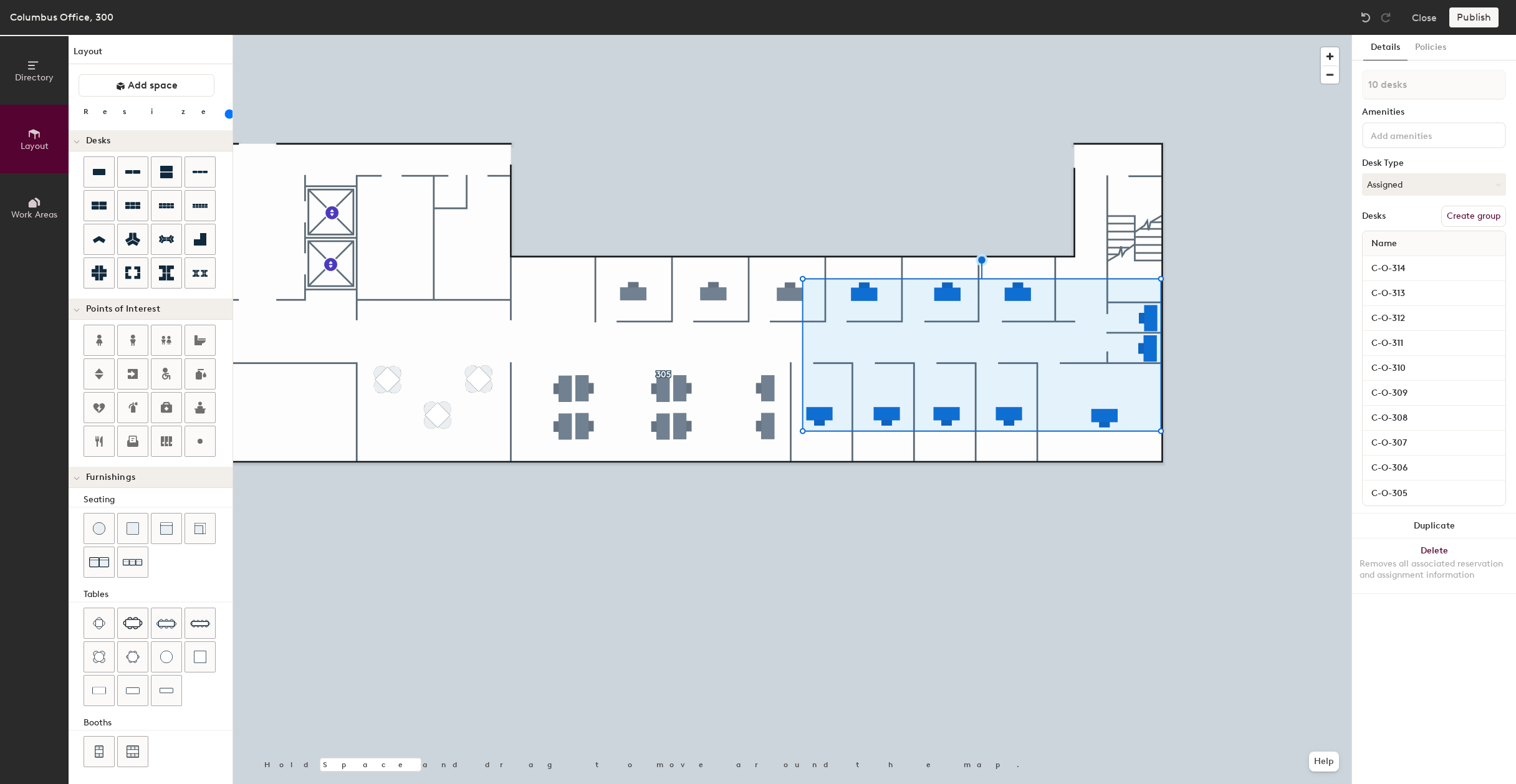
click at [1465, 213] on button "Create group" at bounding box center [1473, 216] width 65 height 21
type input "P"
type input "320"
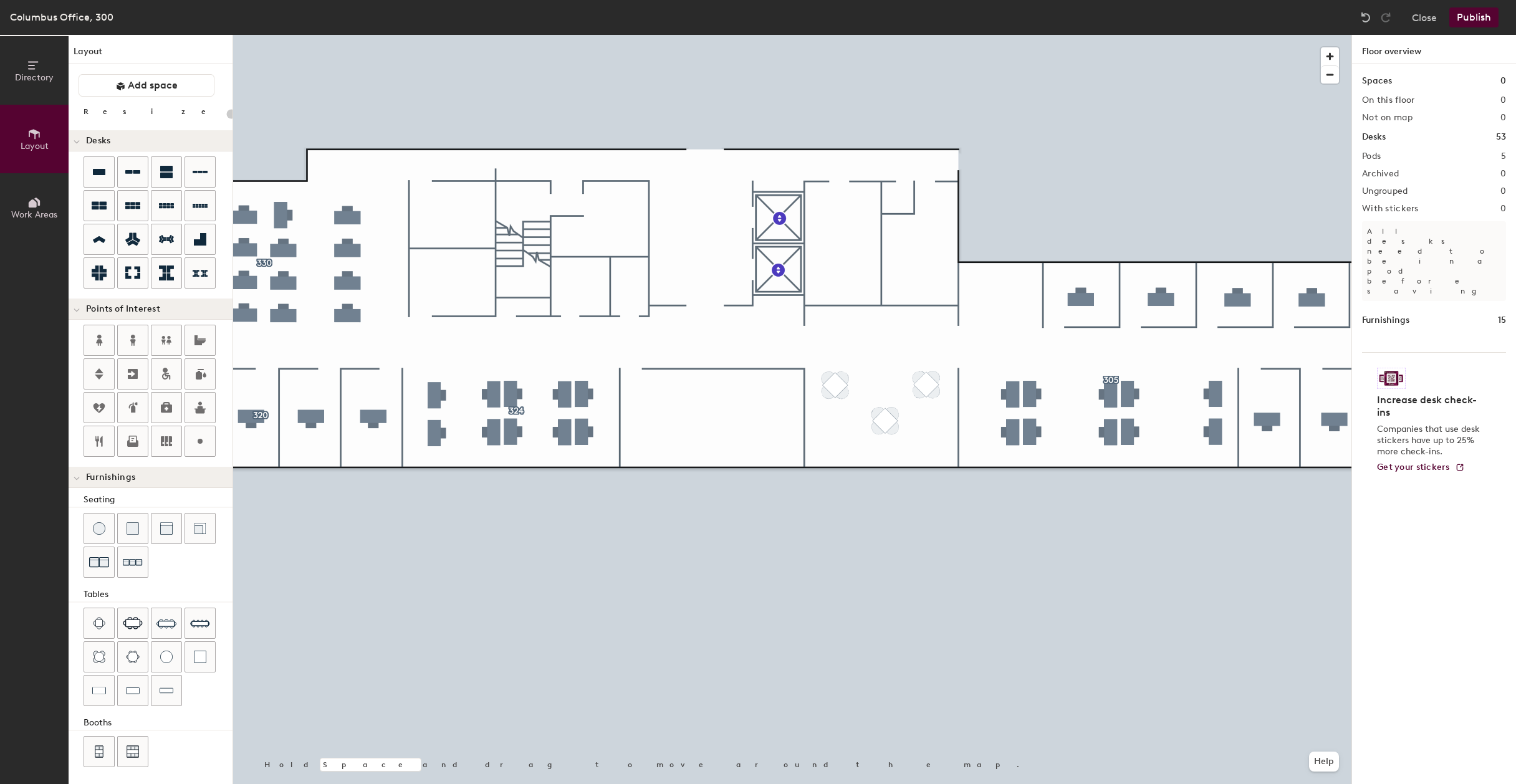
click at [1478, 17] on button "Publish" at bounding box center [1474, 17] width 49 height 20
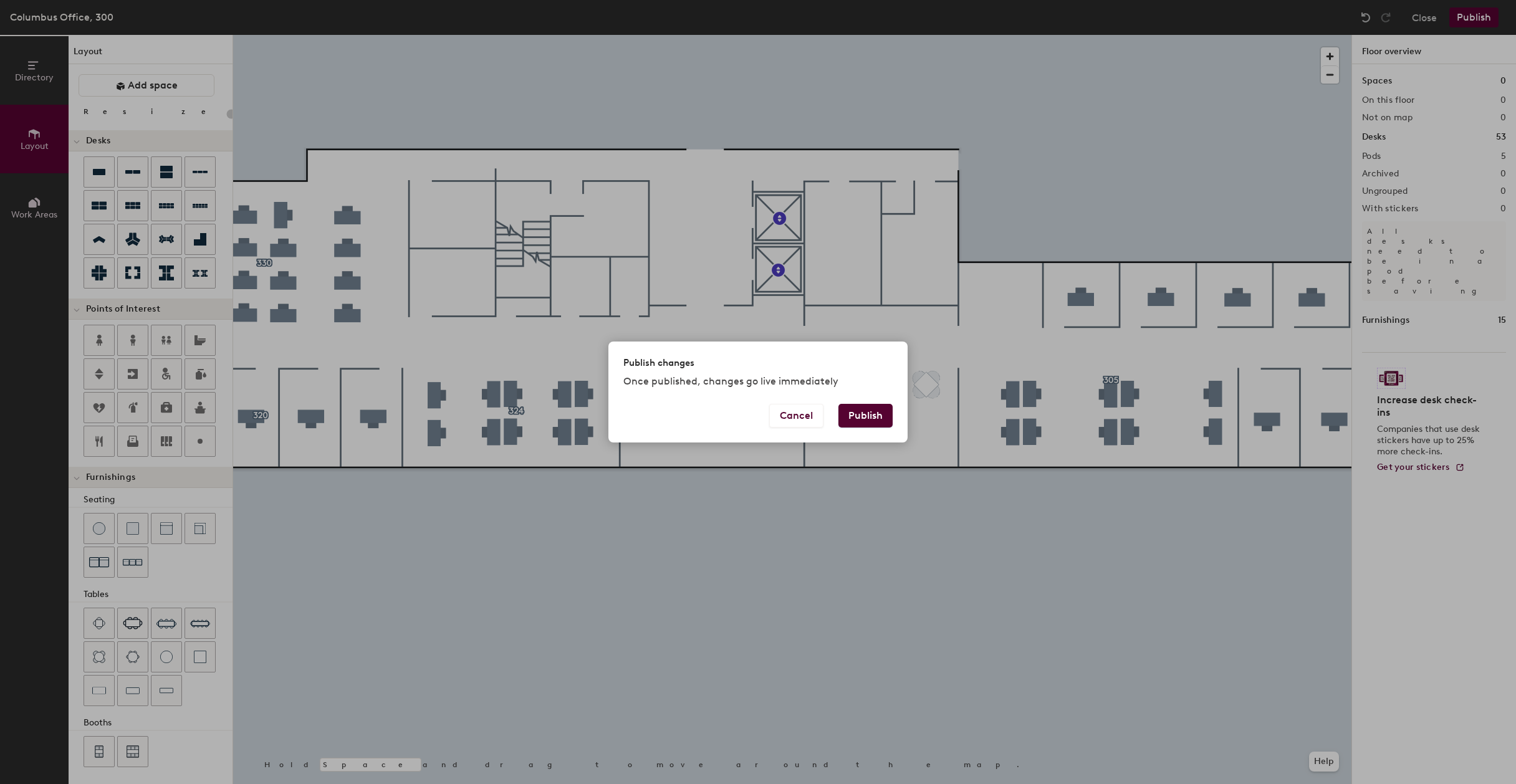
click at [860, 411] on button "Publish" at bounding box center [865, 415] width 54 height 23
type input "20"
